Goal: Communication & Community: Answer question/provide support

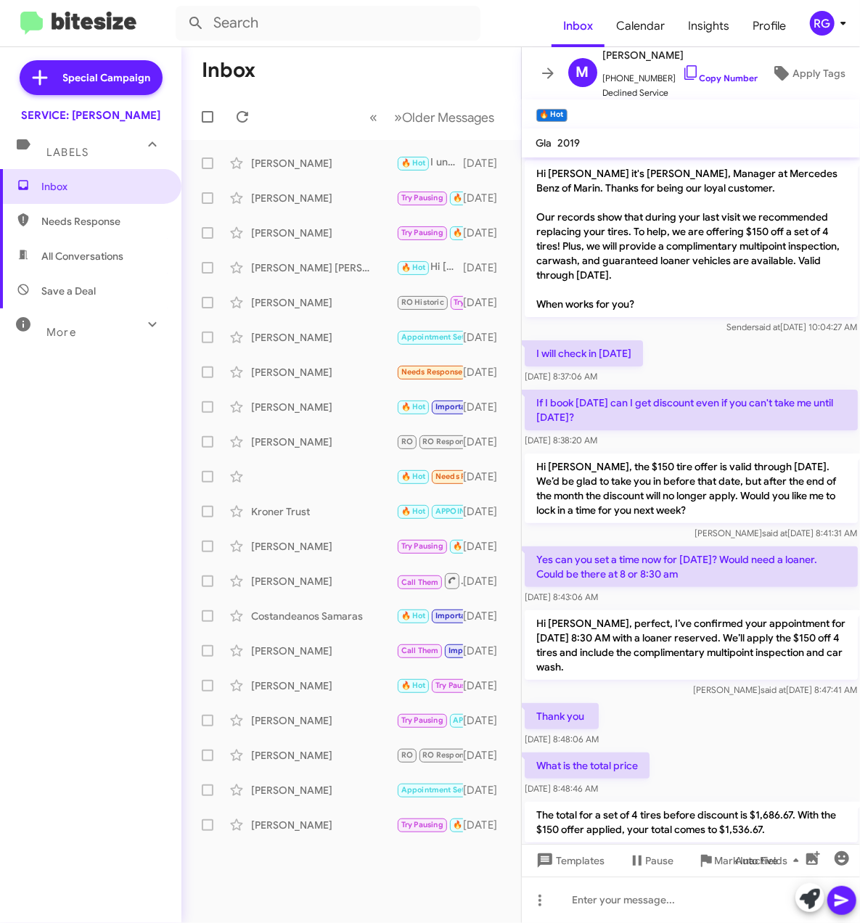
scroll to position [216, 0]
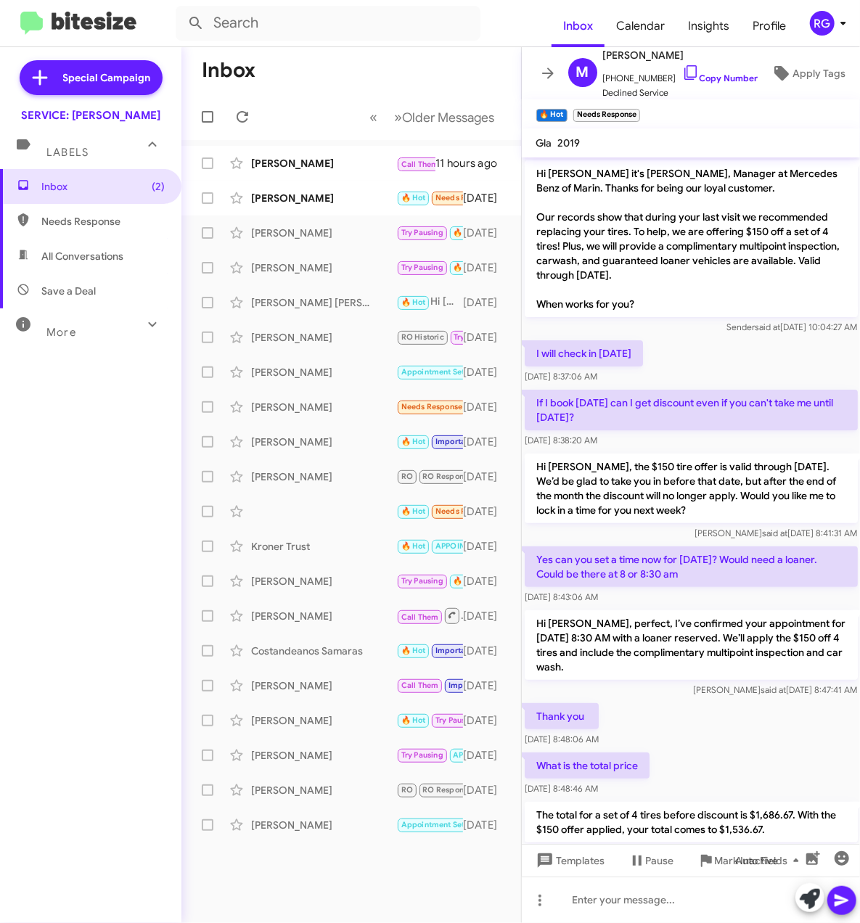
scroll to position [268, 0]
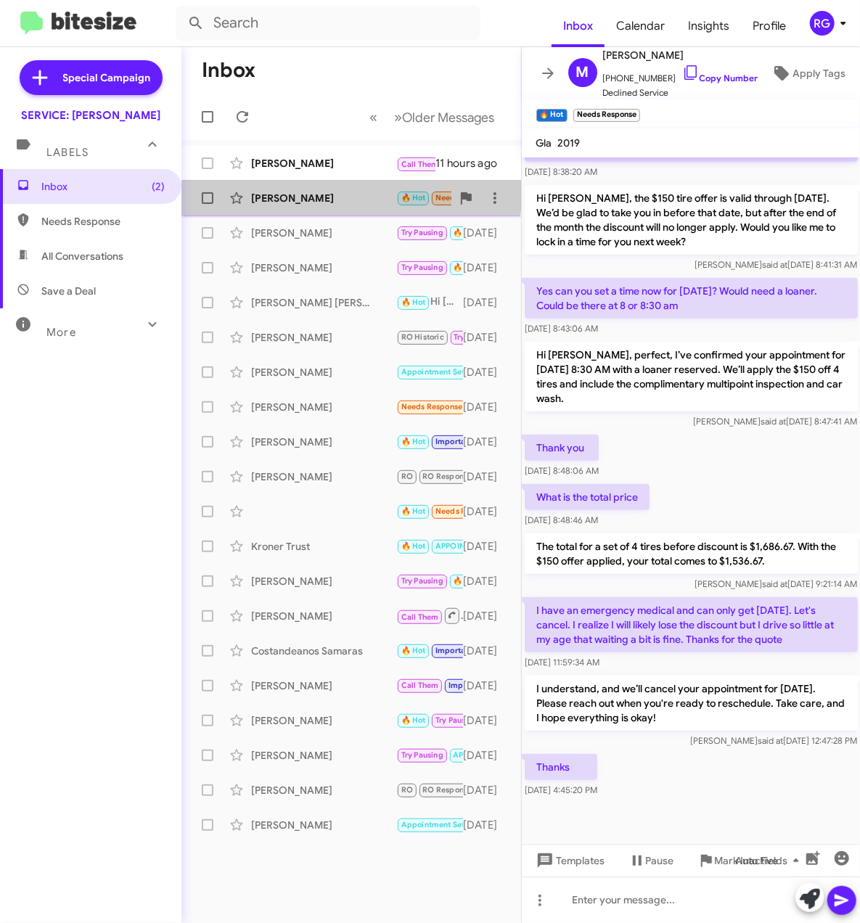
click at [335, 189] on div "Michael Dyett 🔥 Hot Needs Response Thanks 2 days ago" at bounding box center [351, 198] width 316 height 29
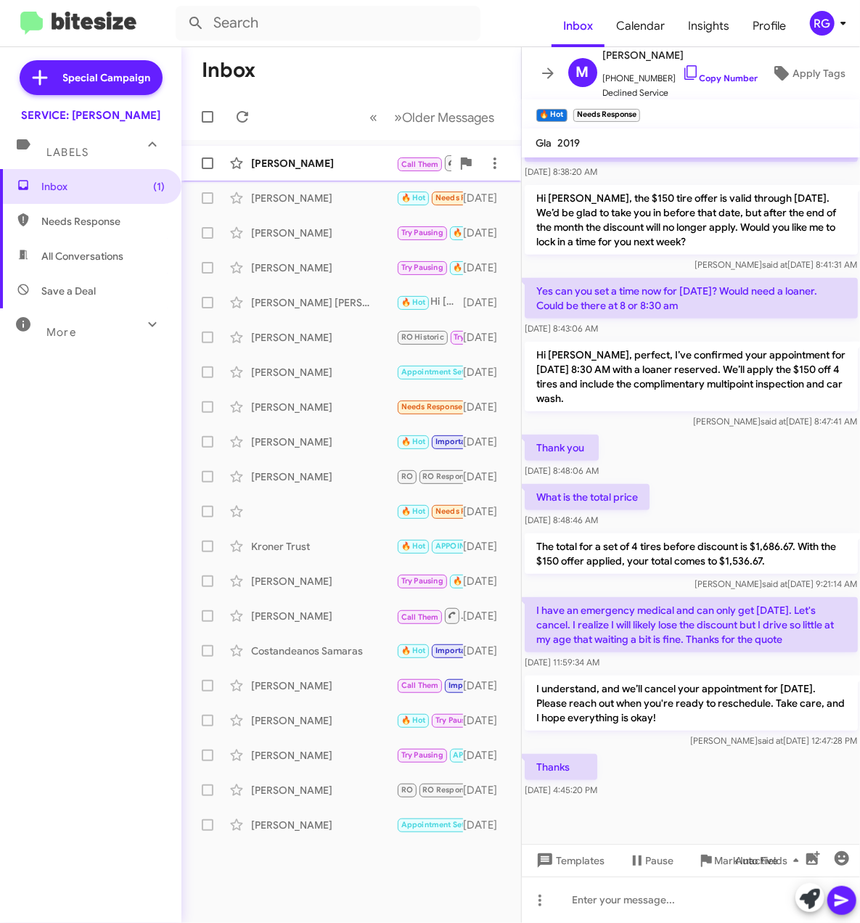
click at [341, 172] on div "Peter Jizrawi Call Them Needs Response Hi Omar, Can you please verify if I need…" at bounding box center [351, 163] width 316 height 29
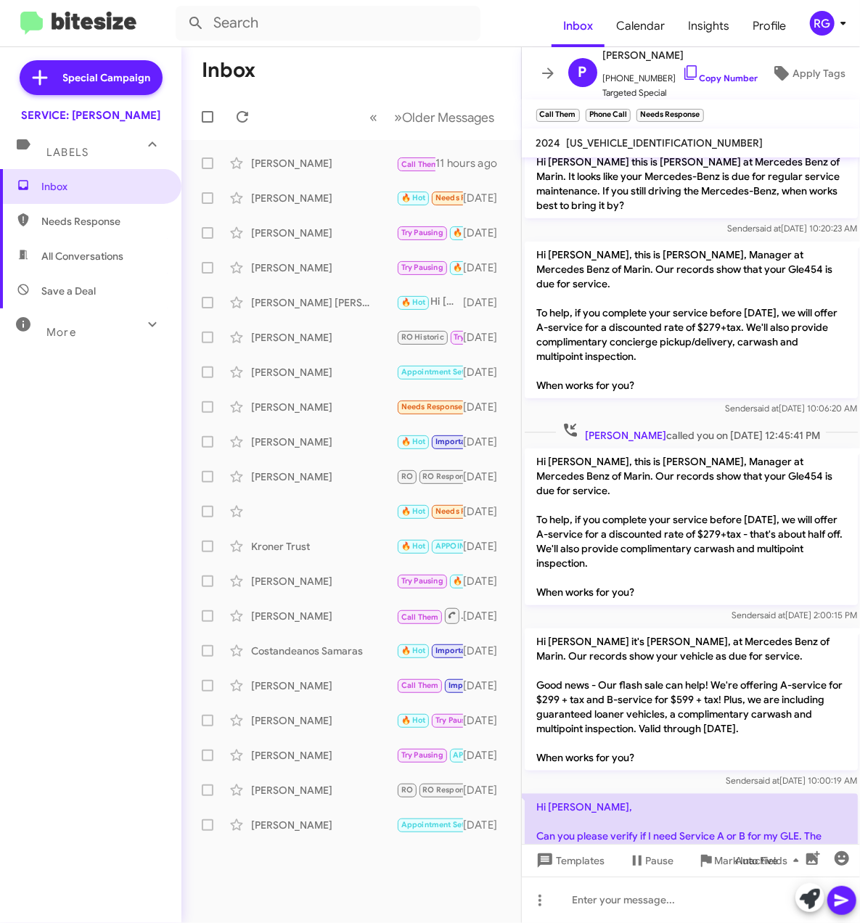
scroll to position [480, 0]
drag, startPoint x: 726, startPoint y: 769, endPoint x: 669, endPoint y: 747, distance: 61.6
click at [669, 793] on p "Hi Omar, Can you please verify if I need Service A or B for my GLE. The vehicle…" at bounding box center [691, 828] width 333 height 70
drag, startPoint x: 669, startPoint y: 747, endPoint x: 689, endPoint y: 785, distance: 43.5
click at [689, 793] on p "Hi Omar, Can you please verify if I need Service A or B for my GLE. The vehicle…" at bounding box center [691, 828] width 333 height 70
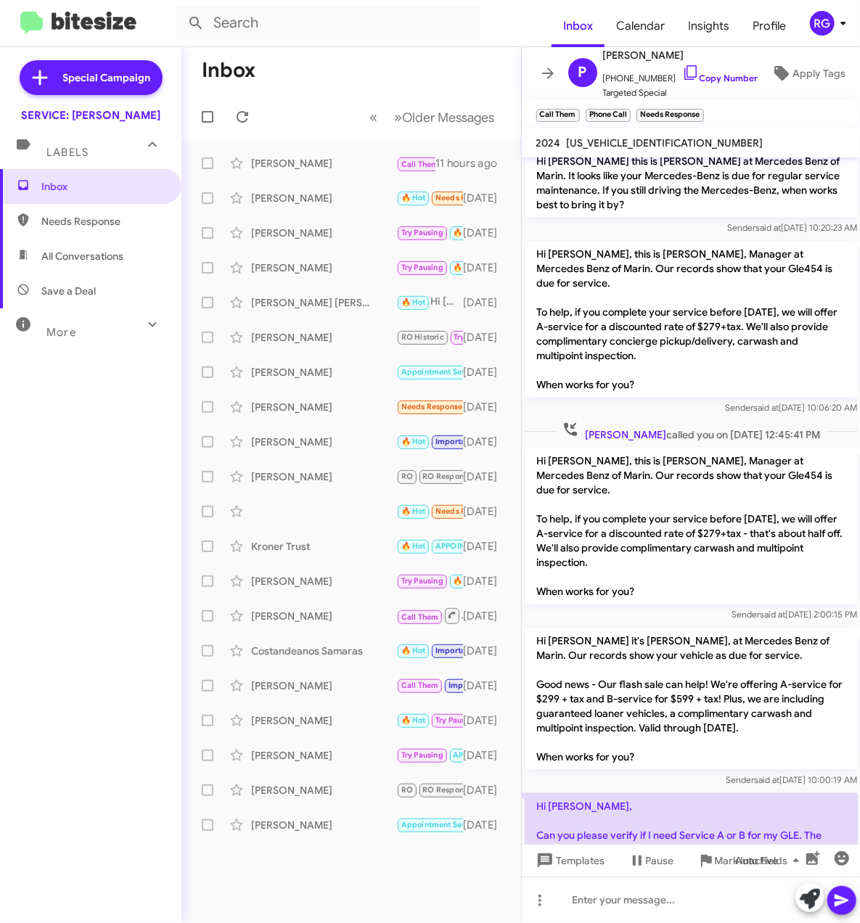
click at [641, 141] on span "4JGFB6BB6RB235523" at bounding box center [665, 142] width 197 height 13
copy span "4JGFB6BB6RB235523"
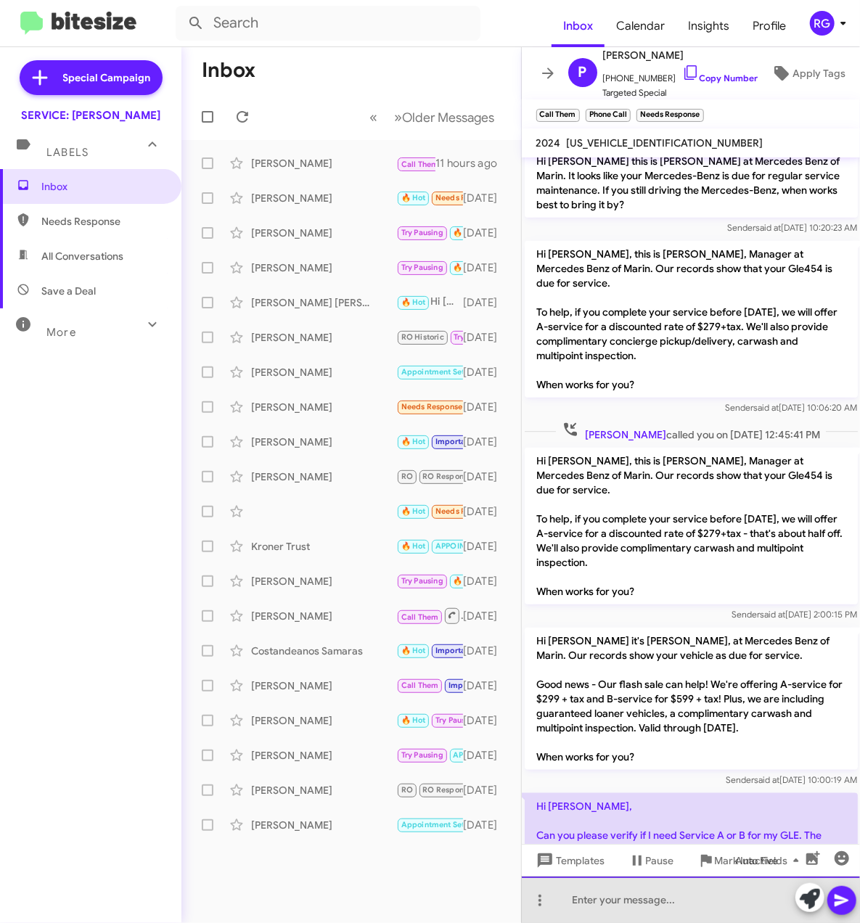
click at [618, 909] on div at bounding box center [691, 900] width 339 height 46
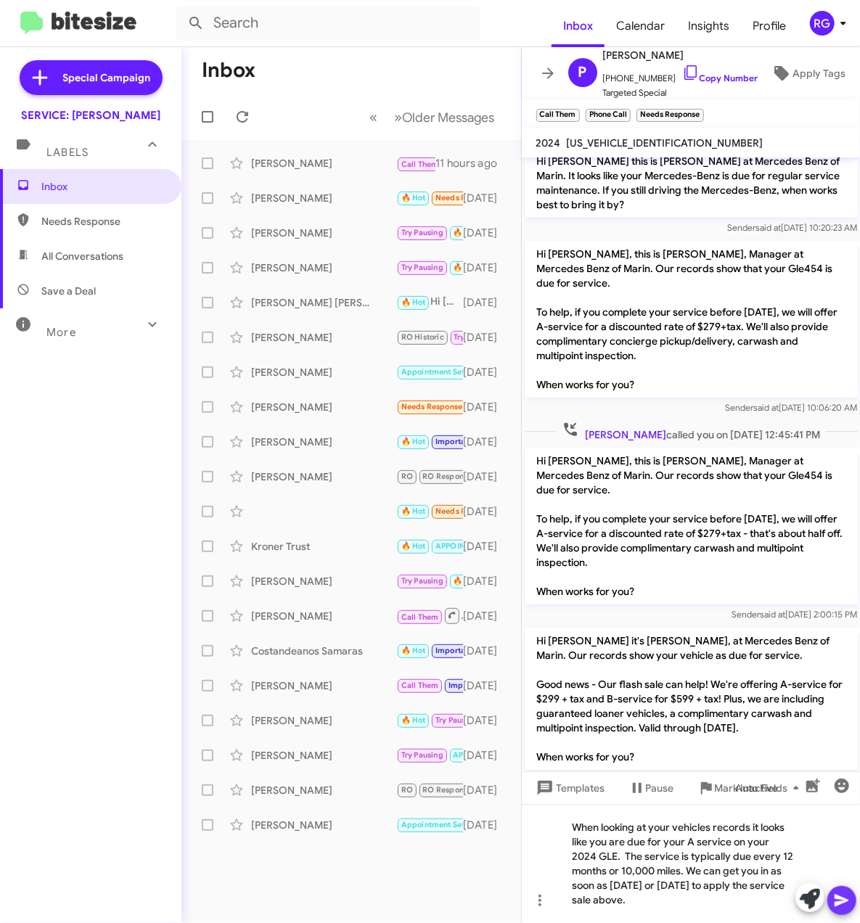
click at [848, 901] on icon at bounding box center [842, 901] width 14 height 12
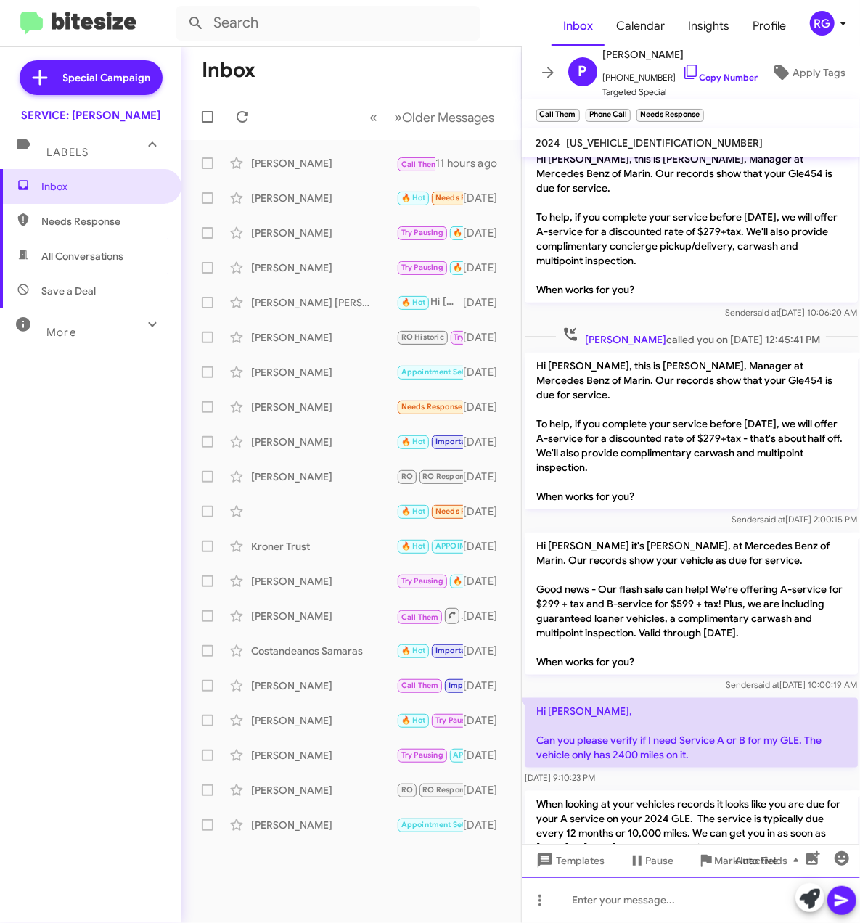
scroll to position [576, 0]
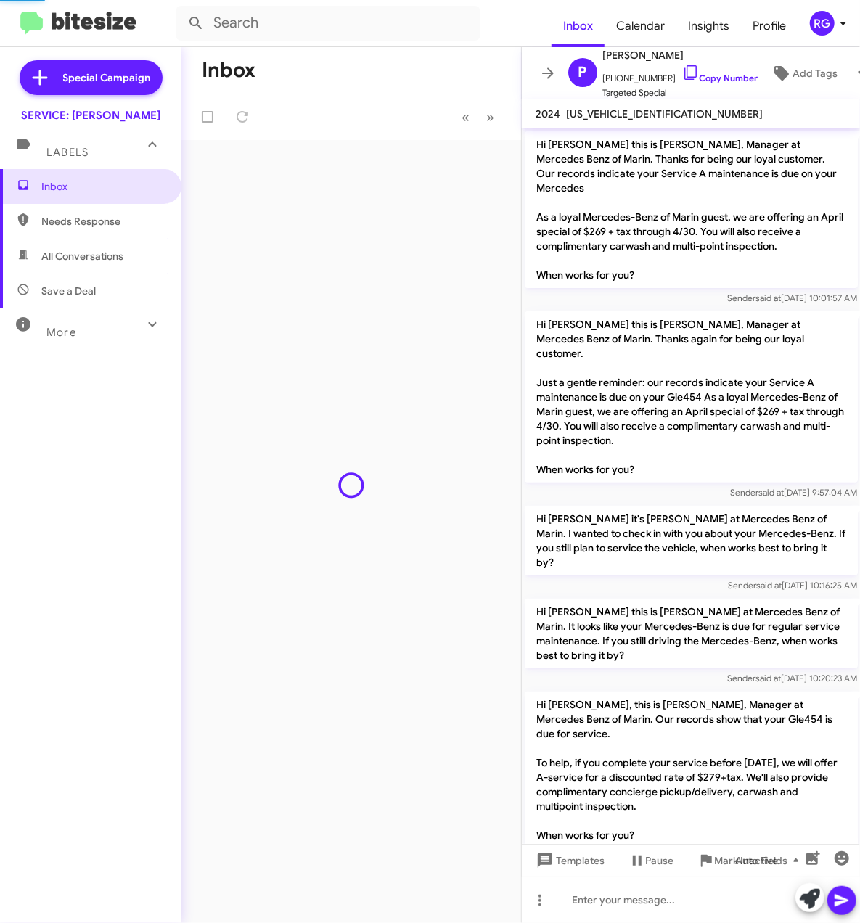
scroll to position [546, 0]
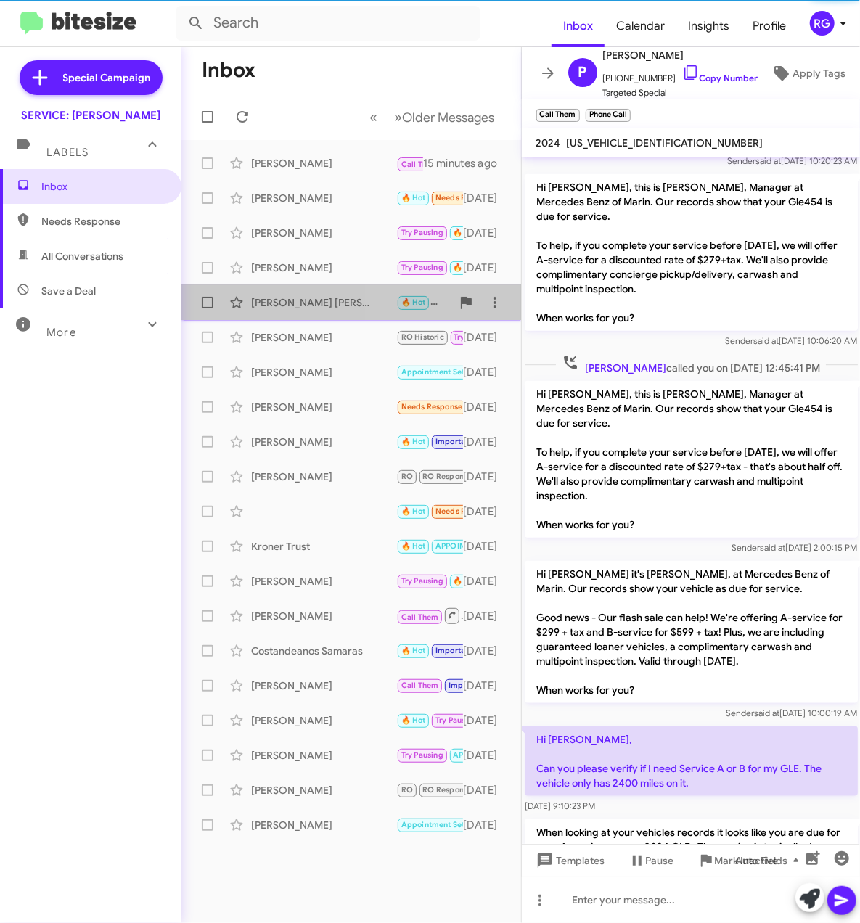
click at [402, 299] on span "🔥 Hot" at bounding box center [413, 302] width 25 height 9
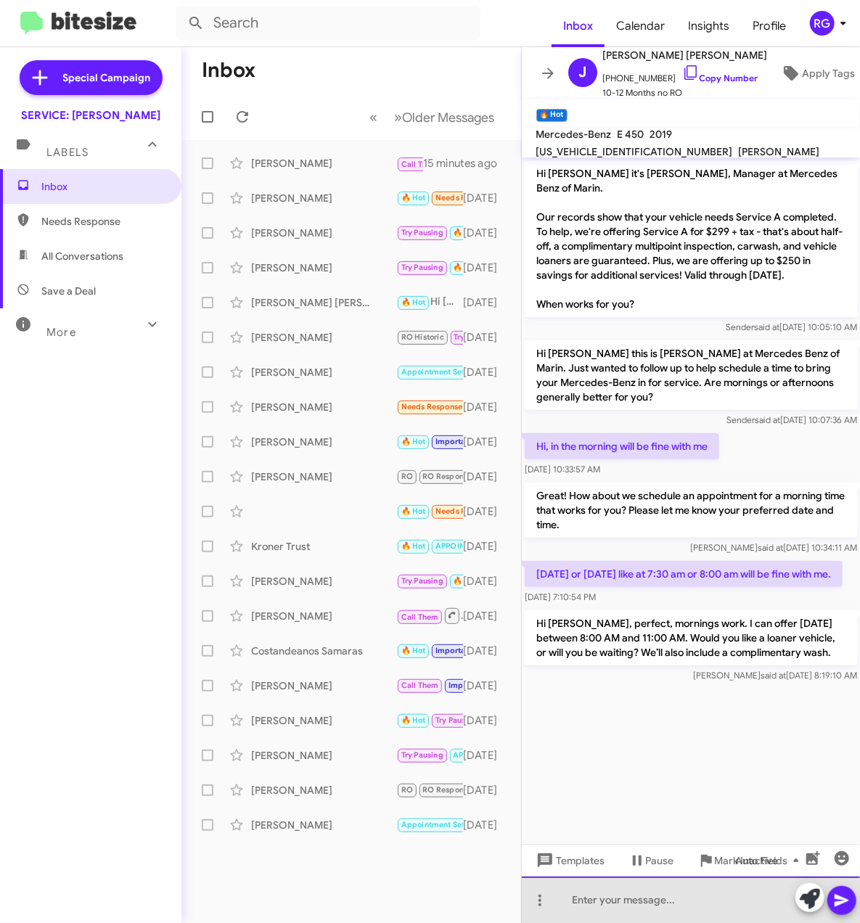
click at [592, 906] on div at bounding box center [691, 900] width 339 height 46
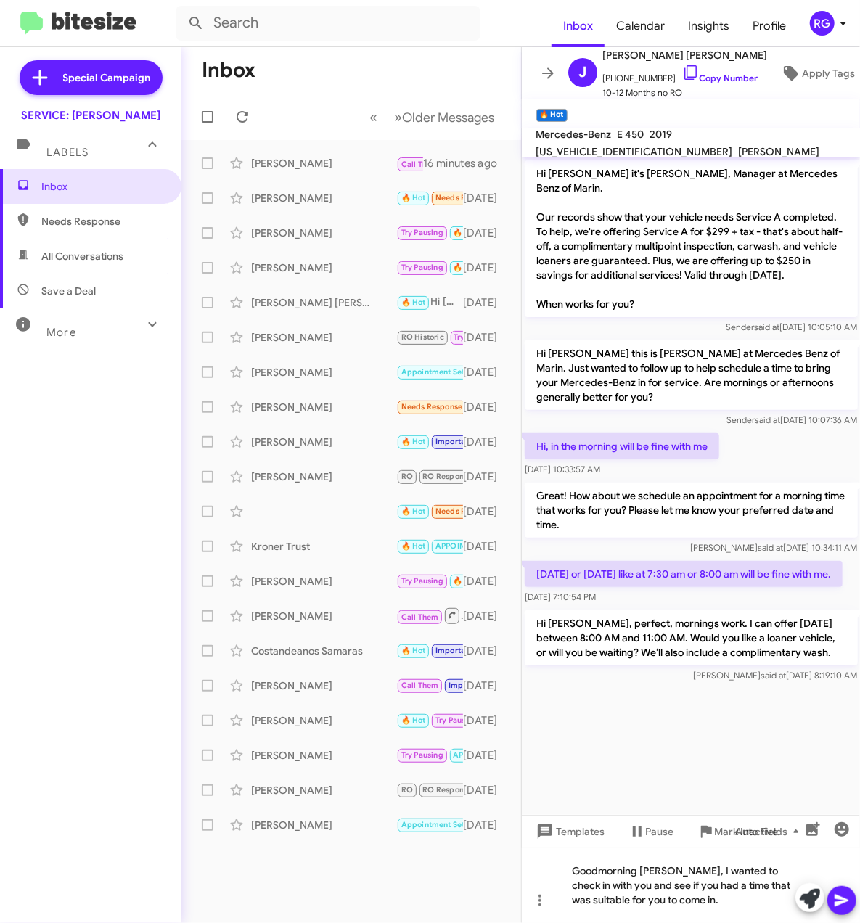
click at [842, 897] on icon at bounding box center [841, 900] width 17 height 17
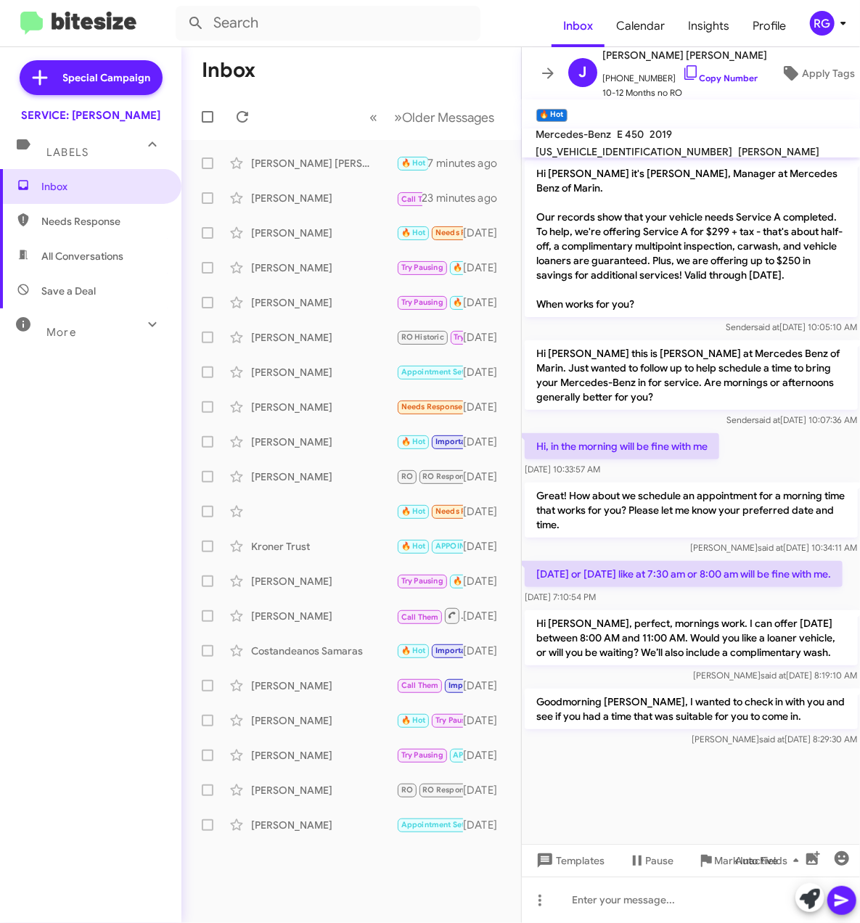
click at [721, 803] on cdk-virtual-scroll-viewport "Hi Juan it's Omar Ibrahimi, Manager at Mercedes Benz of Marin. Our records show…" at bounding box center [691, 500] width 339 height 686
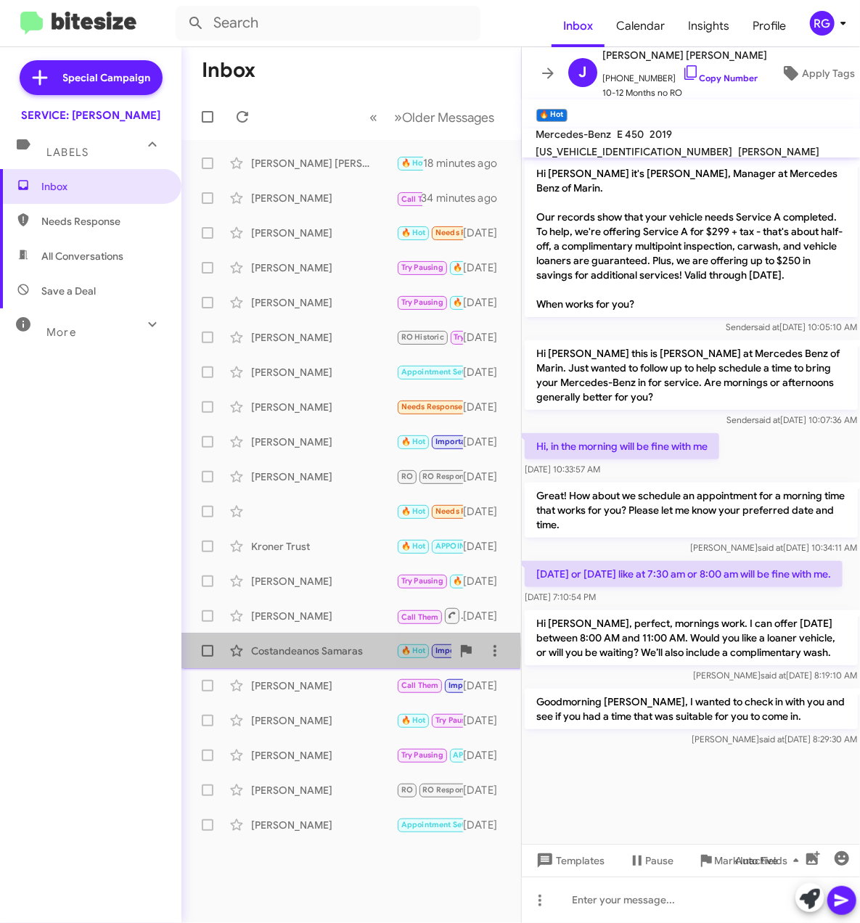
click at [184, 653] on span "Costandeanos Samaras 🔥 Hot Important RO Historic RO Responded Historic Needs Re…" at bounding box center [351, 650] width 340 height 35
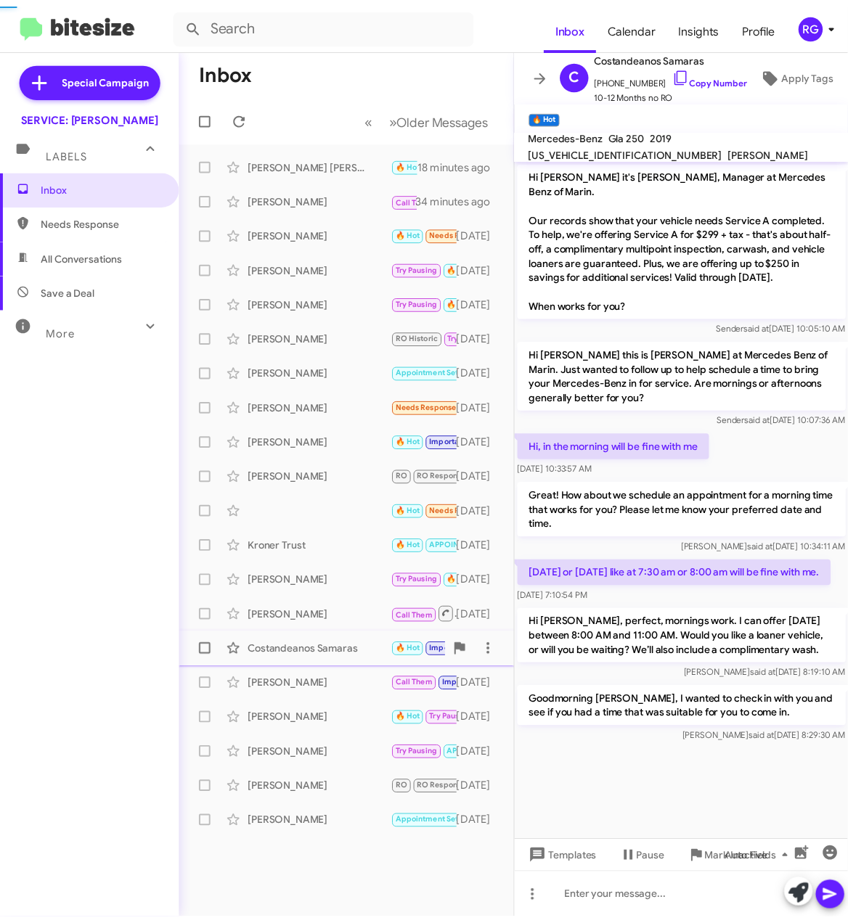
scroll to position [747, 0]
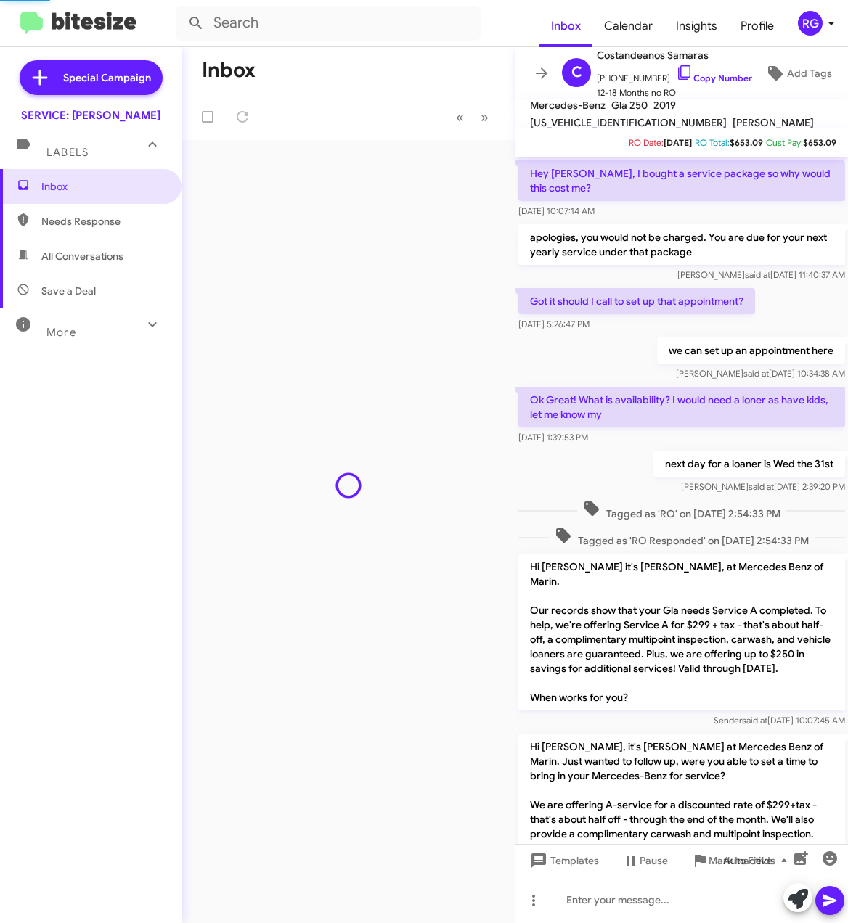
scroll to position [625, 0]
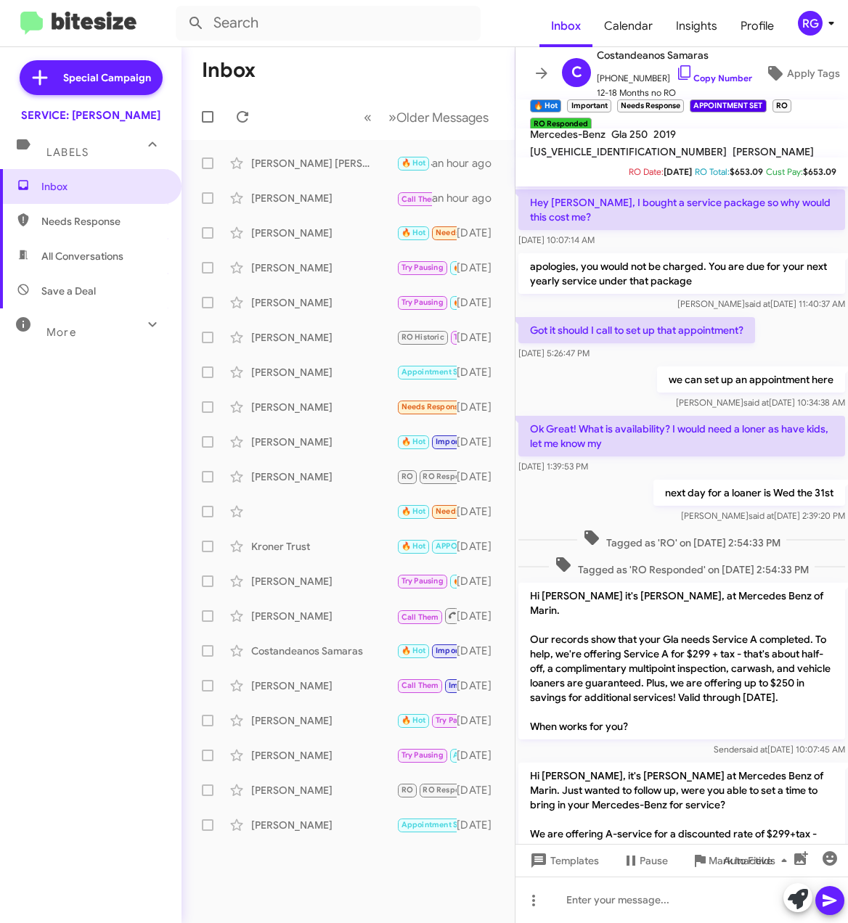
scroll to position [567, 0]
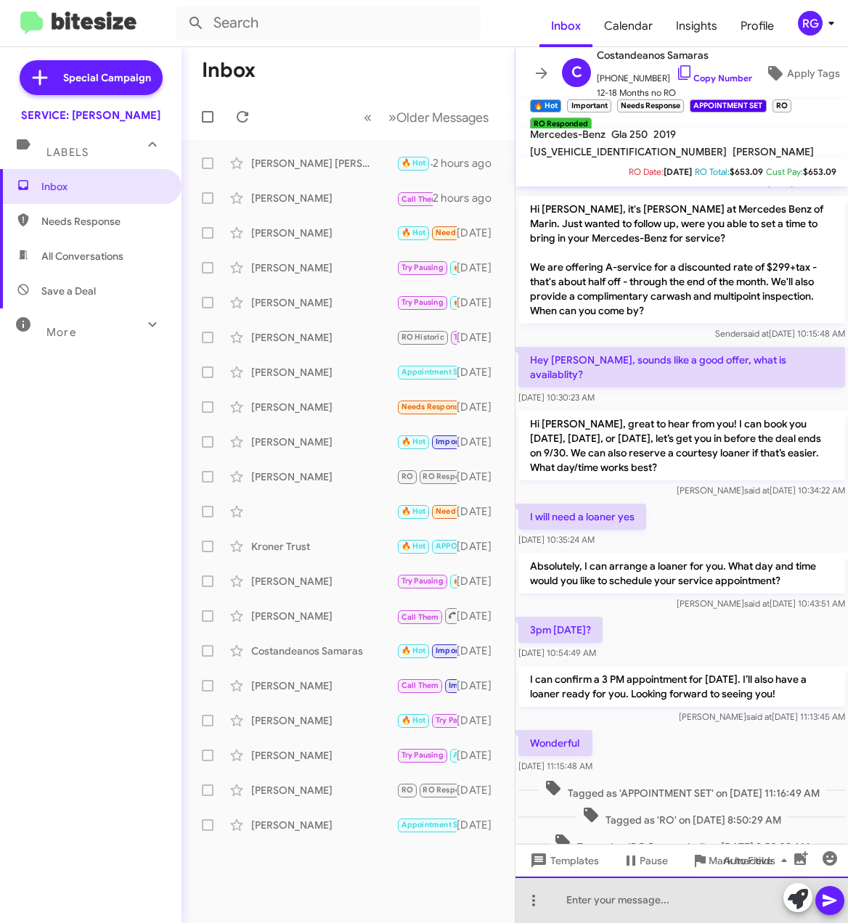
drag, startPoint x: 779, startPoint y: 922, endPoint x: 782, endPoint y: 935, distance: 14.1
click at [782, 922] on html "Inbox Calendar Insights Profile RG Special Campaign SERVICE: Mercedes Marin Lab…" at bounding box center [424, 461] width 848 height 923
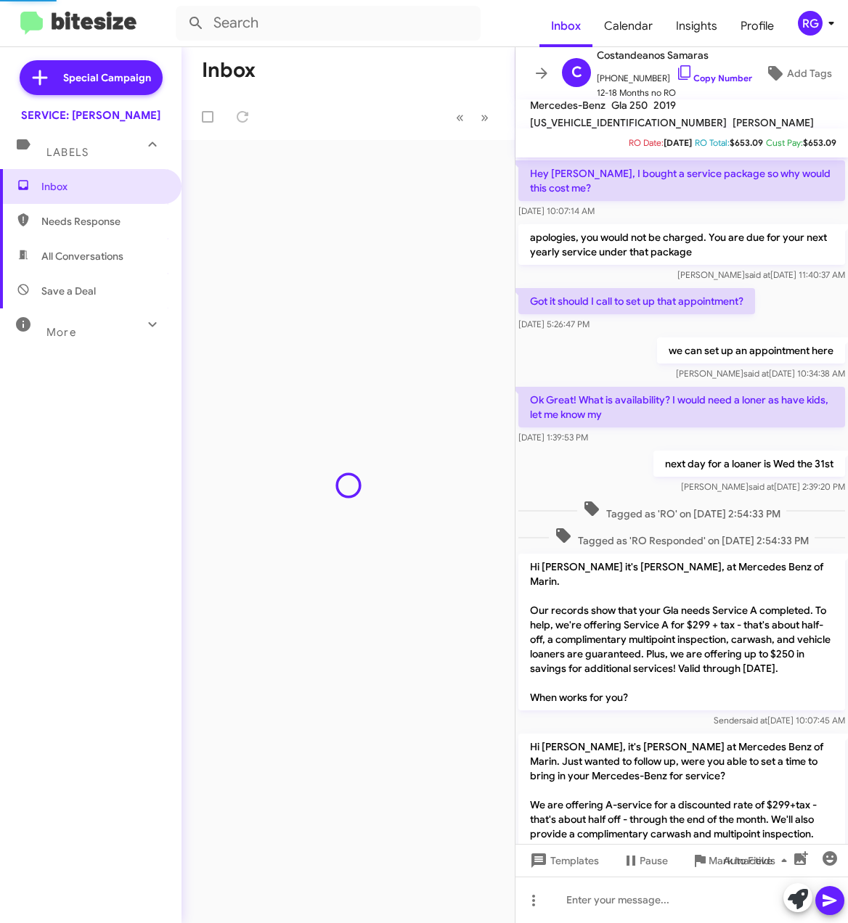
scroll to position [567, 0]
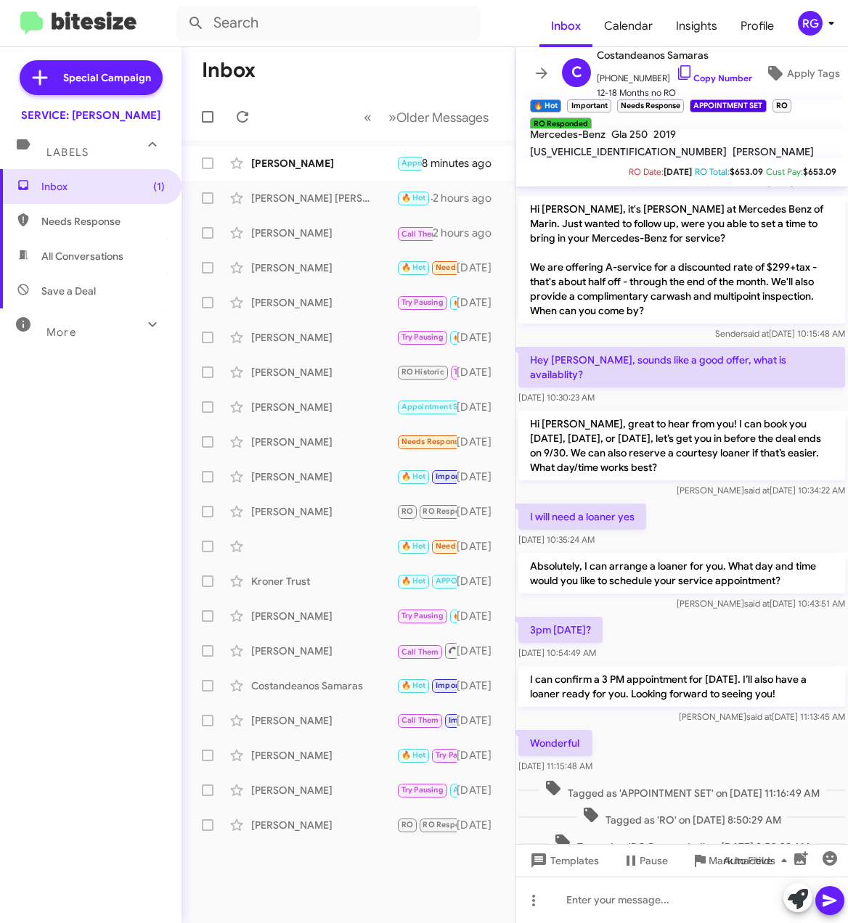
click at [291, 144] on mat-action-list "[PERSON_NAME] Appointment Set RO Historic RO Responded Historic Try Pausing Nee…" at bounding box center [347, 491] width 333 height 702
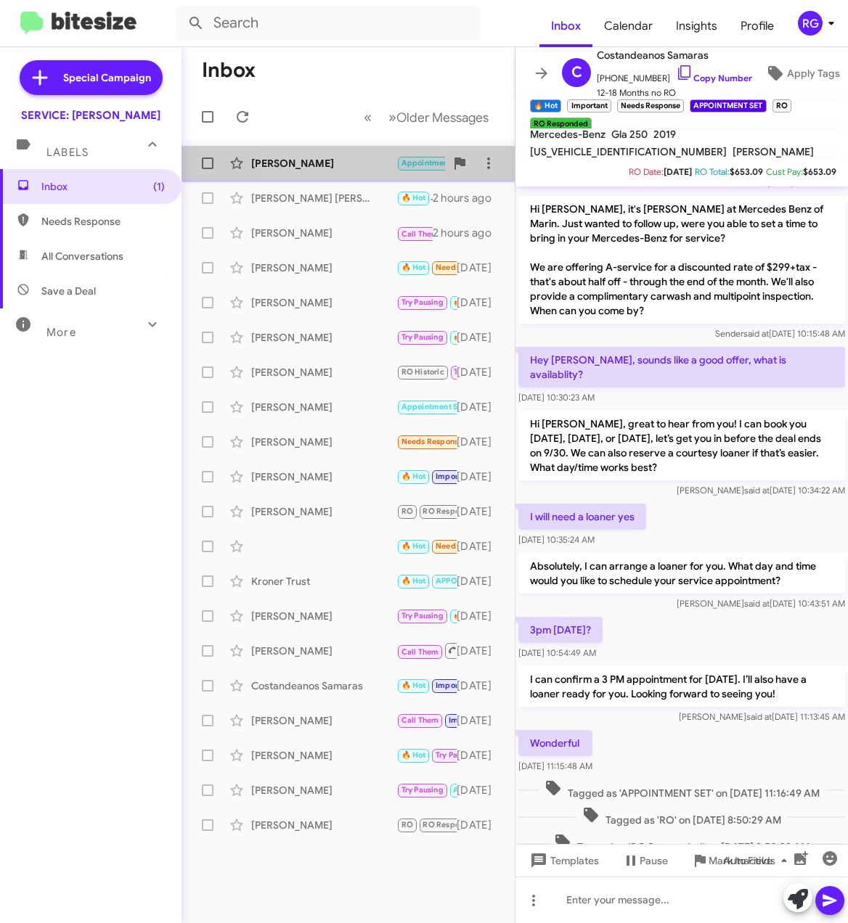
click at [296, 157] on div "[PERSON_NAME]" at bounding box center [323, 163] width 145 height 15
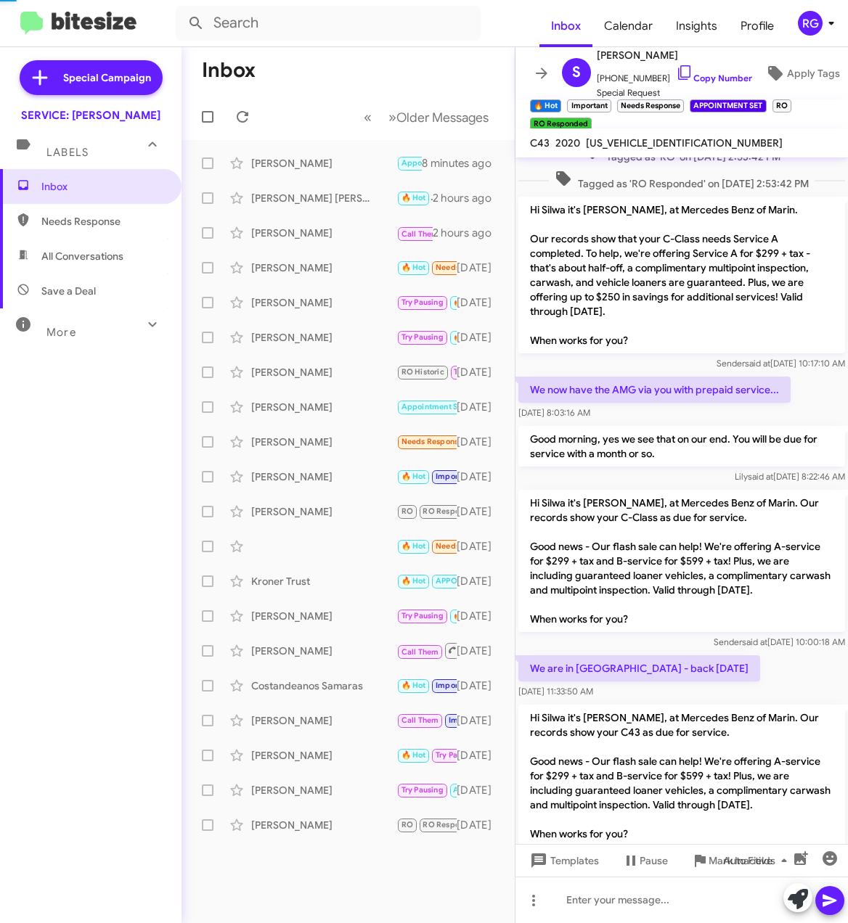
scroll to position [694, 0]
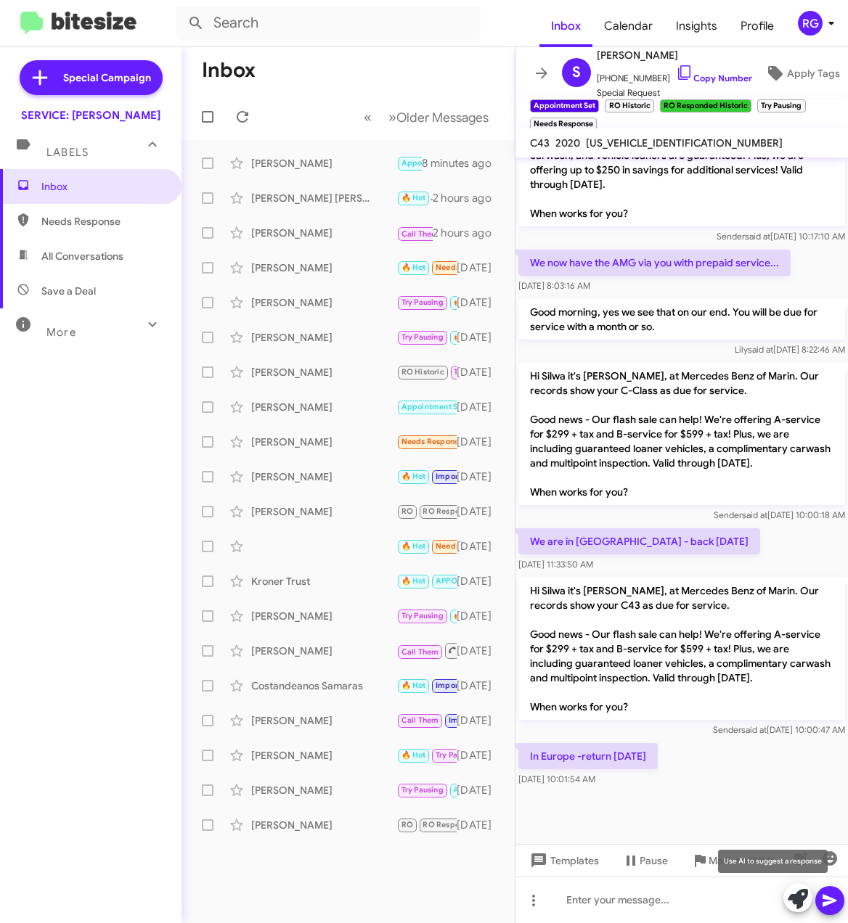
click at [791, 906] on icon at bounding box center [797, 899] width 20 height 20
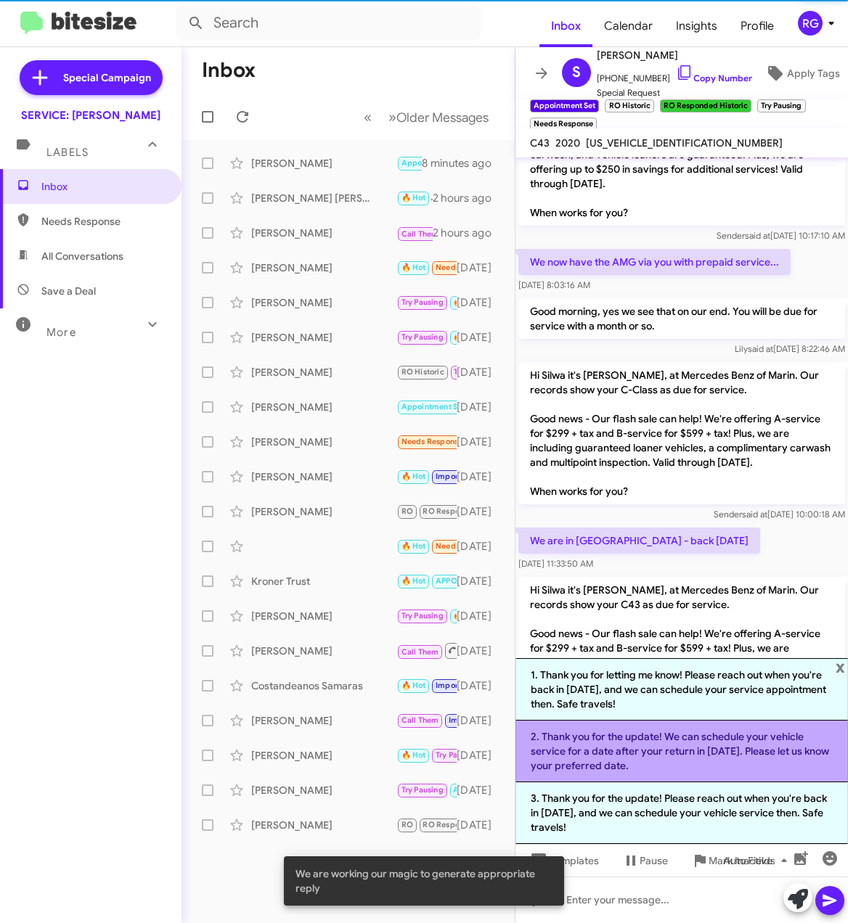
scroll to position [723, 0]
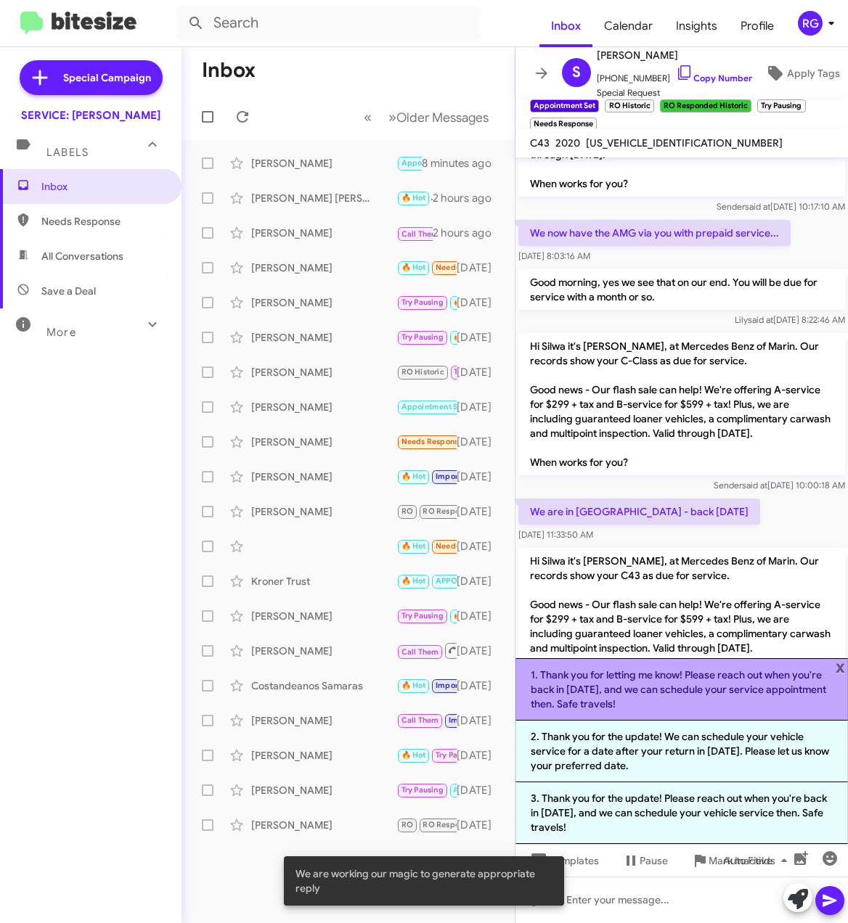
click at [755, 712] on li "1. Thank you for letting me know! Please reach out when you're back in February…" at bounding box center [681, 689] width 332 height 62
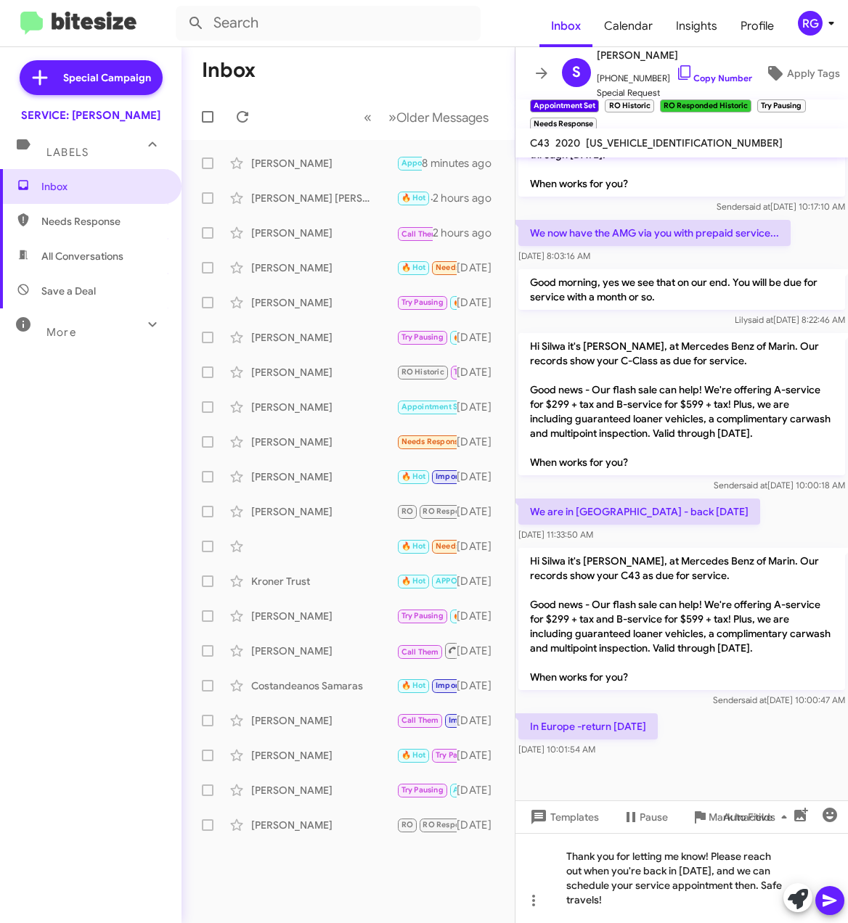
click at [836, 914] on span at bounding box center [829, 900] width 17 height 29
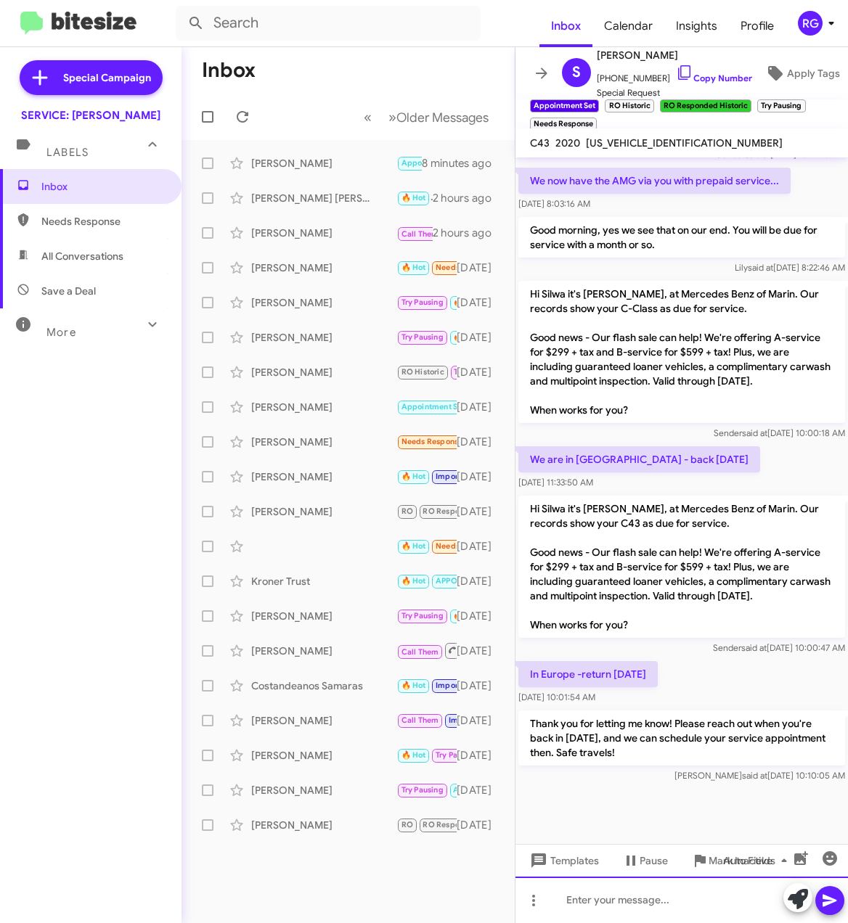
scroll to position [776, 0]
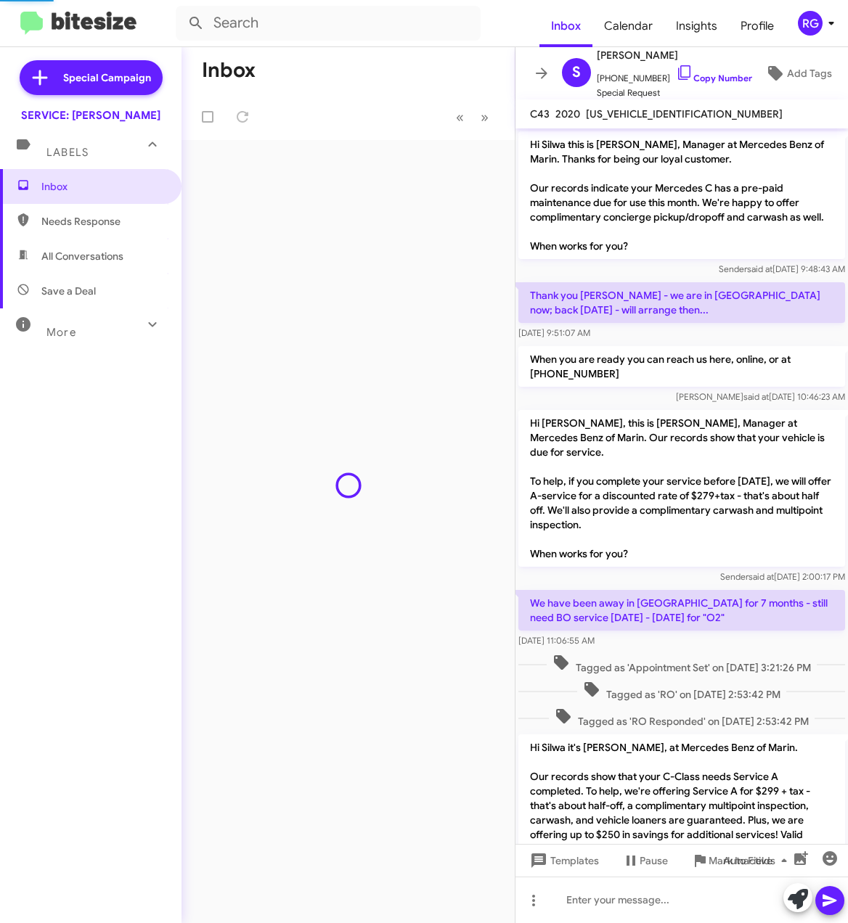
scroll to position [747, 0]
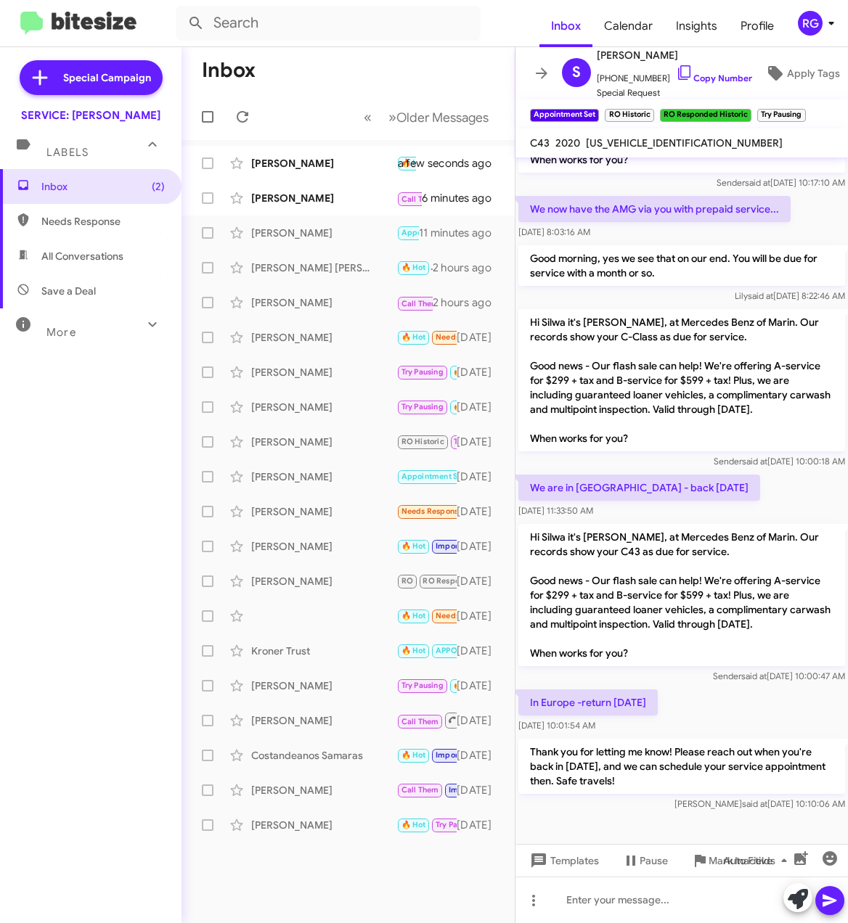
click at [85, 373] on div "Inbox (2) Needs Response All Conversations Save a Deal More Important 🔥 Hot App…" at bounding box center [90, 446] width 181 height 554
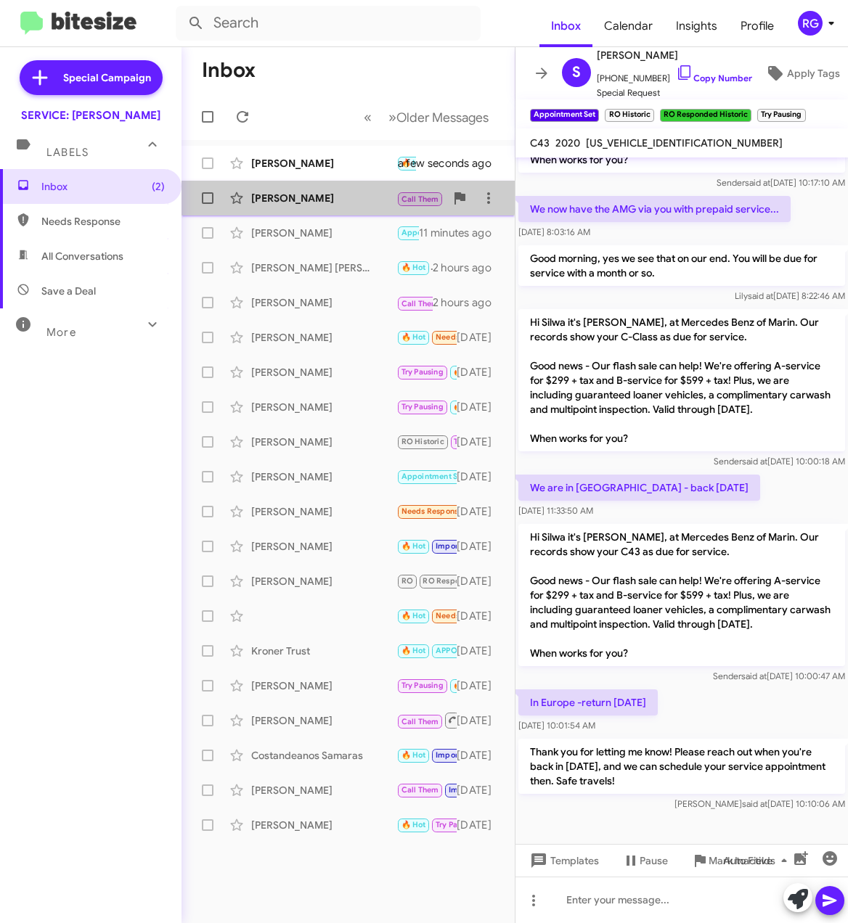
click at [338, 193] on div "[PERSON_NAME]" at bounding box center [323, 198] width 145 height 15
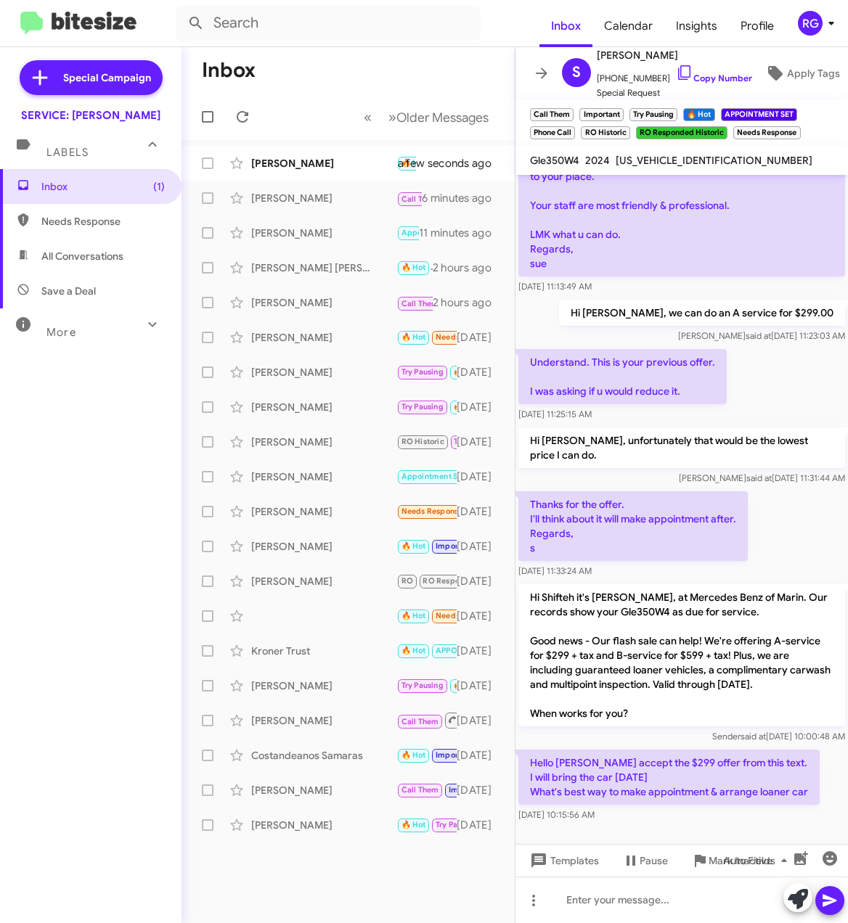
scroll to position [2752, 0]
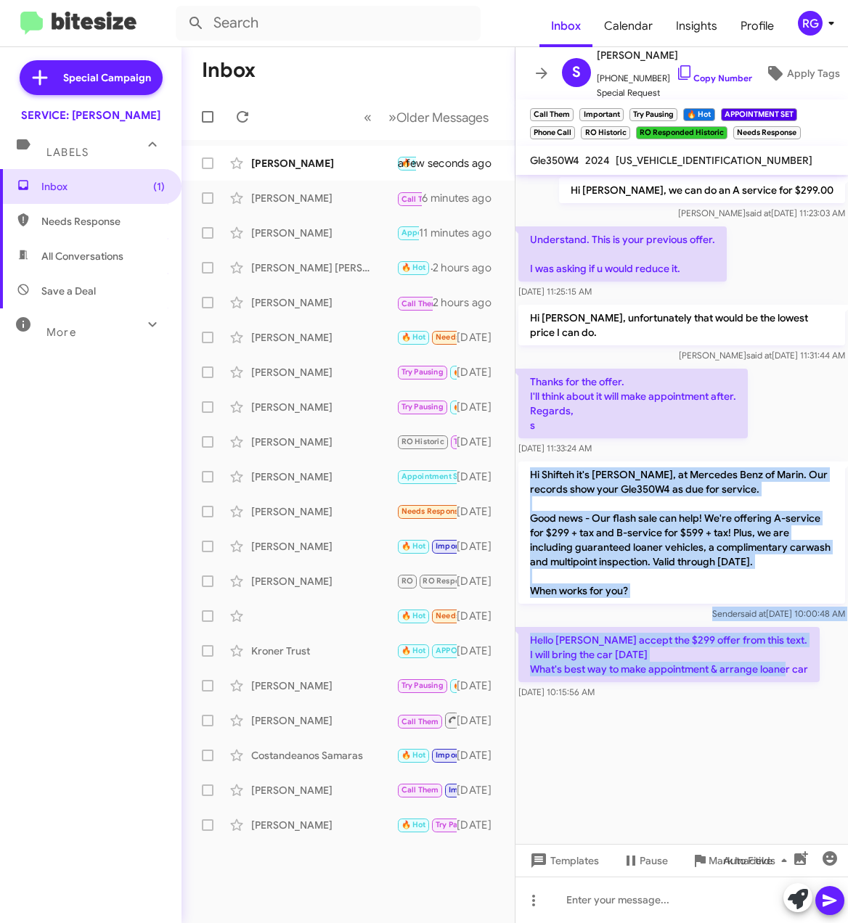
drag, startPoint x: 823, startPoint y: 671, endPoint x: 522, endPoint y: 448, distance: 374.0
copy div "Hi Shifteh it's Omar Ibrahimi, at Mercedes Benz of Marin. Our records show your…"
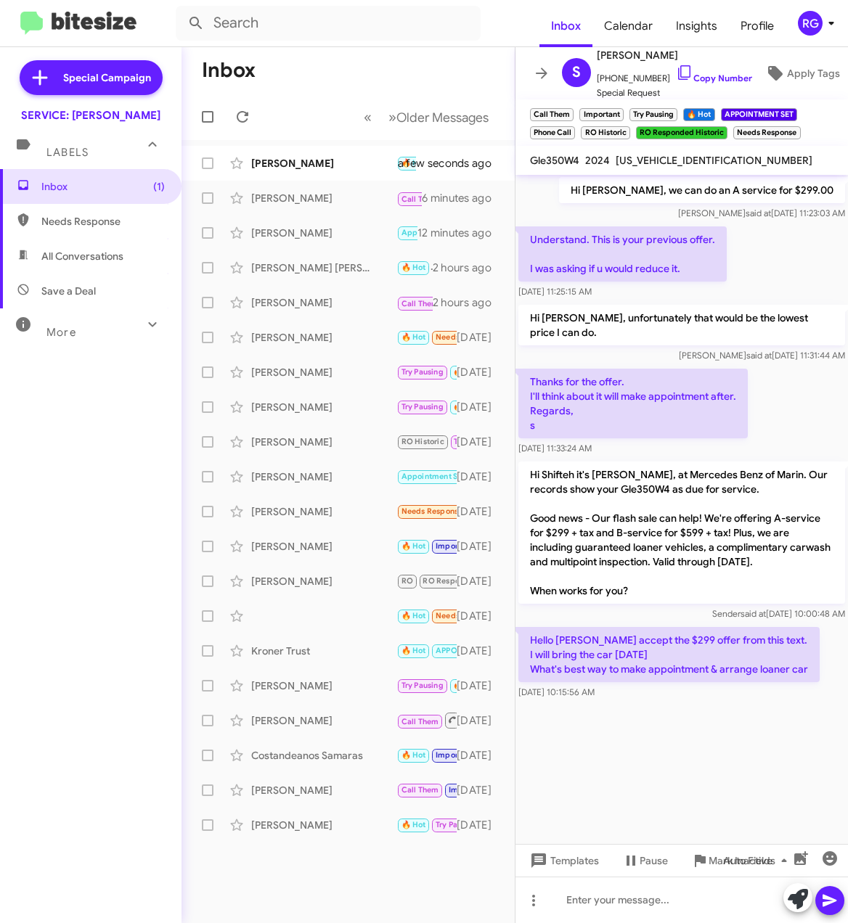
click at [660, 160] on span "[US_VEHICLE_IDENTIFICATION_NUMBER]" at bounding box center [713, 160] width 197 height 13
copy span "[US_VEHICLE_IDENTIFICATION_NUMBER]"
click at [652, 897] on div at bounding box center [681, 900] width 332 height 46
paste div
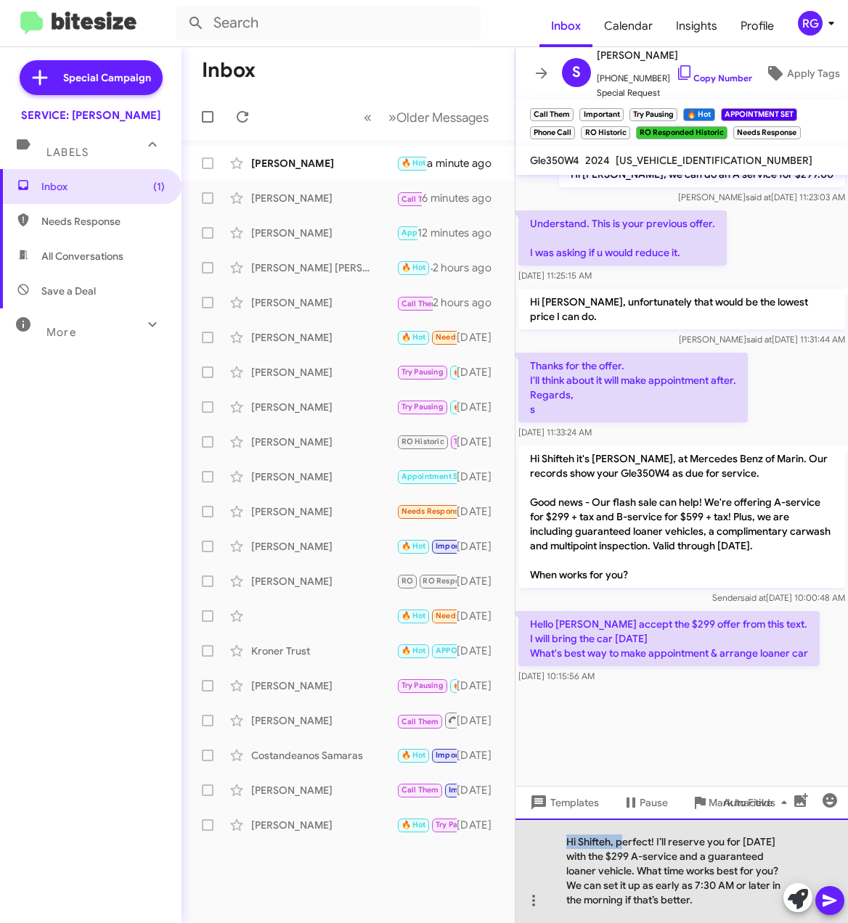
drag, startPoint x: 623, startPoint y: 842, endPoint x: 514, endPoint y: 837, distance: 108.2
click at [517, 837] on div "Hi Shifteh, perfect! I’ll reserve you for tomorrow with the $299 A-service and …" at bounding box center [681, 871] width 332 height 104
click at [701, 871] on div "Perfect! I’ll reserve you for [DATE] with the $299 A-service and a guaranteed l…" at bounding box center [681, 871] width 332 height 104
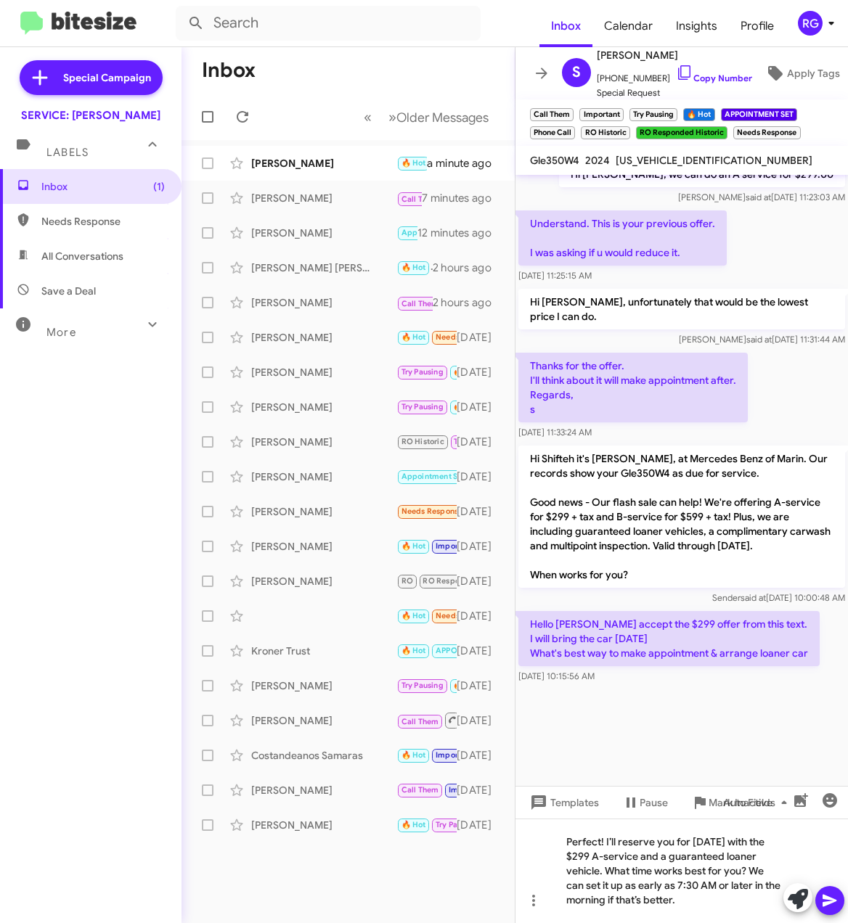
click at [826, 897] on icon at bounding box center [829, 901] width 14 height 12
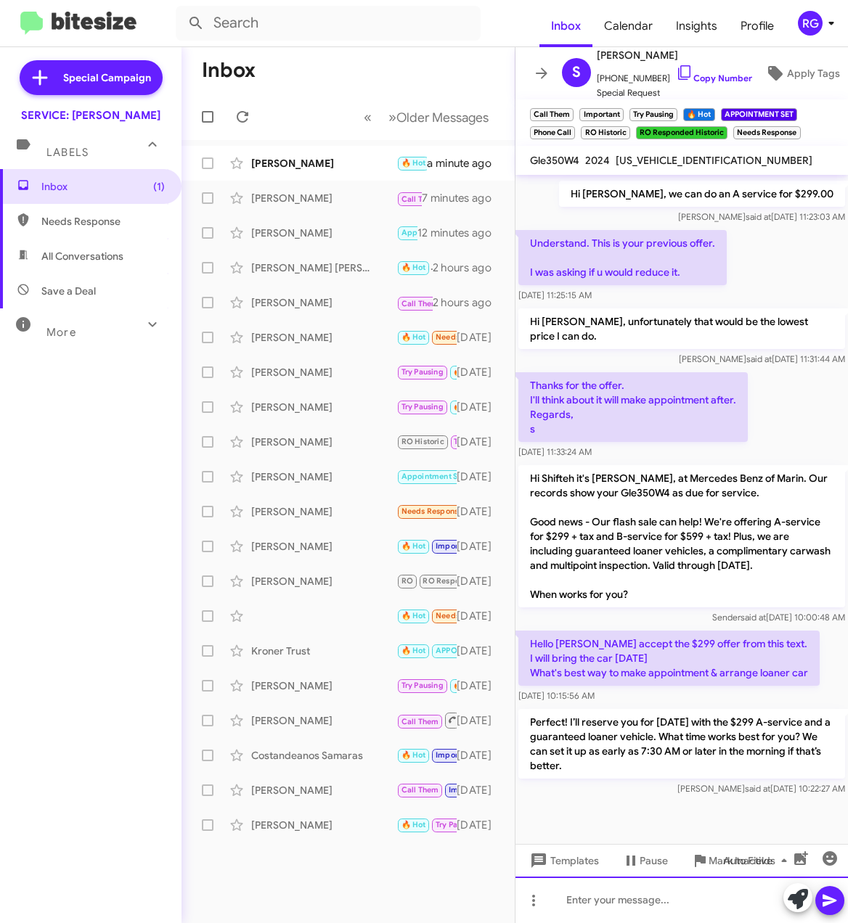
scroll to position [2848, 0]
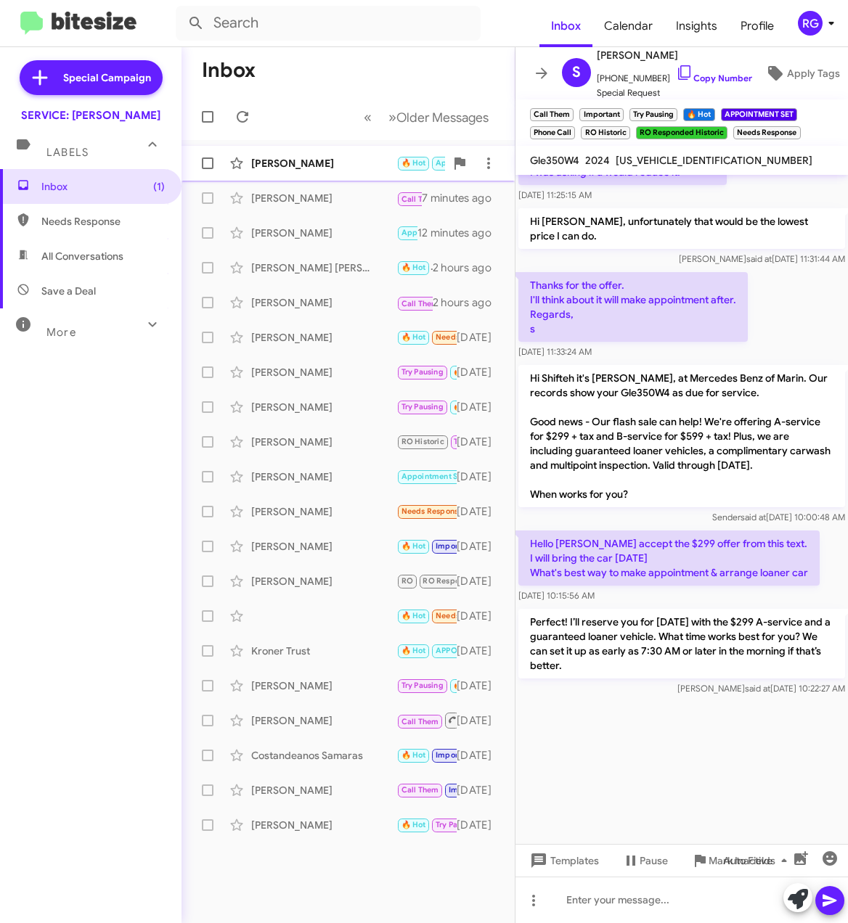
click at [306, 160] on div "[PERSON_NAME]" at bounding box center [323, 163] width 145 height 15
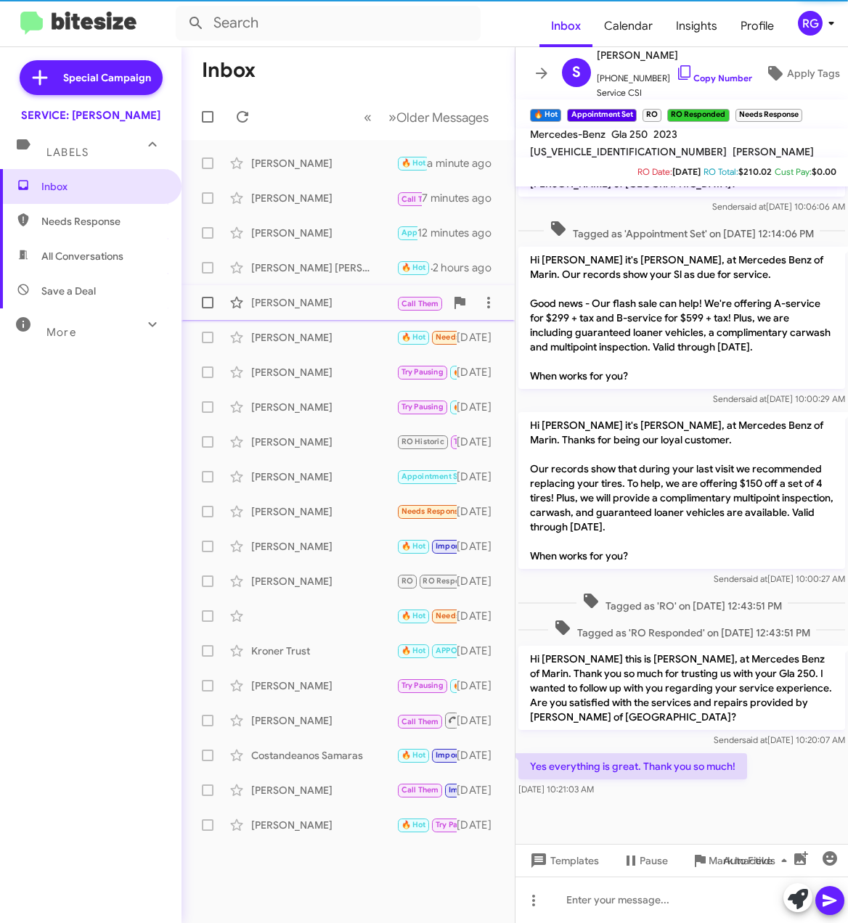
scroll to position [744, 0]
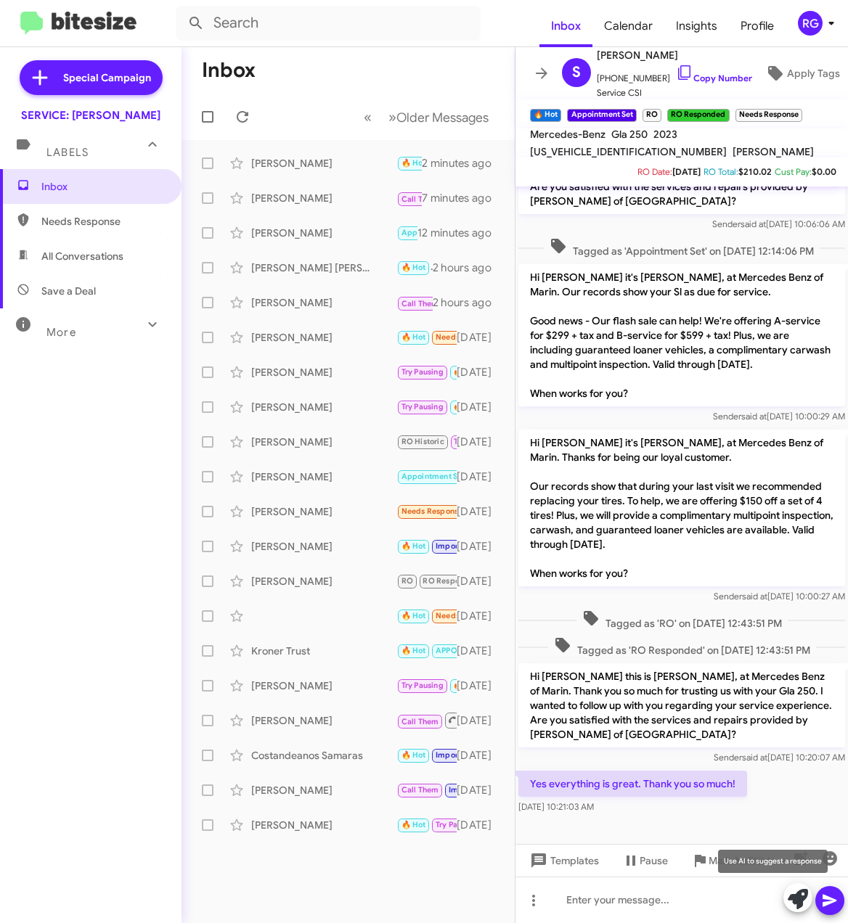
click at [795, 901] on icon at bounding box center [797, 899] width 20 height 20
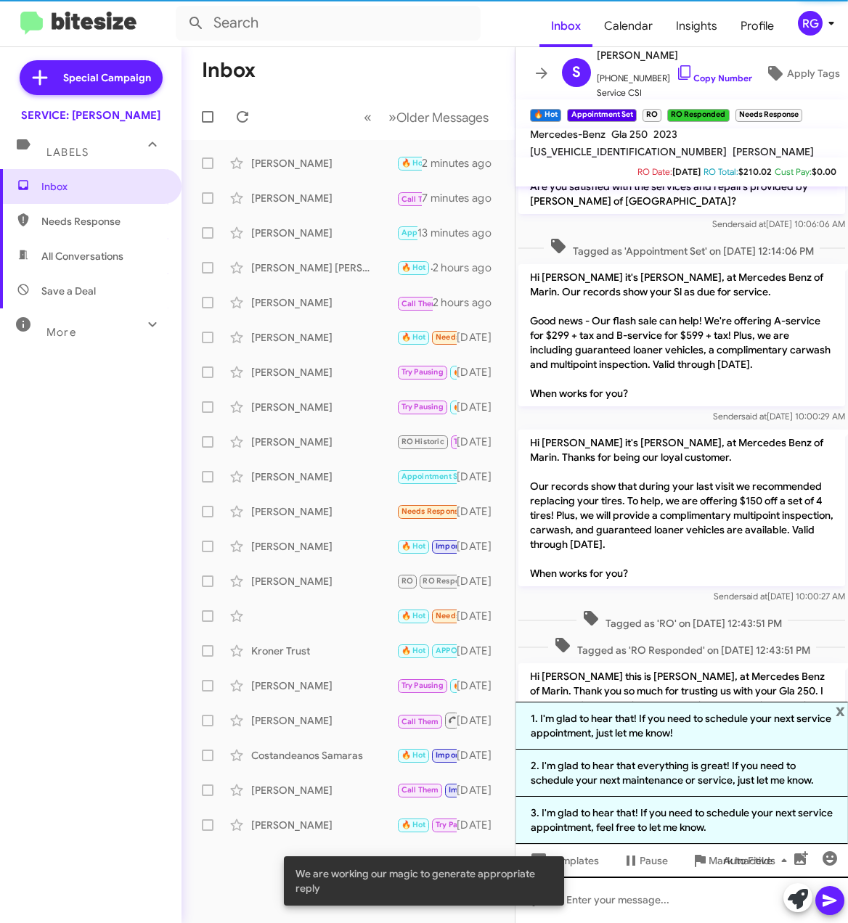
scroll to position [887, 0]
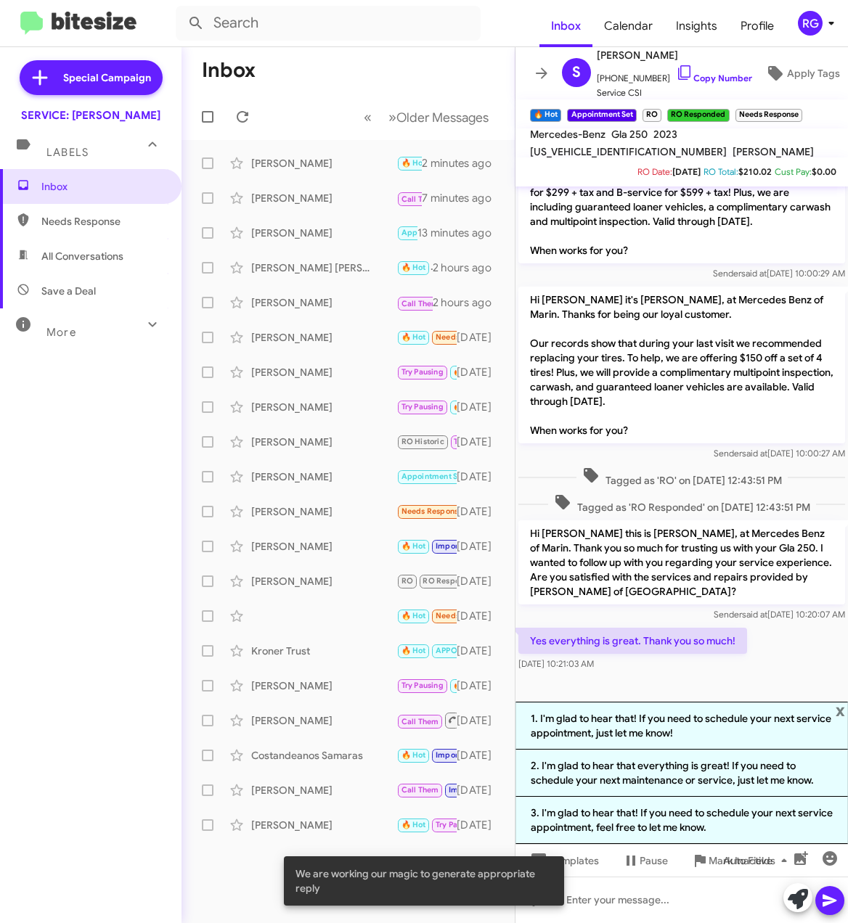
drag, startPoint x: 673, startPoint y: 784, endPoint x: 685, endPoint y: 791, distance: 13.3
click at [674, 784] on li "2. I'm glad to hear that everything is great! If you need to schedule your next…" at bounding box center [681, 773] width 332 height 47
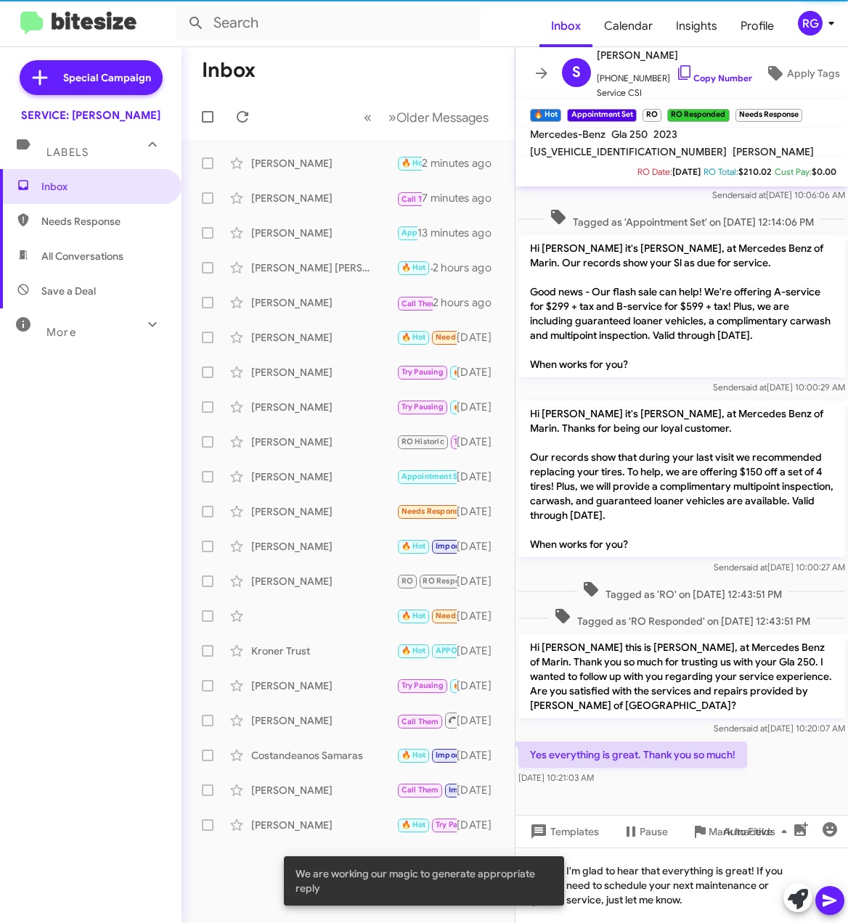
click at [836, 893] on icon at bounding box center [829, 900] width 17 height 17
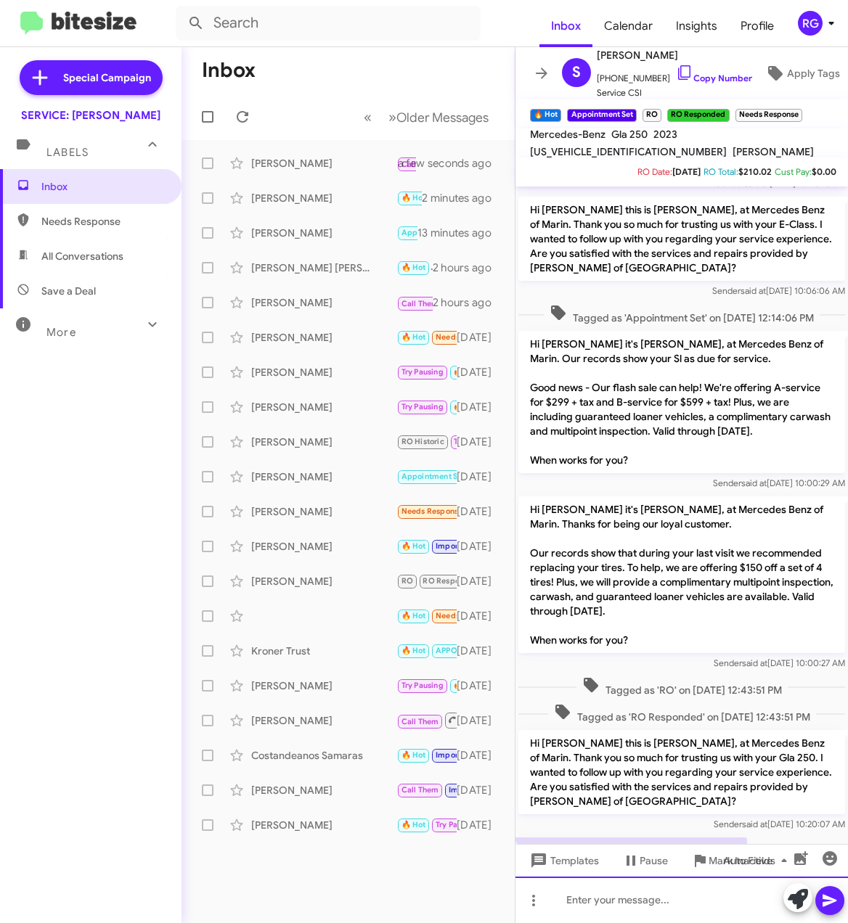
scroll to position [811, 0]
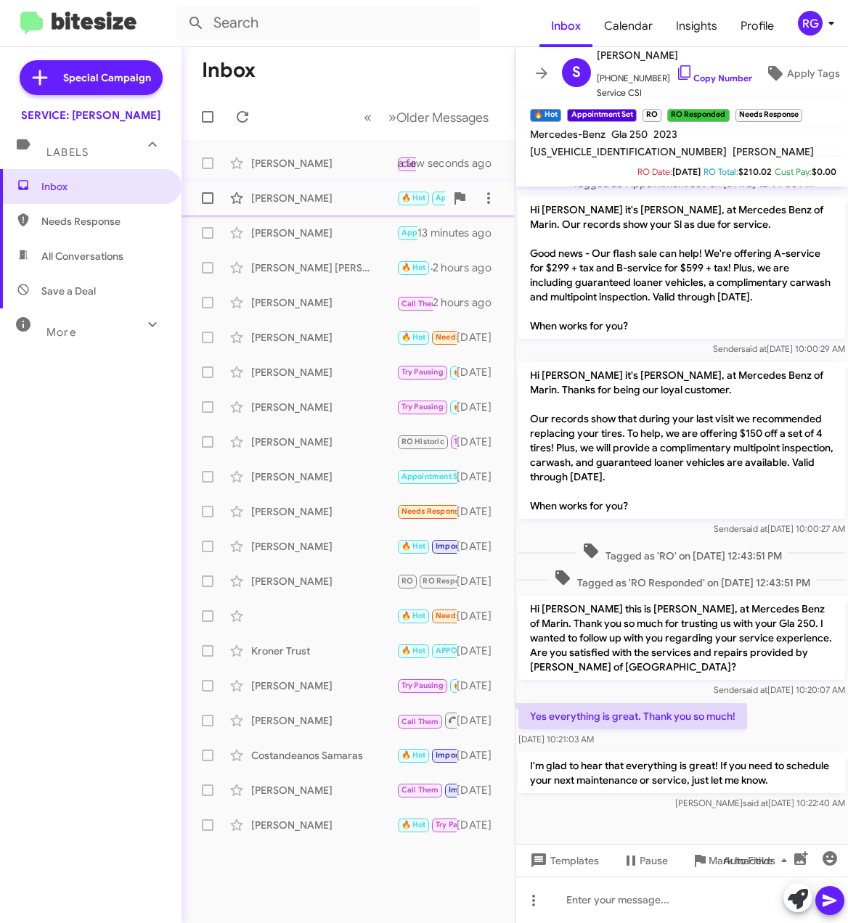
click at [358, 206] on div "Susan Jordan 🔥 Hot Appointment Set RO RO Responded Needs Response Yes everythin…" at bounding box center [348, 198] width 310 height 29
click at [335, 143] on mat-action-list "Shifteh Wagner Call Them Important Try Pausing 🔥 Hot APPOINTMENT SET RO Histori…" at bounding box center [347, 491] width 333 height 702
click at [340, 158] on div "[PERSON_NAME]" at bounding box center [323, 163] width 145 height 15
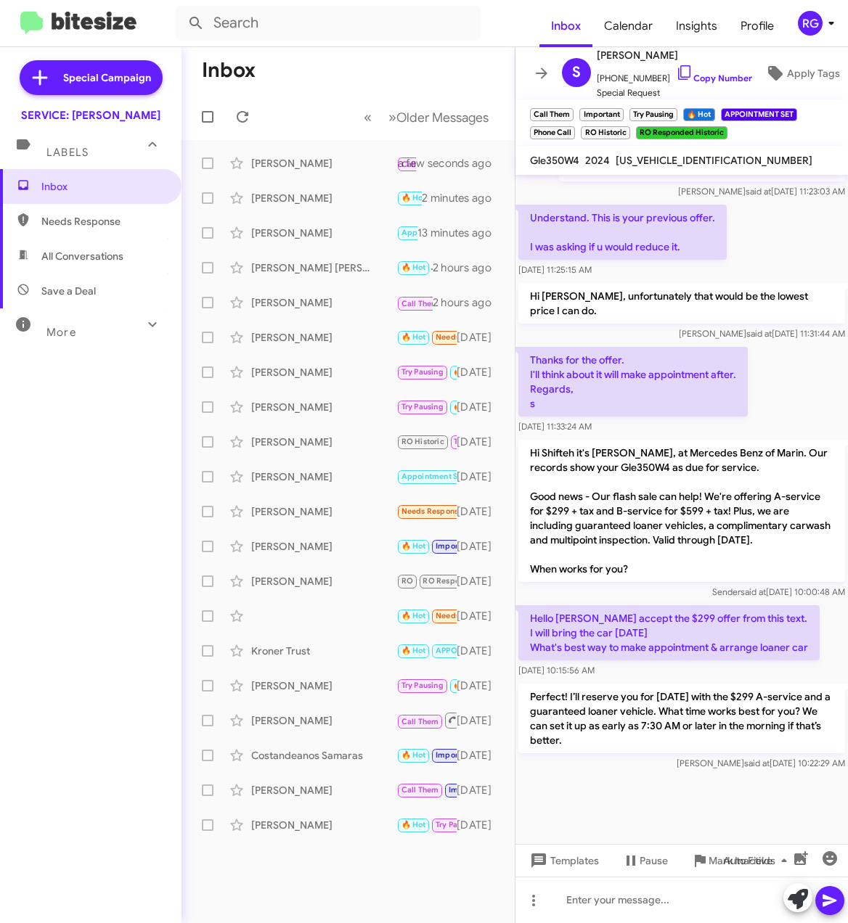
scroll to position [1092, 0]
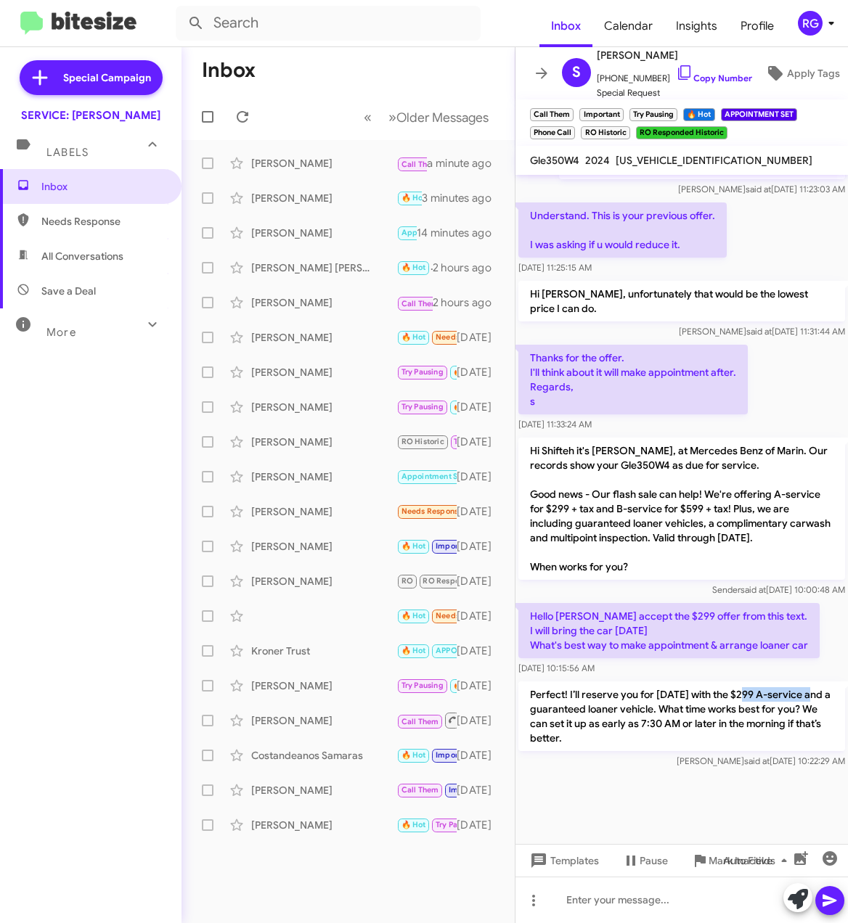
drag, startPoint x: 747, startPoint y: 692, endPoint x: 824, endPoint y: 689, distance: 77.0
click at [824, 689] on p "Perfect! I’ll reserve you for [DATE] with the $299 A-service and a guaranteed l…" at bounding box center [681, 716] width 327 height 70
copy p "$299 A-service"
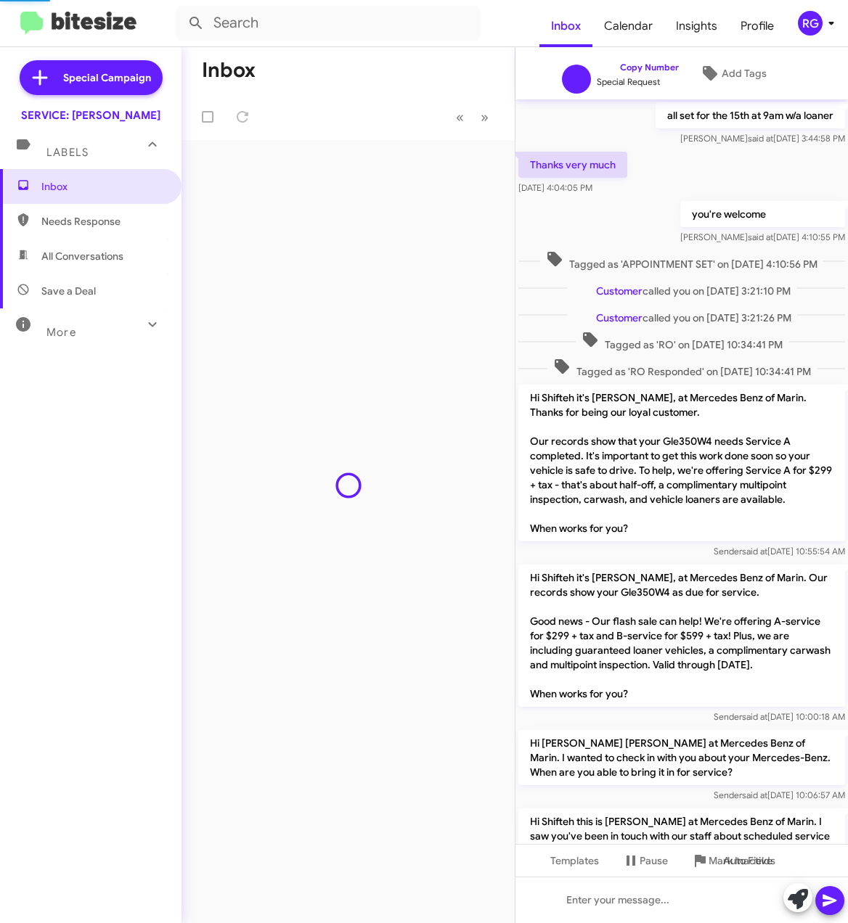
scroll to position [1017, 0]
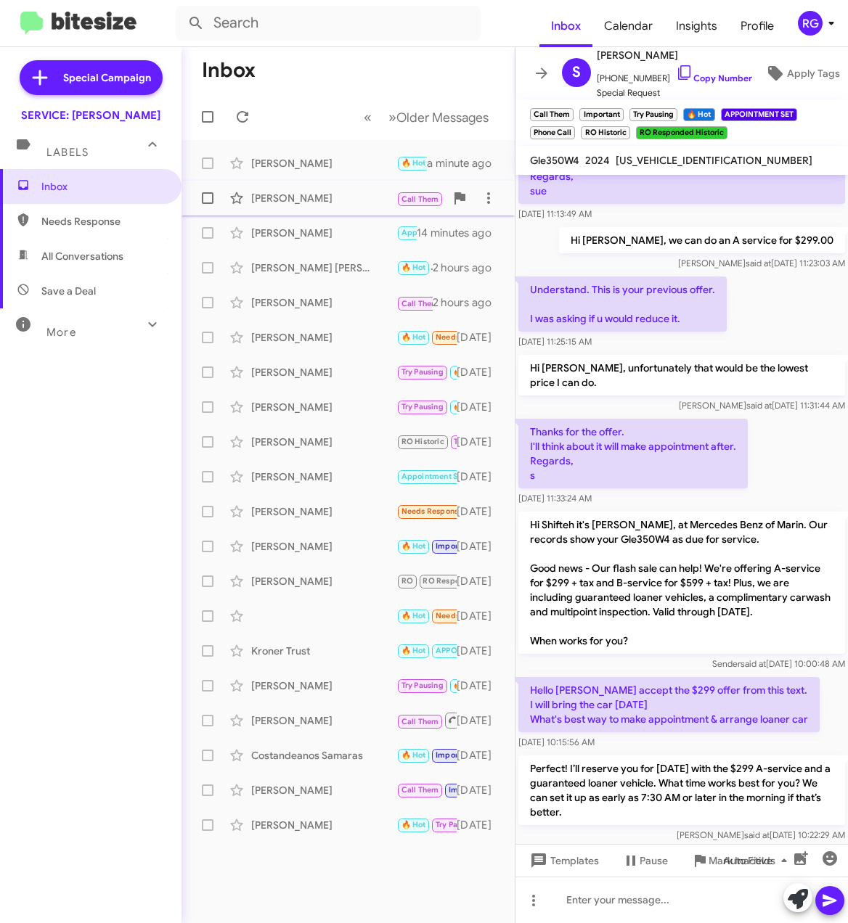
click at [312, 189] on div "[PERSON_NAME] Call Them Important Try Pausing 🔥 Hot APPOINTMENT SET RO Historic…" at bounding box center [348, 198] width 310 height 29
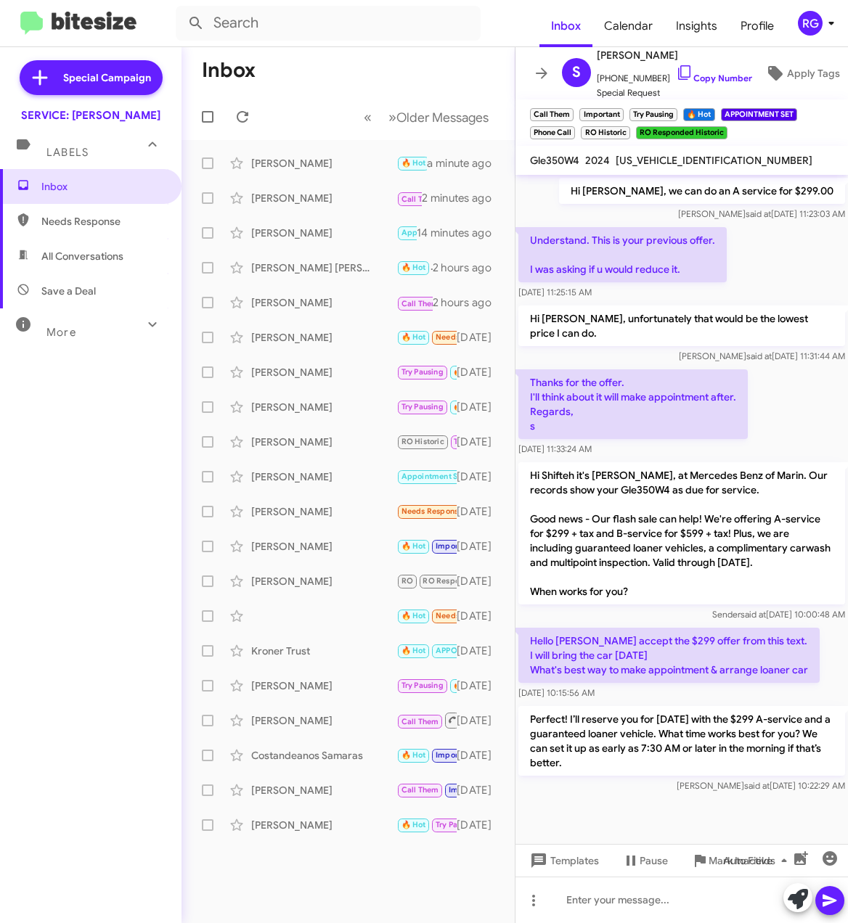
scroll to position [1092, 0]
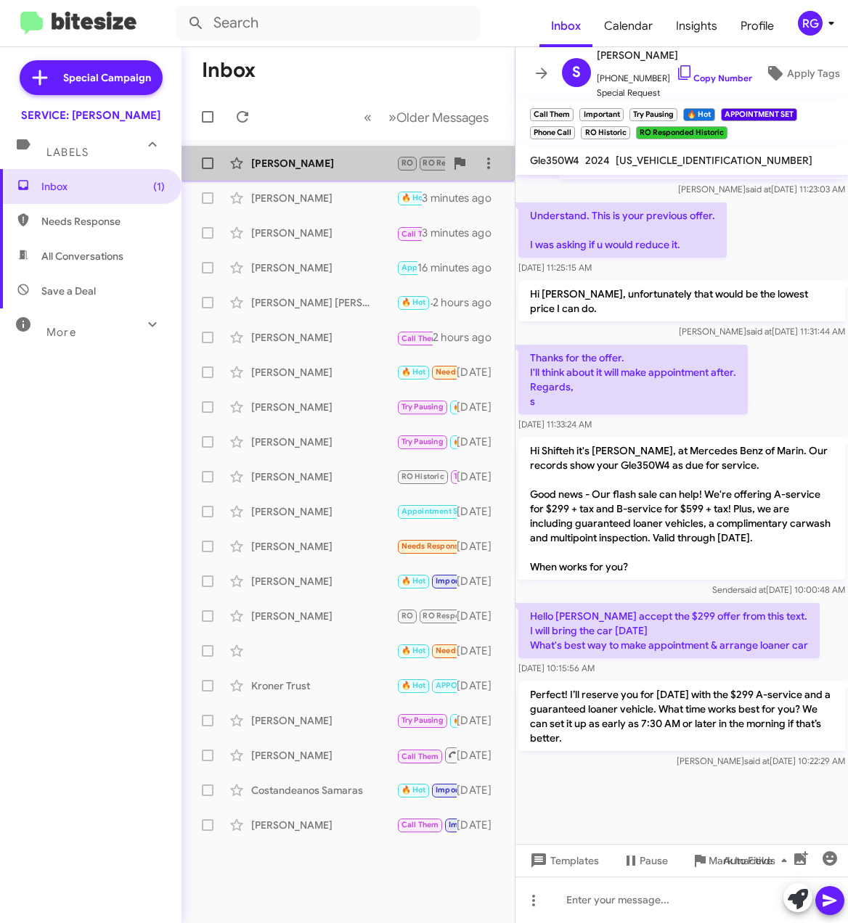
click at [327, 165] on div "[PERSON_NAME]" at bounding box center [323, 163] width 145 height 15
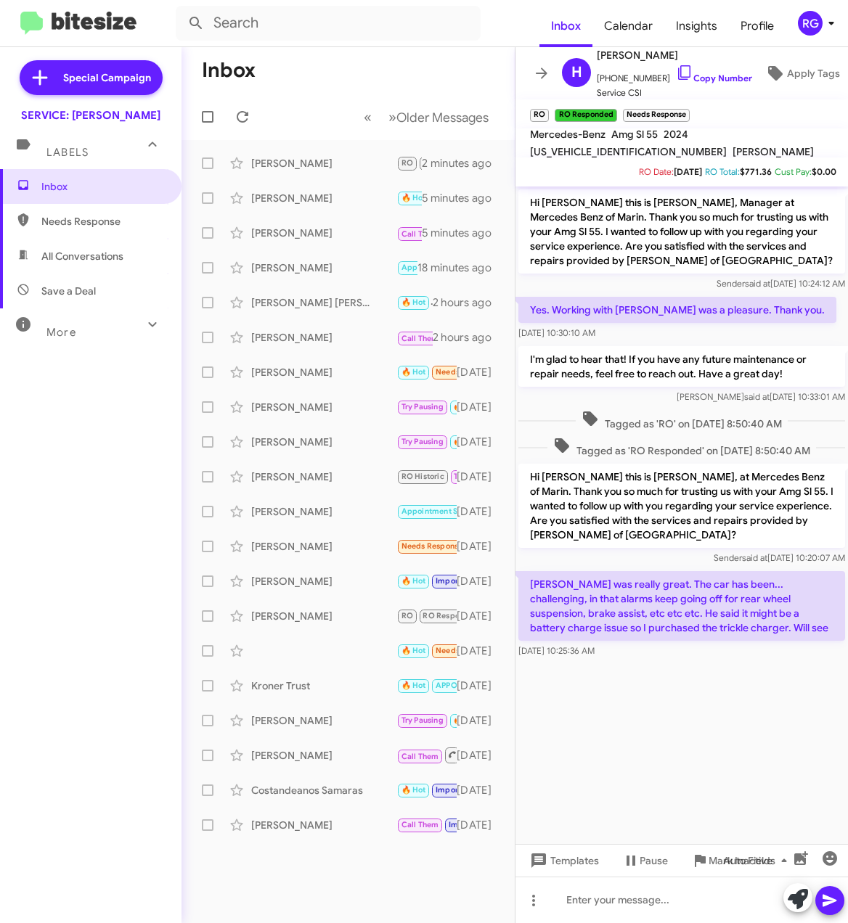
click at [87, 514] on div "Inbox Needs Response All Conversations Save a Deal More Important 🔥 Hot Appoint…" at bounding box center [90, 446] width 181 height 554
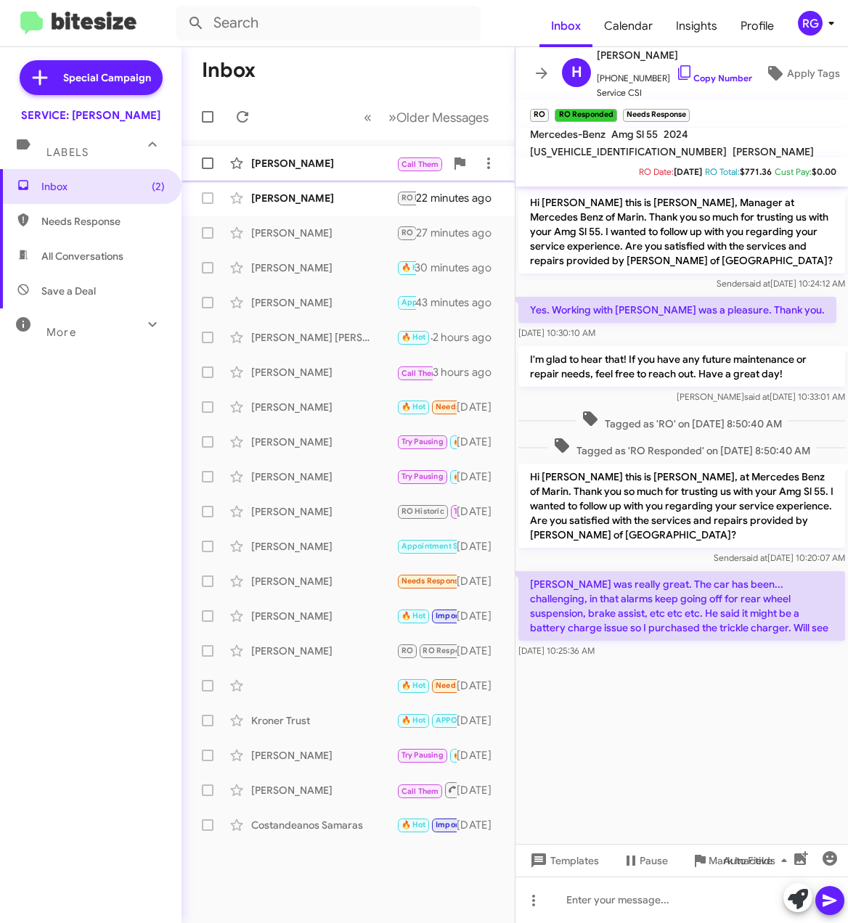
click at [335, 149] on div "Shifteh Wagner Call Them Important Try Pausing 🔥 Hot APPOINTMENT SET RO Histori…" at bounding box center [348, 163] width 310 height 29
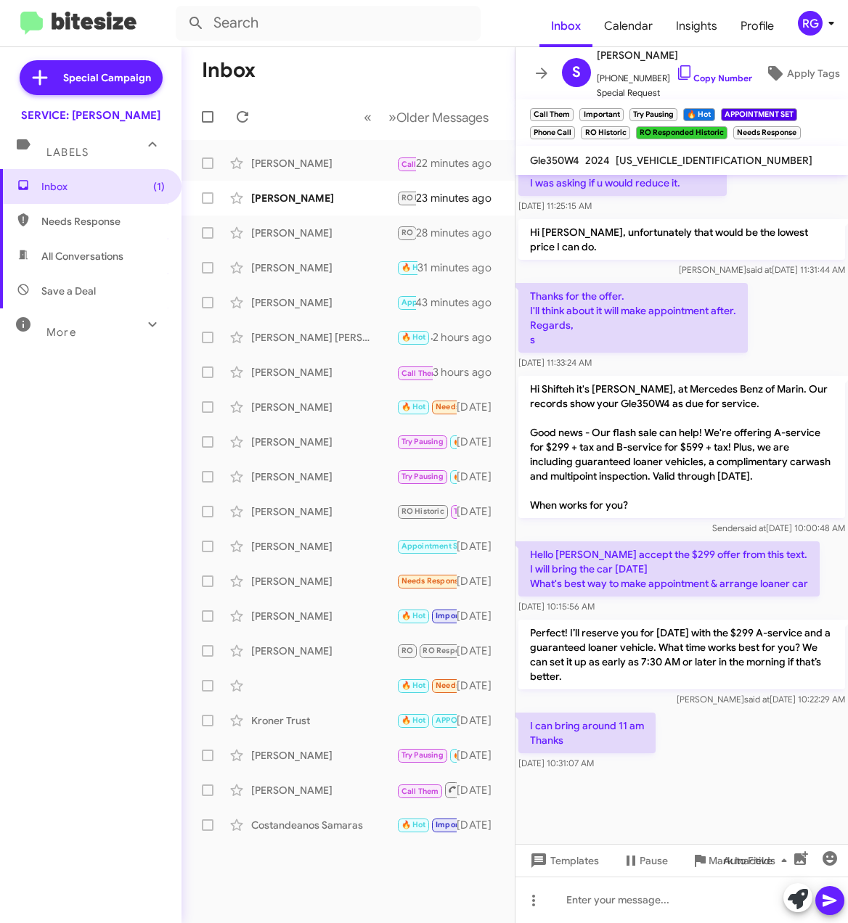
scroll to position [1107, 0]
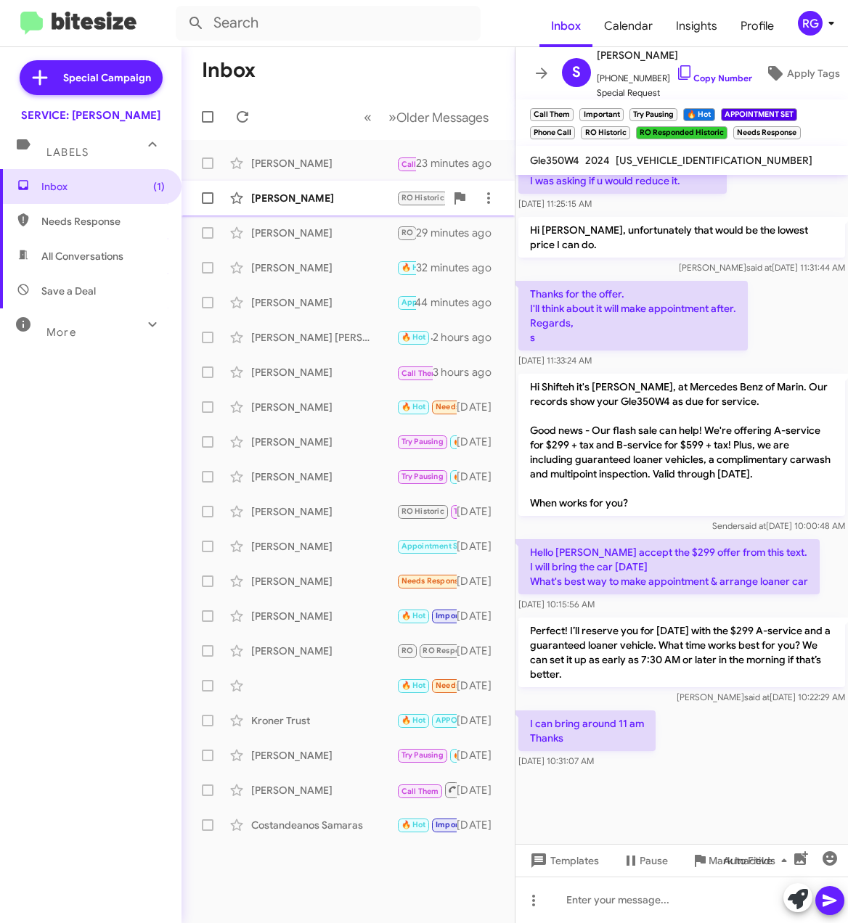
click at [280, 192] on div "[PERSON_NAME]" at bounding box center [323, 198] width 145 height 15
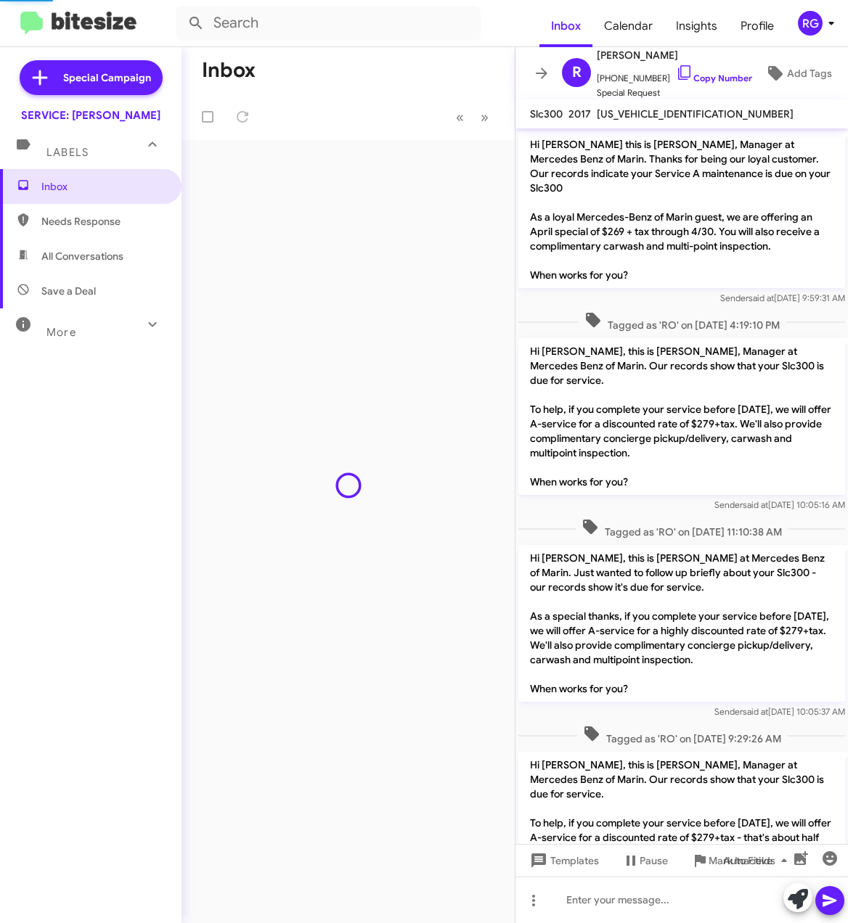
scroll to position [1493, 0]
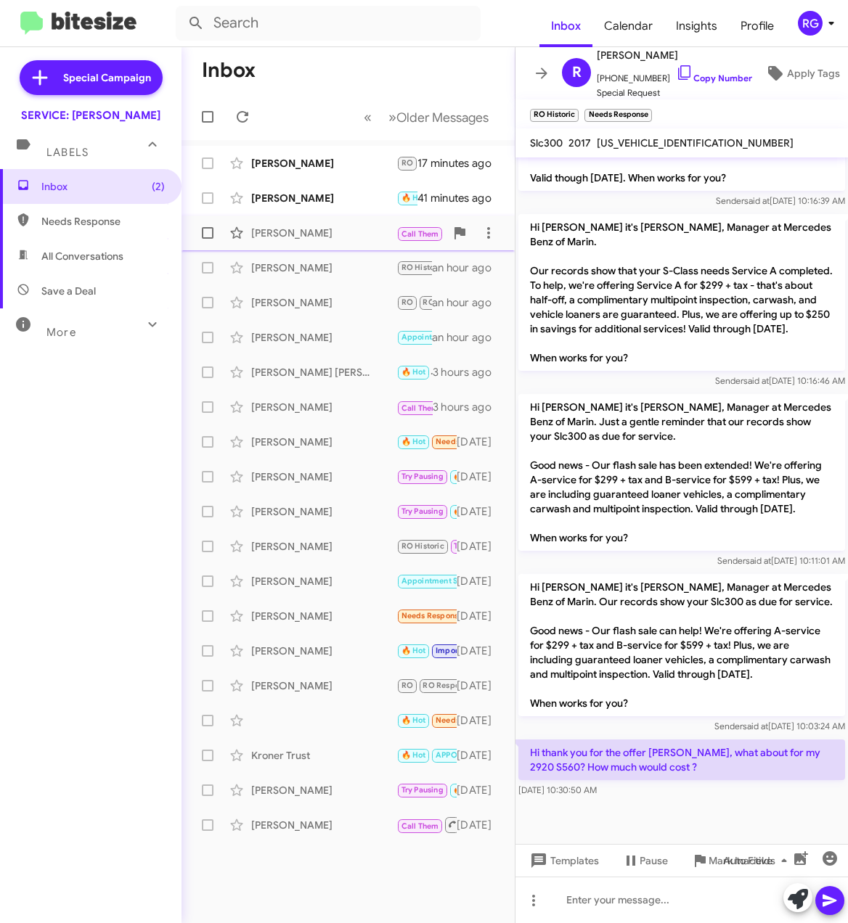
click at [346, 219] on div "Shifteh Wagner Call Them Important Try Pausing 🔥 Hot APPOINTMENT SET RO Histori…" at bounding box center [348, 232] width 310 height 29
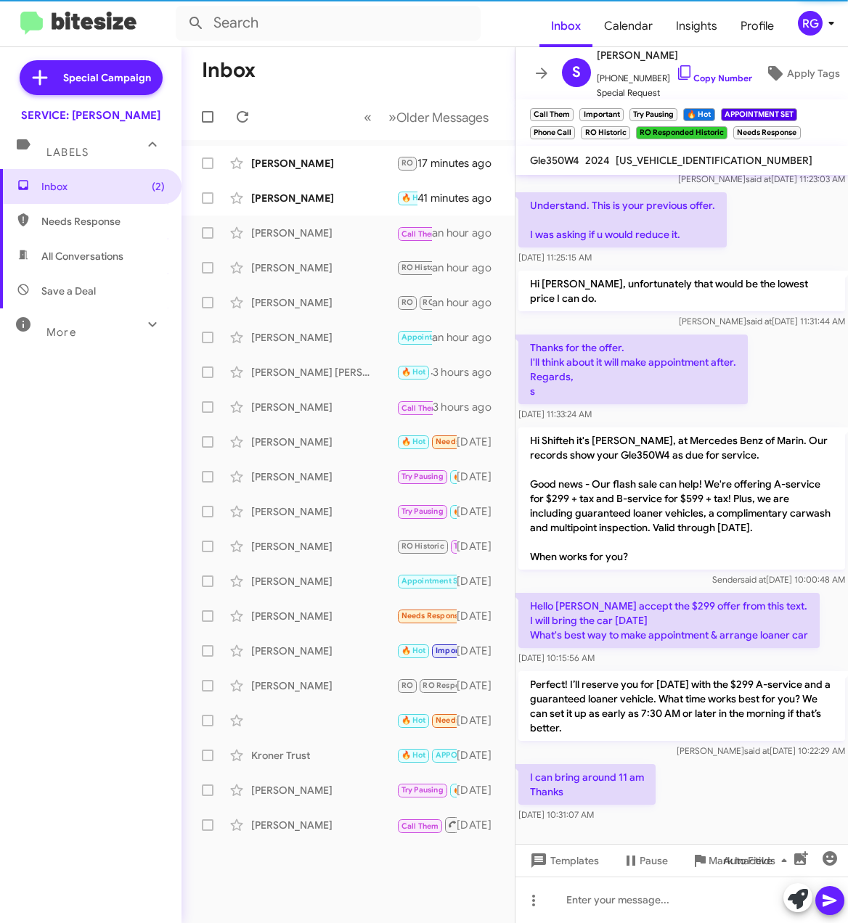
scroll to position [2790, 0]
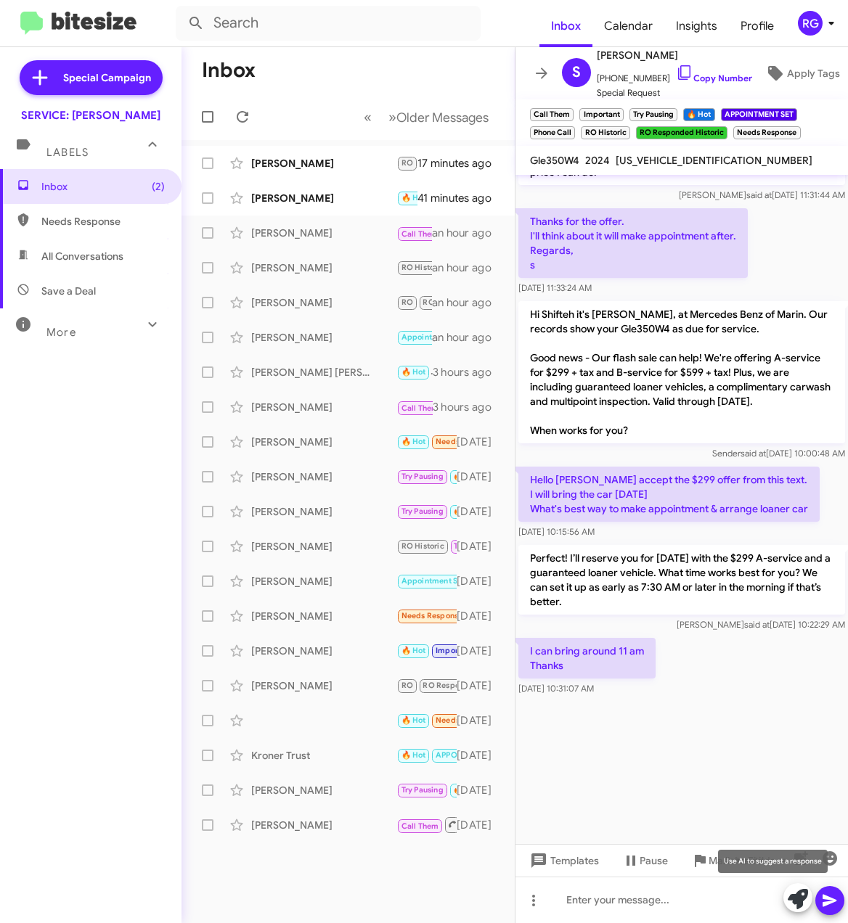
click at [808, 898] on button at bounding box center [797, 897] width 29 height 29
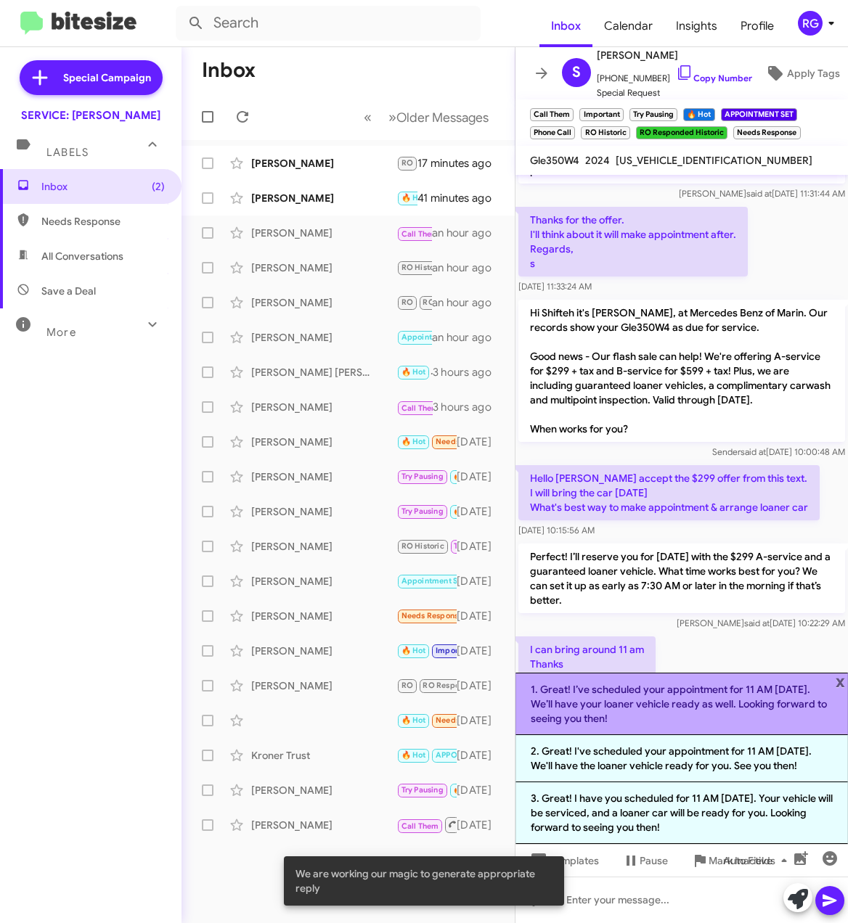
click at [715, 727] on li "1. Great! I’ve scheduled your appointment for 11 AM tomorrow. We’ll have your l…" at bounding box center [681, 704] width 332 height 62
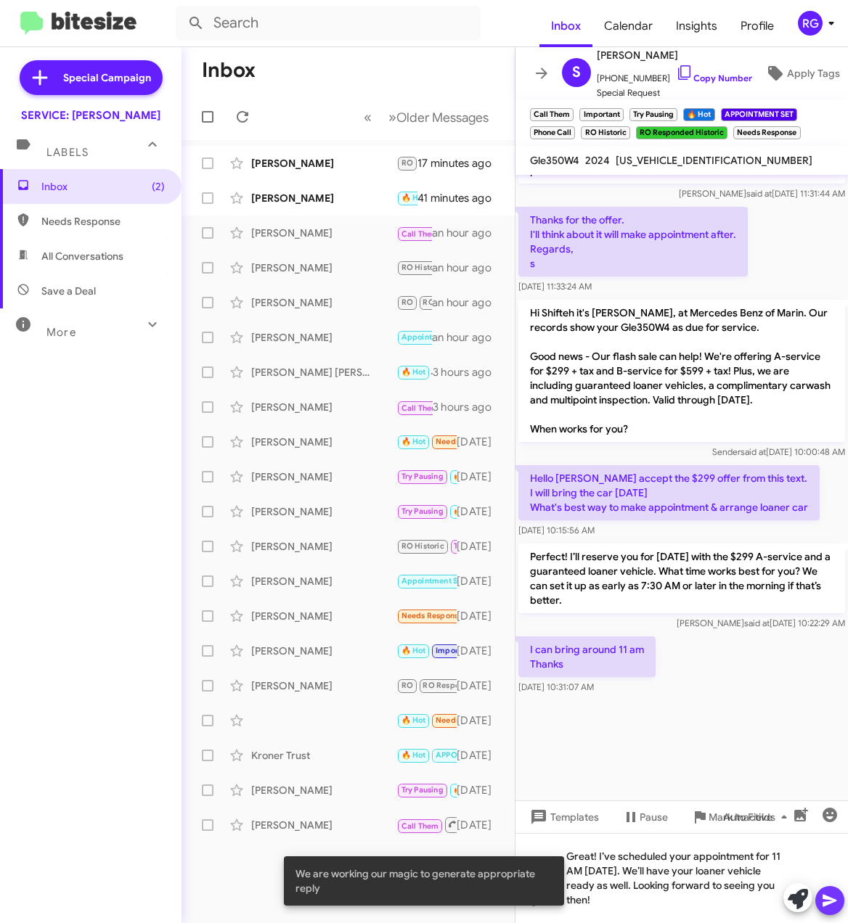
click at [840, 898] on button at bounding box center [829, 900] width 29 height 29
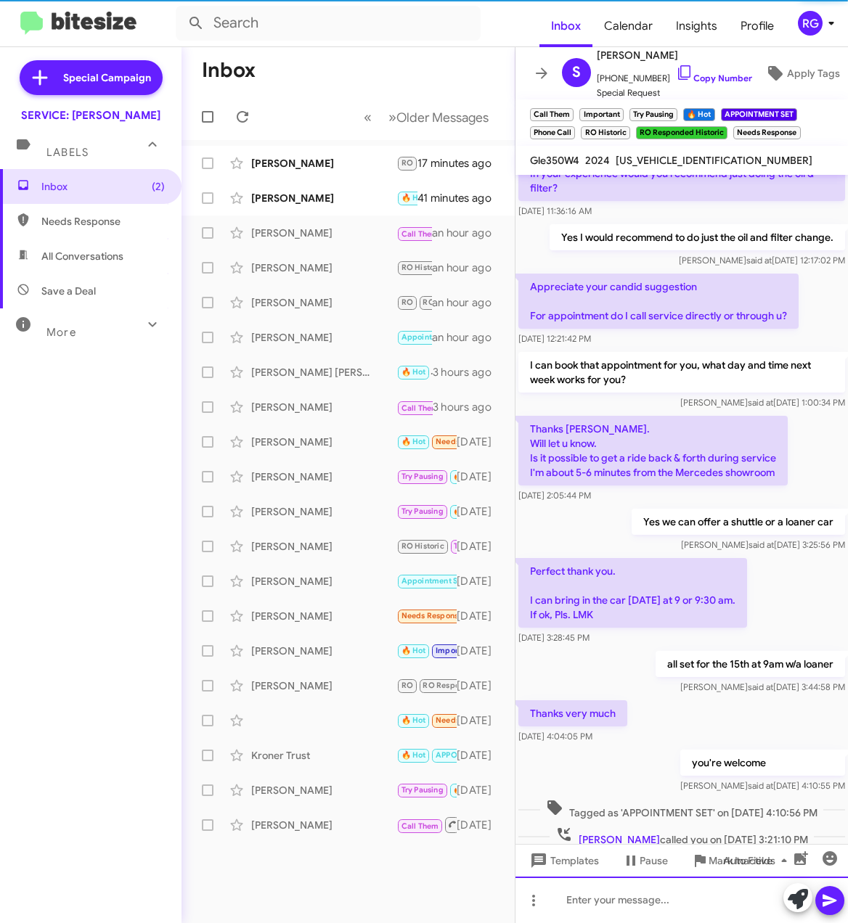
scroll to position [0, 0]
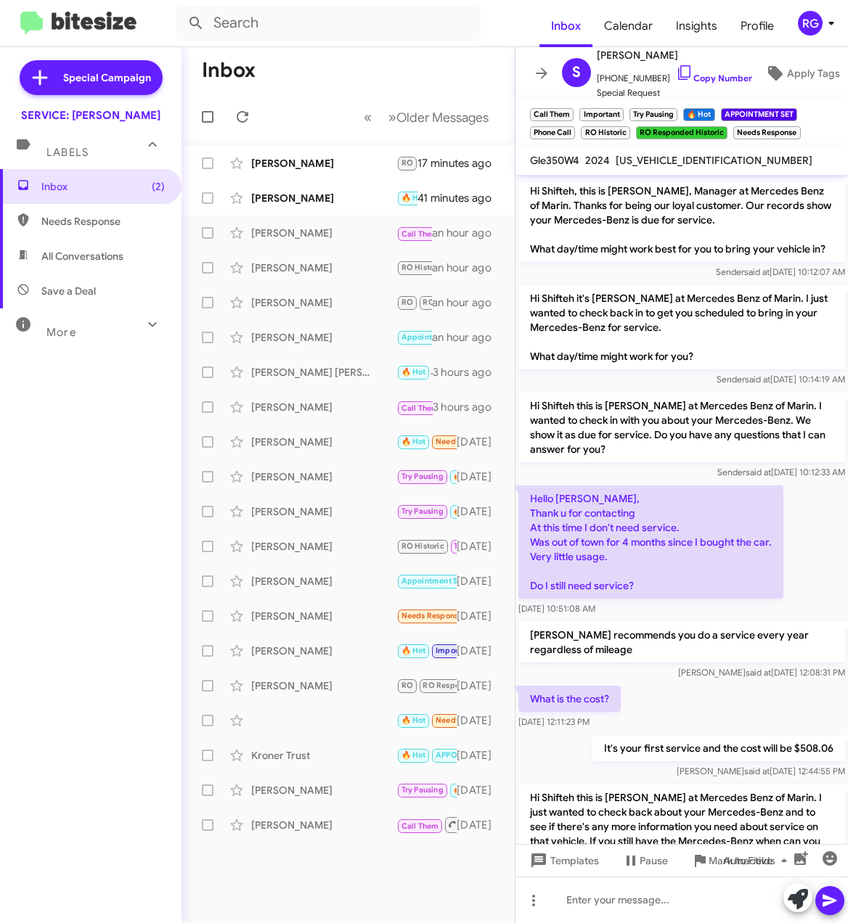
click at [697, 155] on span "4JGFB4FB8RA985686" at bounding box center [713, 160] width 197 height 13
copy span "4JGFB4FB8RA985686"
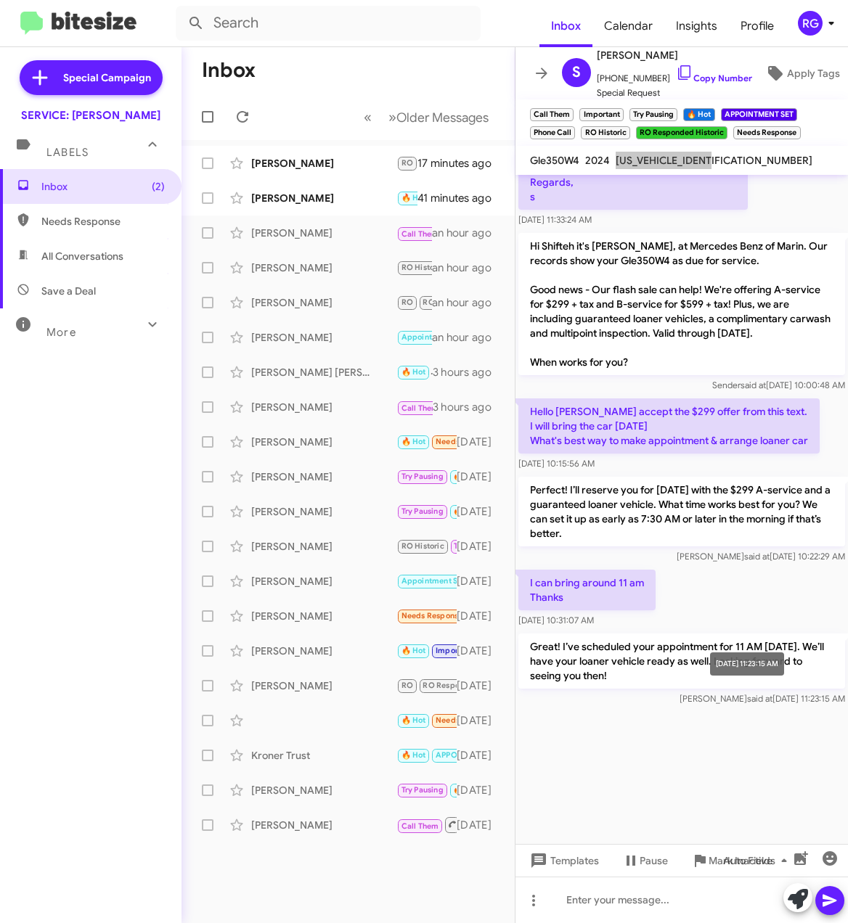
scroll to position [2998, 0]
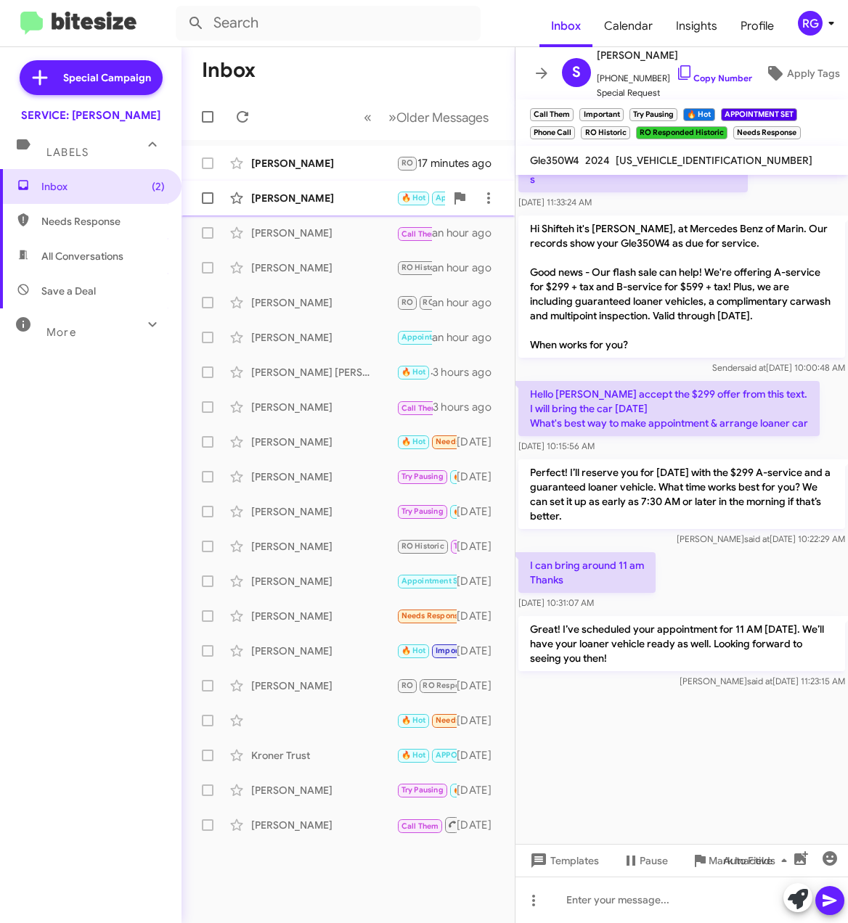
click at [279, 186] on div "Susan Jordan 🔥 Hot Appointment Set RO RO Responded Needs Response Ok thank you …" at bounding box center [348, 198] width 310 height 29
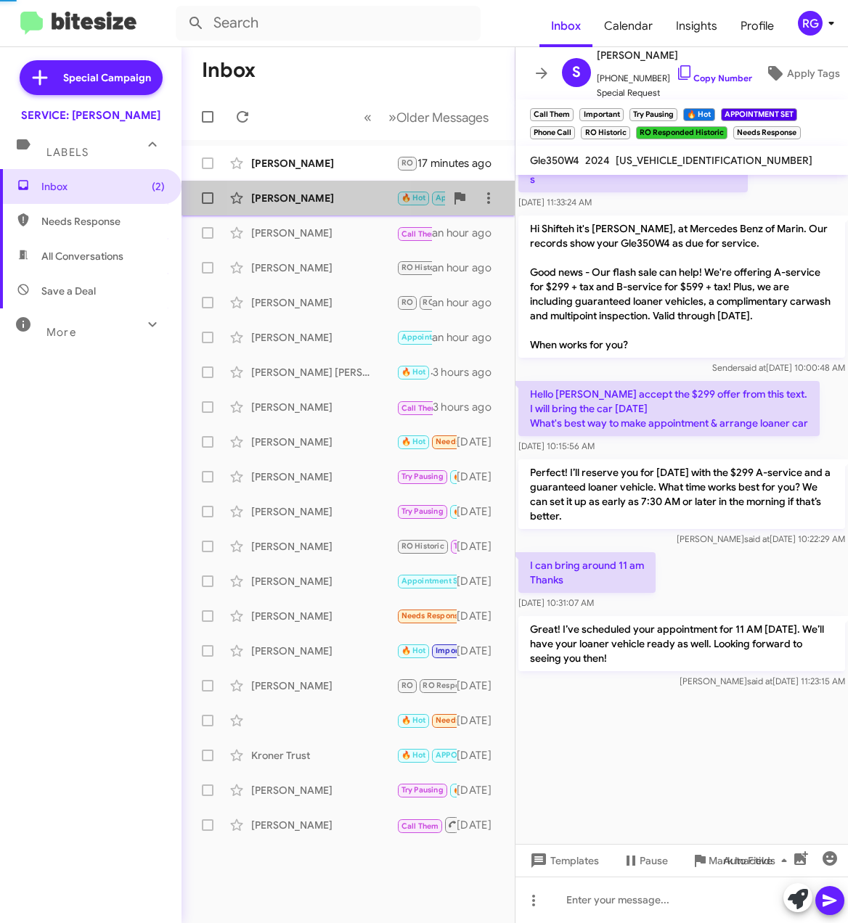
scroll to position [865, 0]
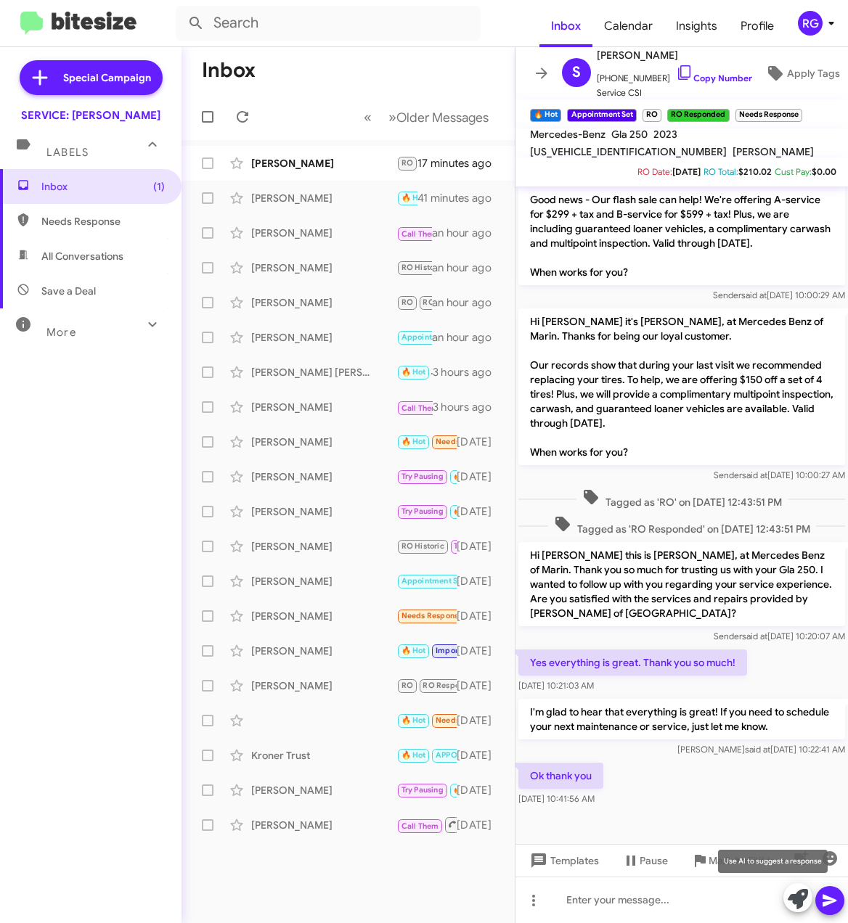
click at [798, 898] on icon at bounding box center [797, 899] width 20 height 20
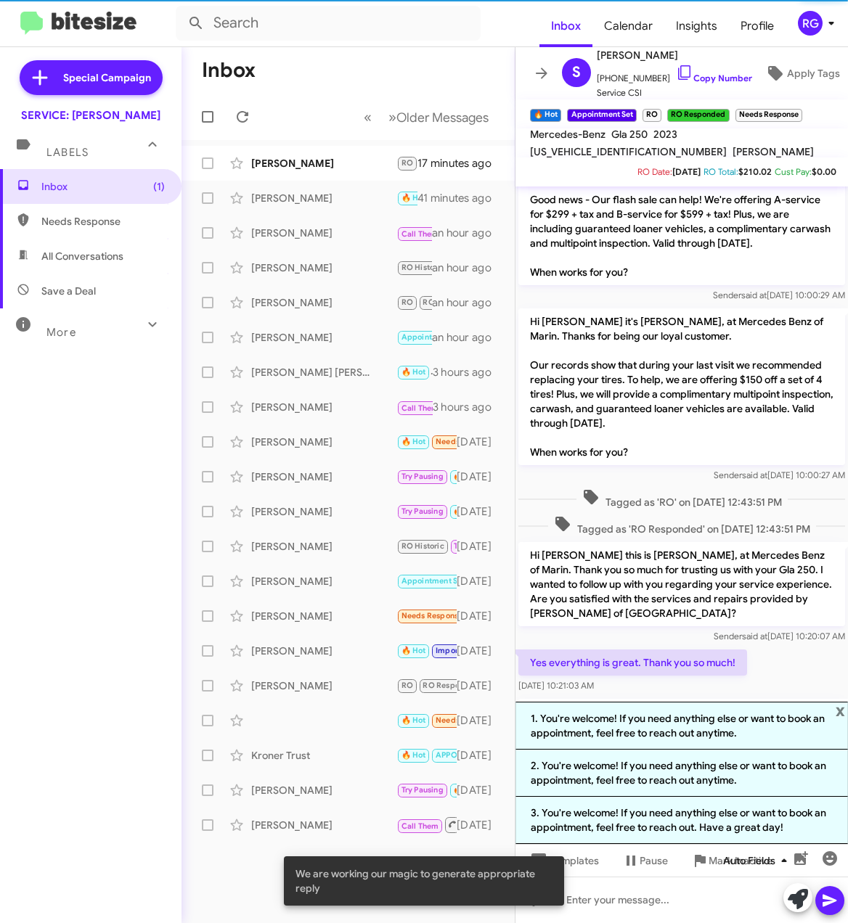
scroll to position [881, 0]
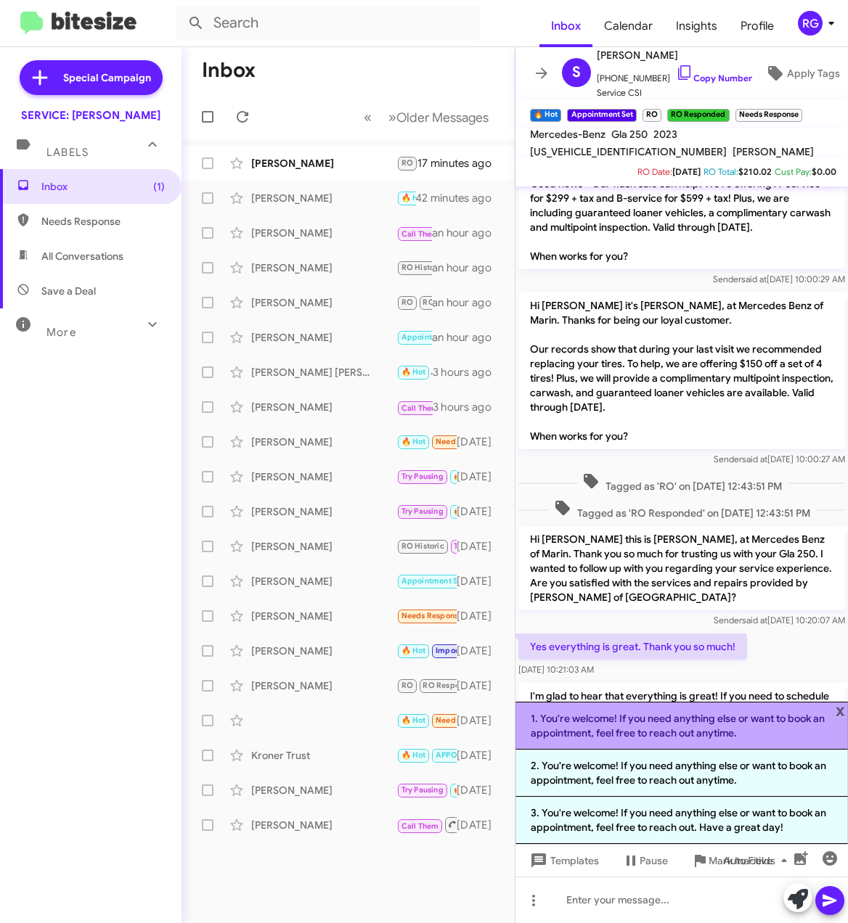
click at [630, 715] on li "1. You're welcome! If you need anything else or want to book an appointment, fe…" at bounding box center [681, 726] width 332 height 48
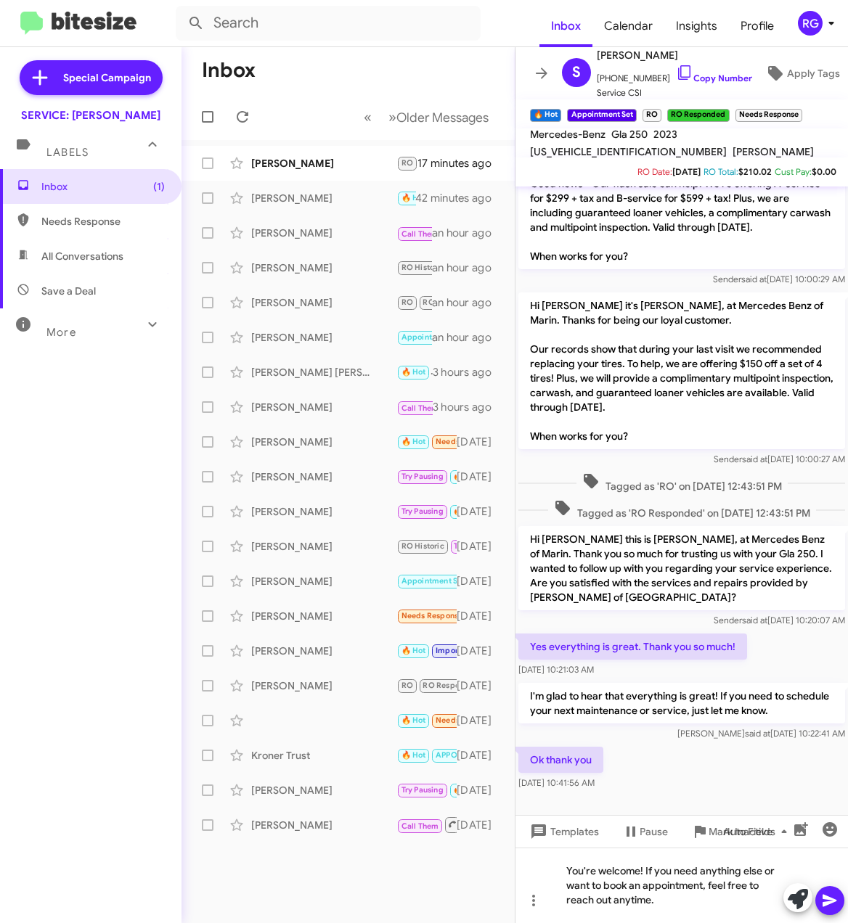
click at [837, 907] on icon at bounding box center [829, 900] width 17 height 17
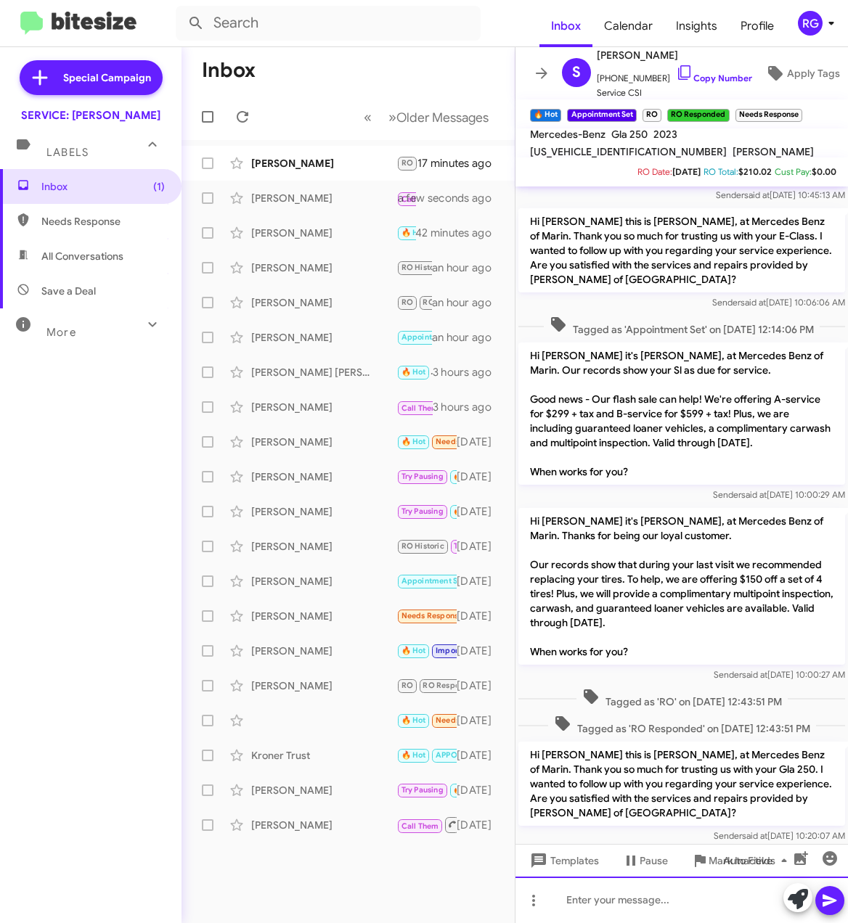
scroll to position [932, 0]
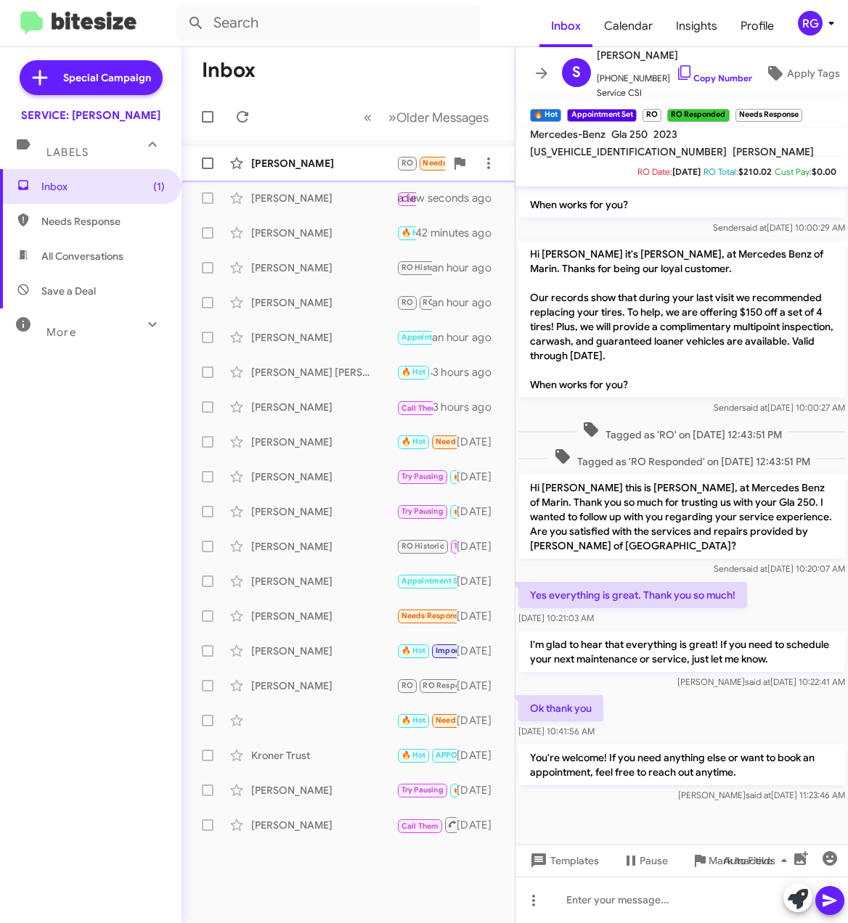
click at [335, 167] on div "[PERSON_NAME]" at bounding box center [323, 163] width 145 height 15
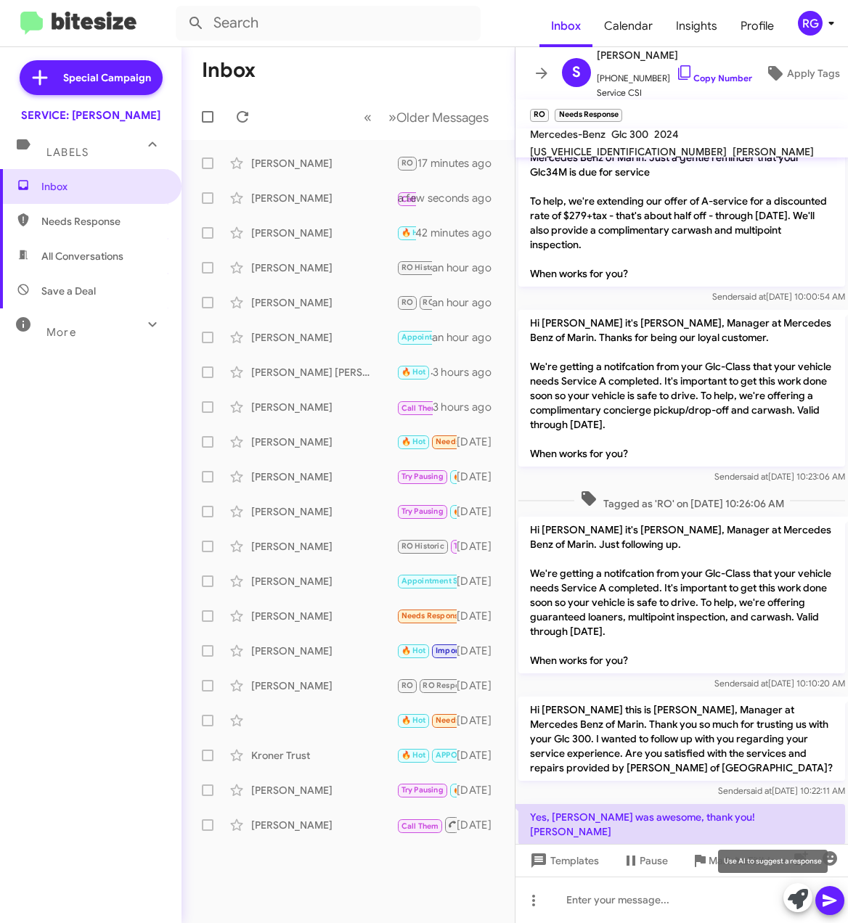
click at [805, 897] on icon at bounding box center [797, 899] width 20 height 20
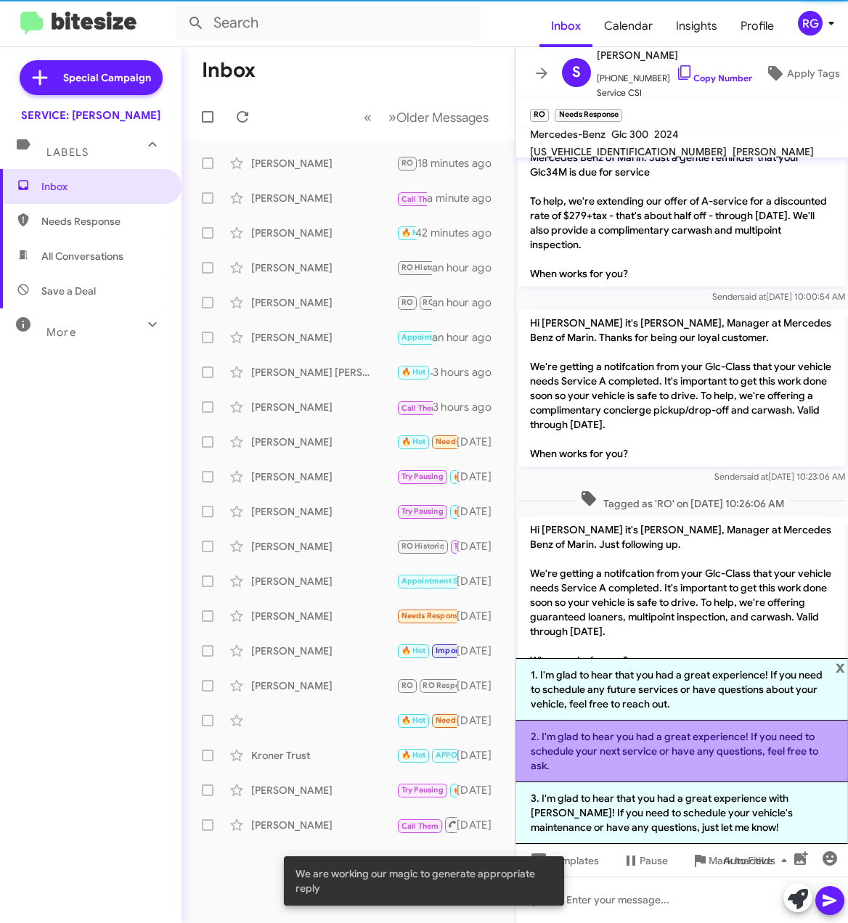
scroll to position [779, 0]
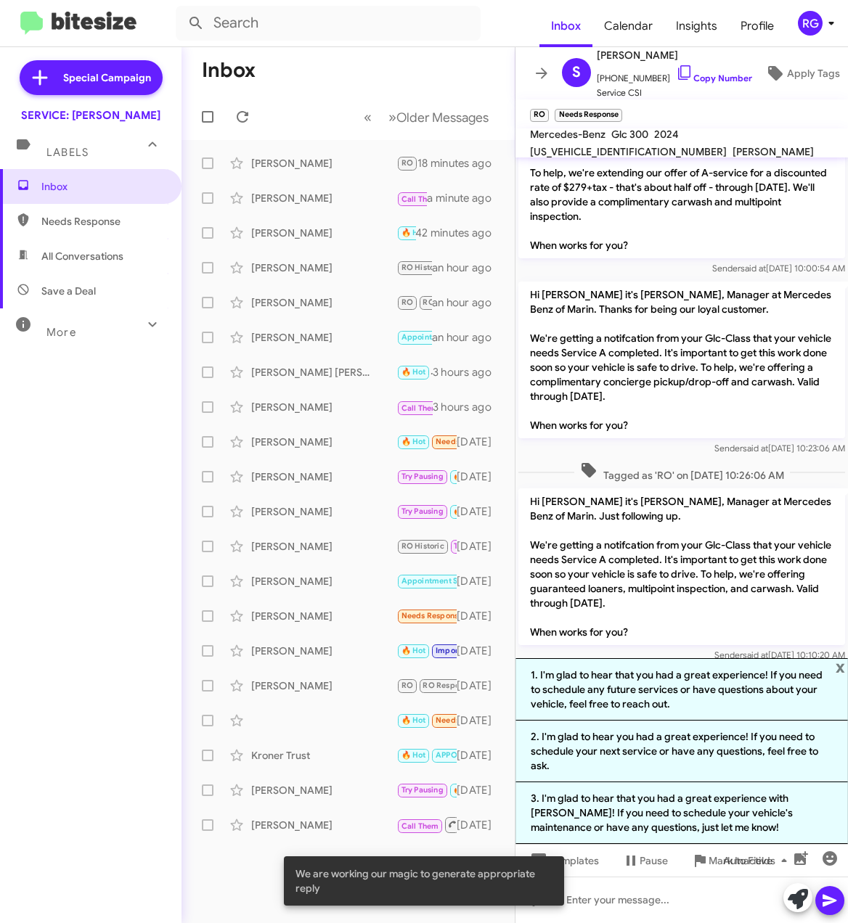
click at [702, 747] on li "2. I'm glad to hear you had a great experience! If you need to schedule your ne…" at bounding box center [681, 752] width 332 height 62
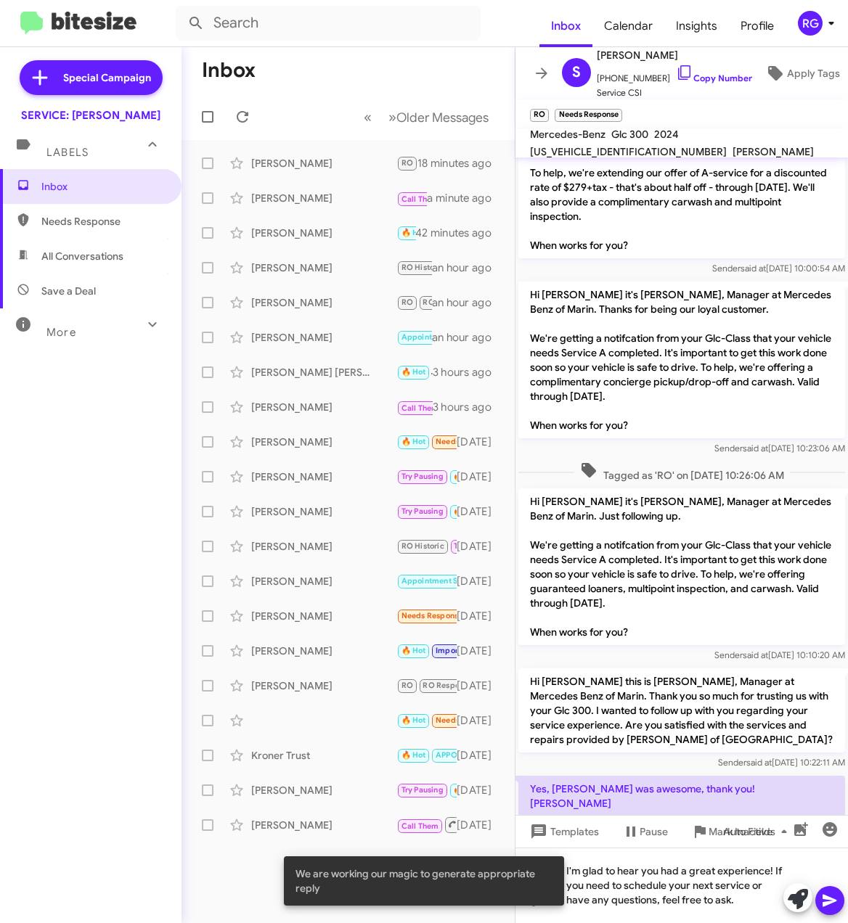
click at [832, 913] on span at bounding box center [829, 900] width 17 height 29
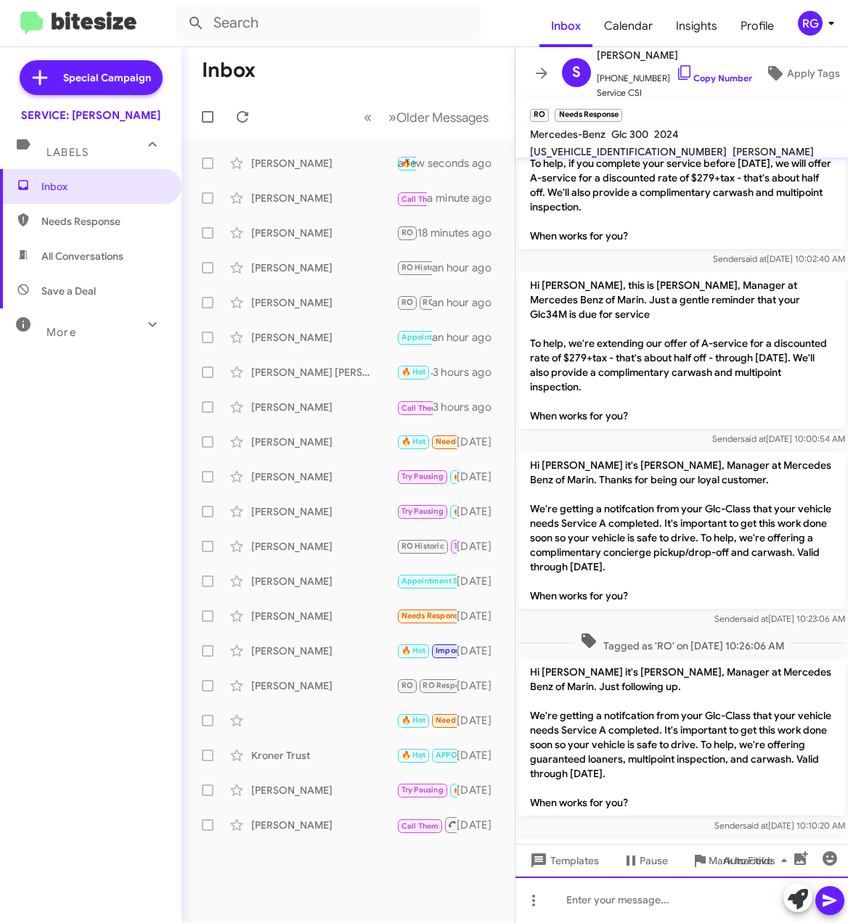
scroll to position [832, 0]
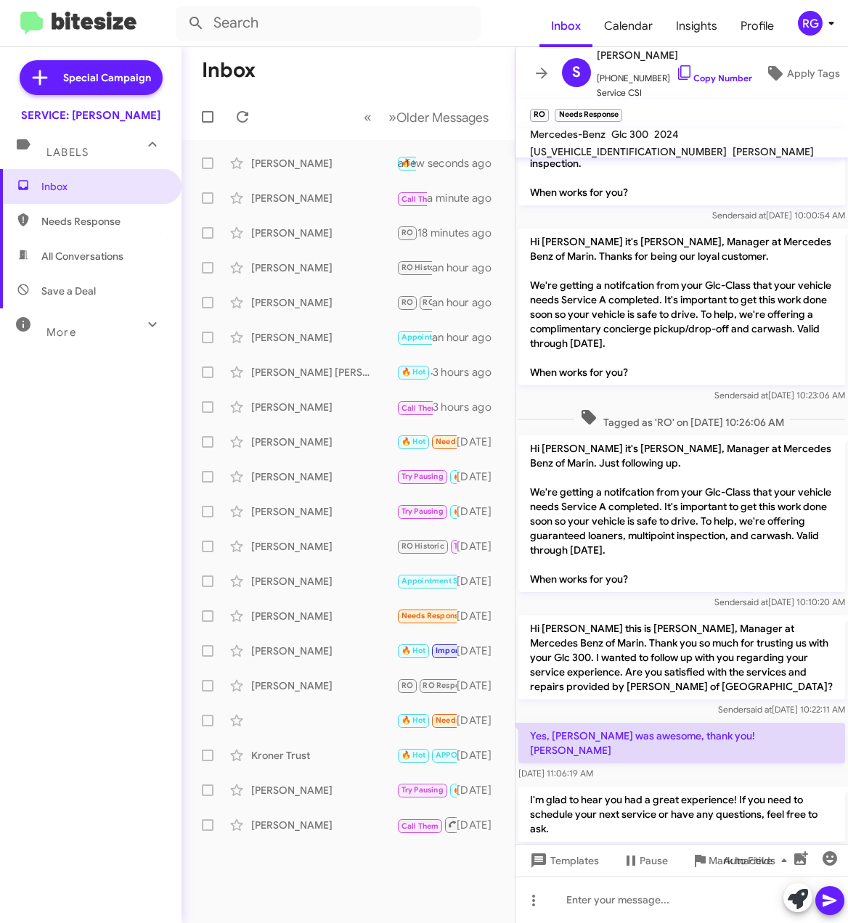
click at [123, 422] on div "Inbox Needs Response All Conversations Save a Deal More Important 🔥 Hot Appoint…" at bounding box center [90, 446] width 181 height 554
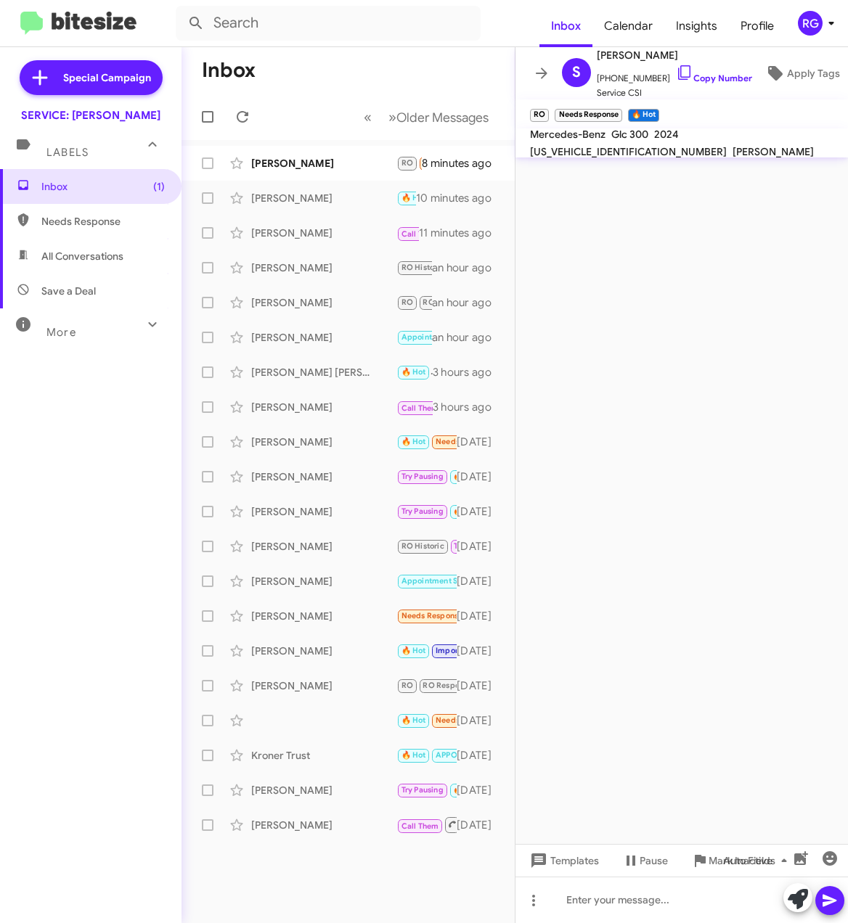
scroll to position [0, 0]
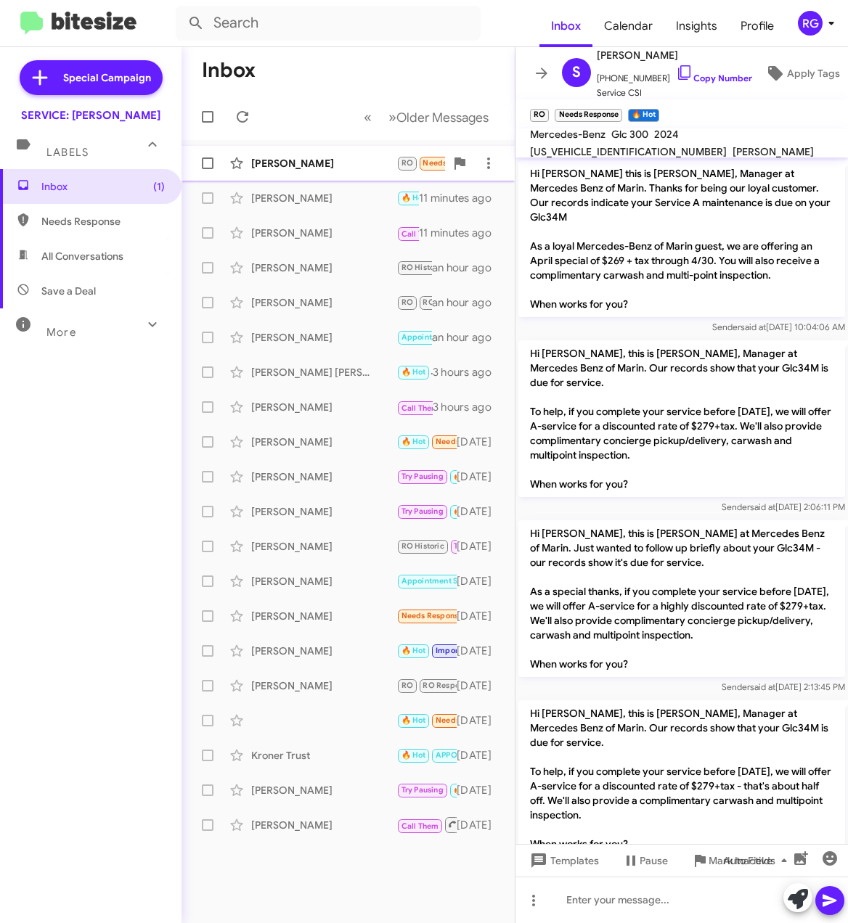
click at [294, 166] on div "[PERSON_NAME]" at bounding box center [323, 163] width 145 height 15
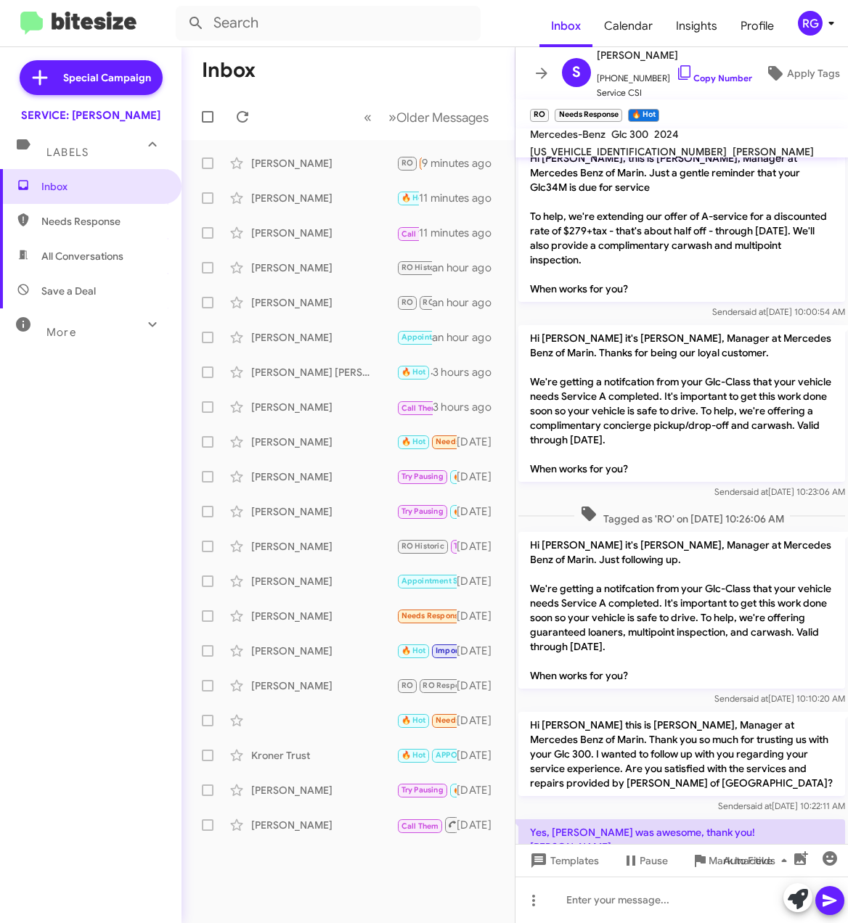
scroll to position [885, 0]
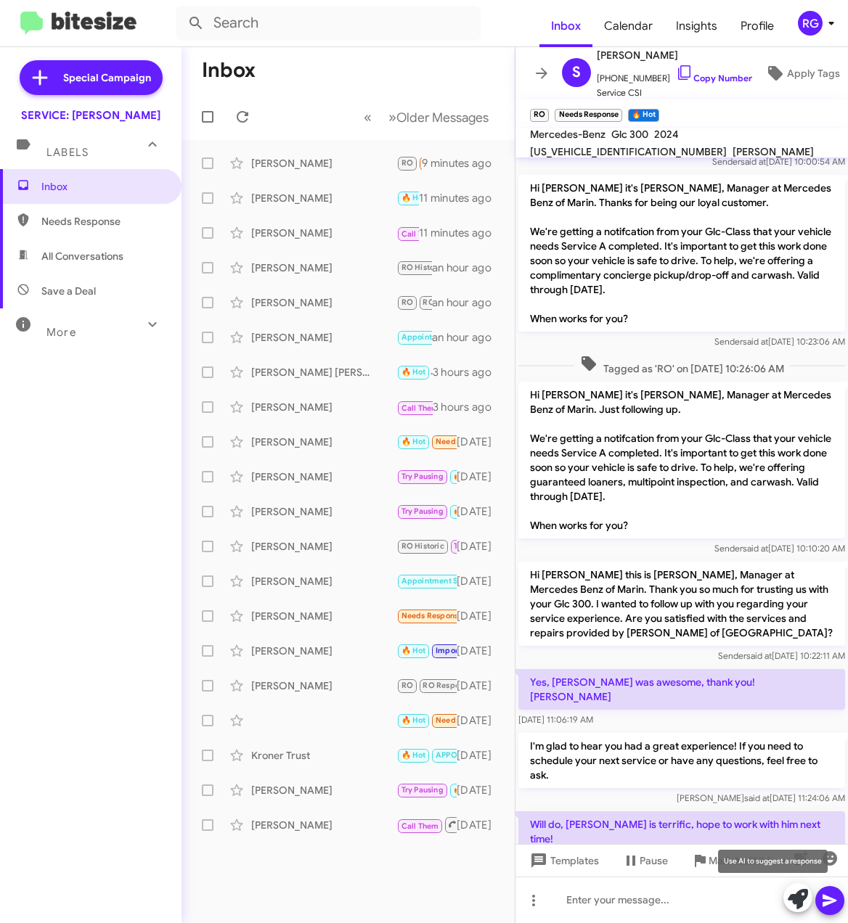
click at [808, 900] on button at bounding box center [797, 897] width 29 height 29
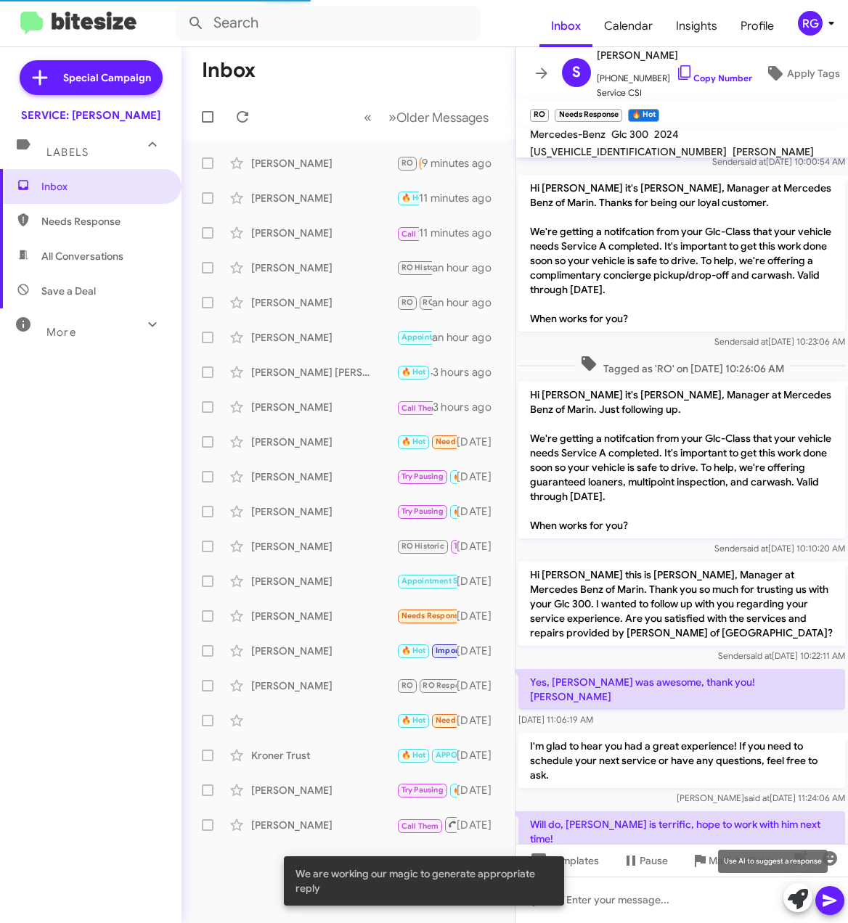
click at [803, 906] on icon at bounding box center [797, 899] width 20 height 20
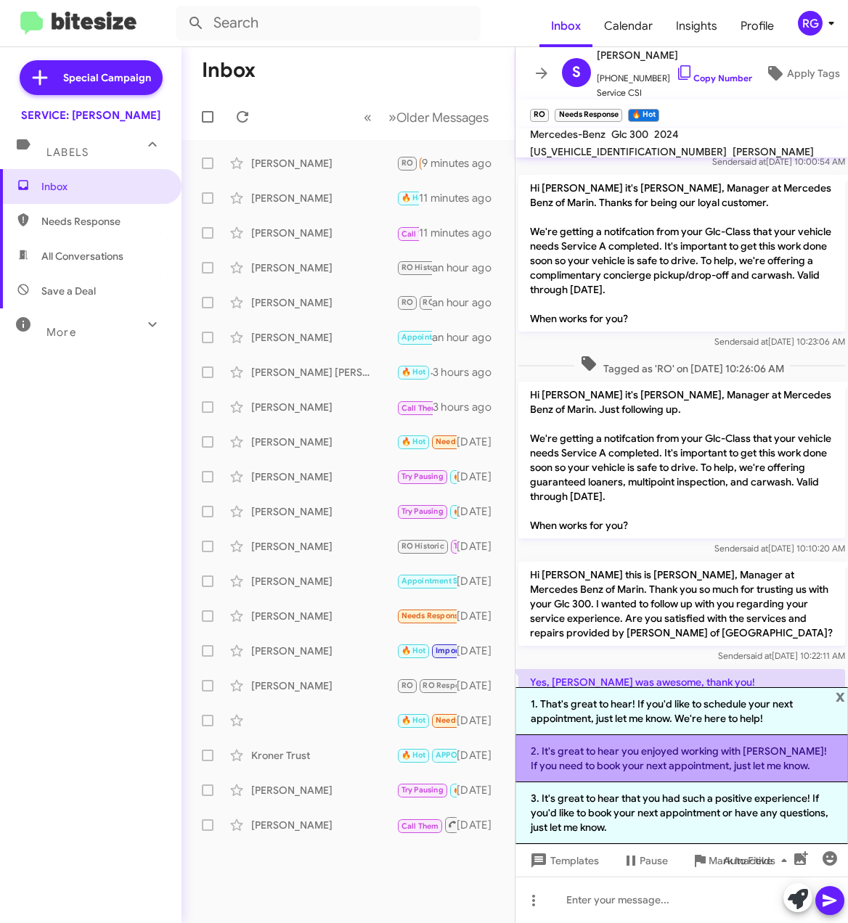
click at [778, 766] on li "2. It's great to hear you enjoyed working with Angelo! If you need to book your…" at bounding box center [681, 758] width 332 height 47
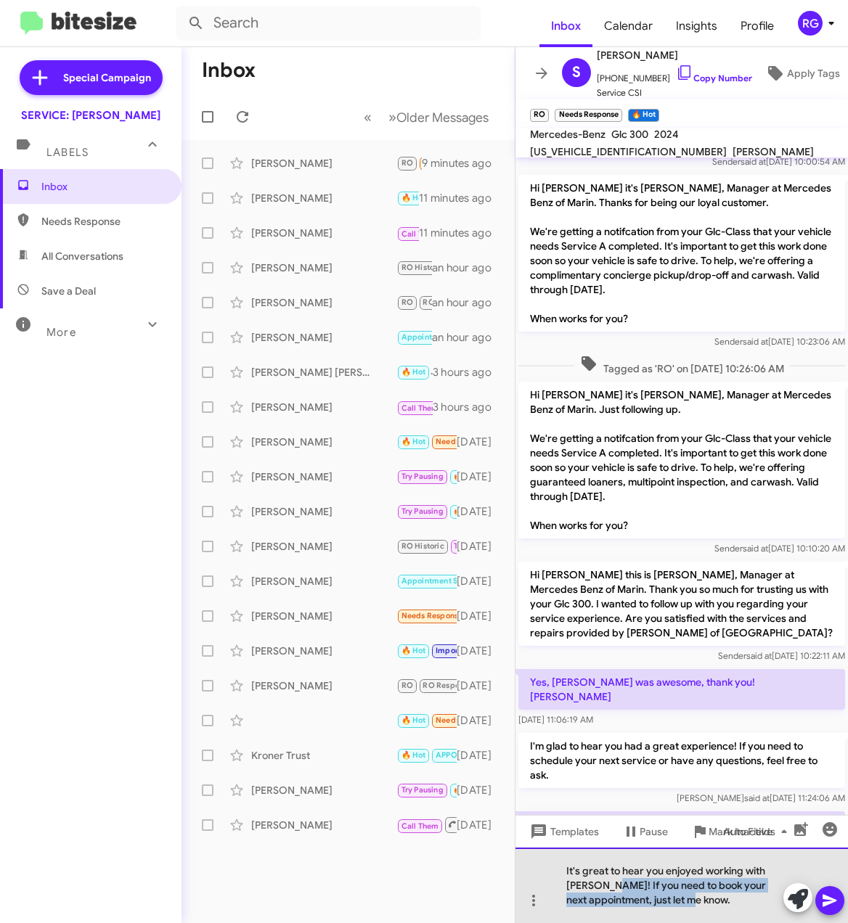
drag, startPoint x: 714, startPoint y: 907, endPoint x: 608, endPoint y: 881, distance: 109.1
click at [608, 881] on div "It's great to hear you enjoyed working with Angelo! If you need to book your ne…" at bounding box center [681, 885] width 332 height 75
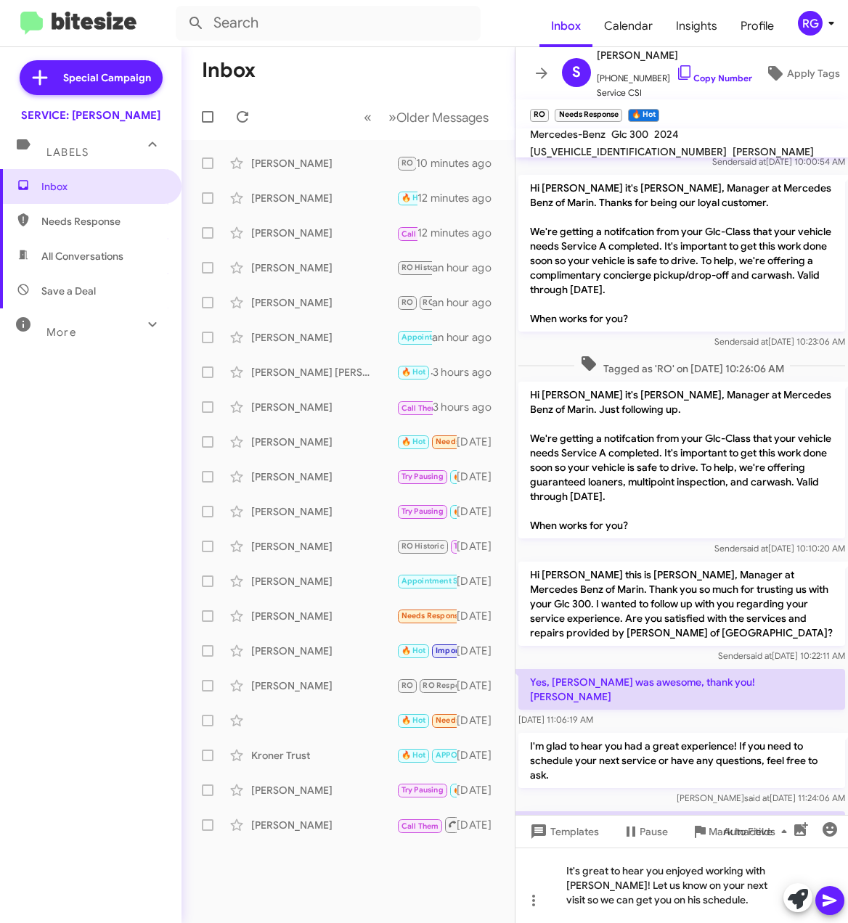
click at [826, 892] on icon at bounding box center [829, 900] width 17 height 17
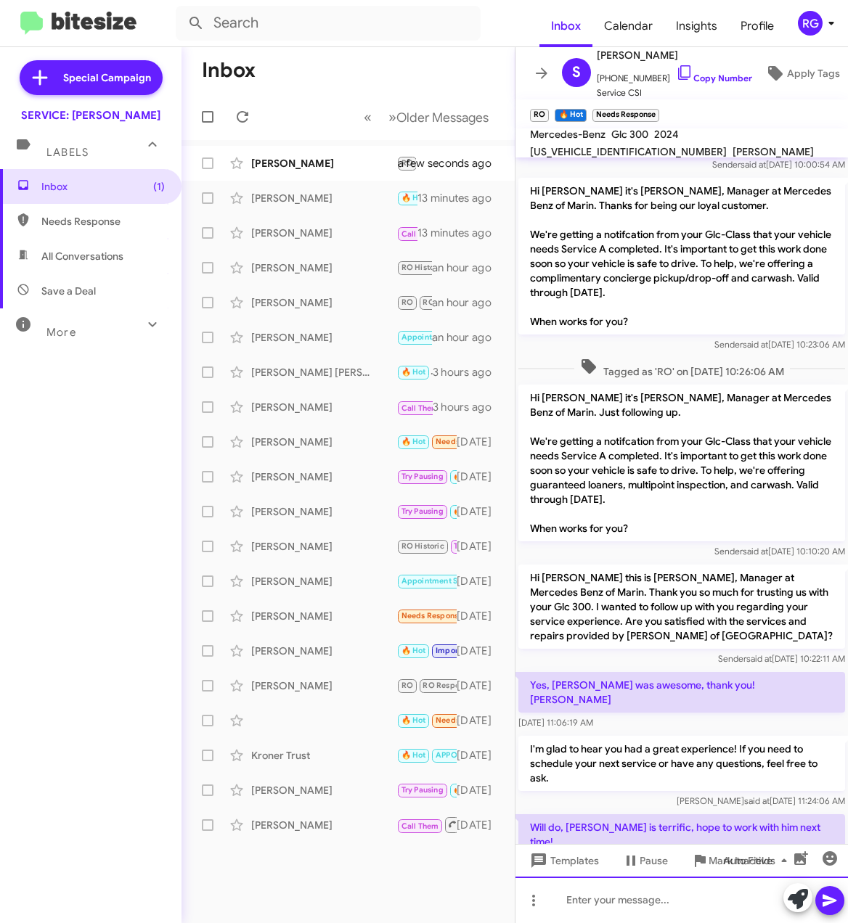
scroll to position [1035, 0]
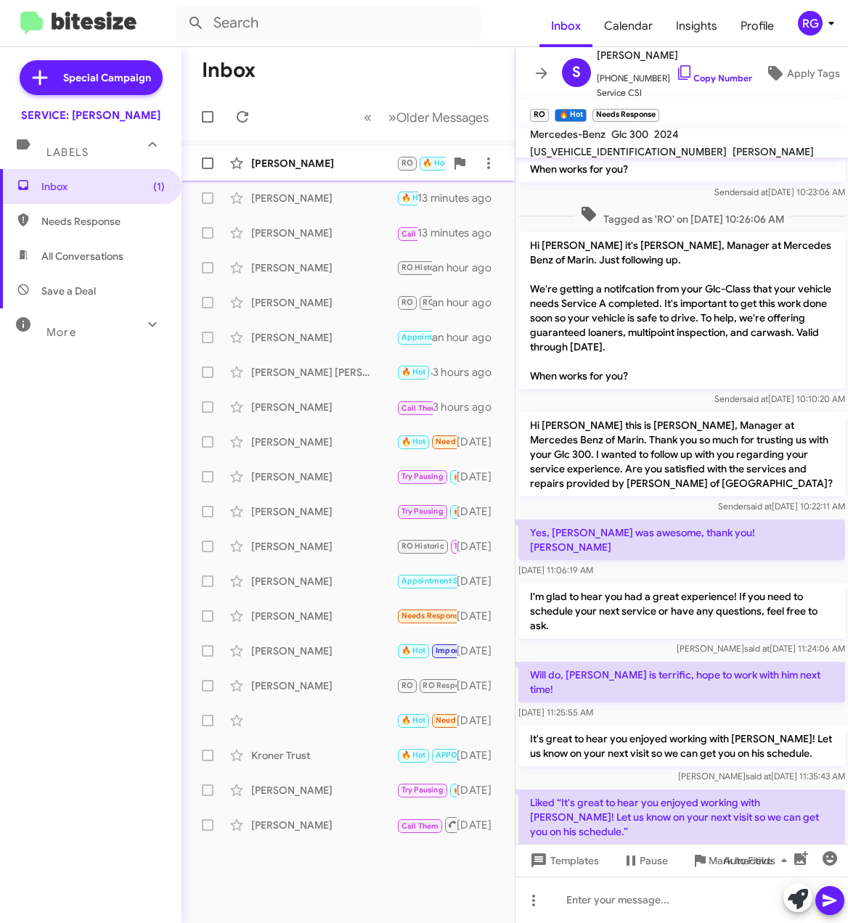
click at [346, 160] on div "[PERSON_NAME]" at bounding box center [323, 163] width 145 height 15
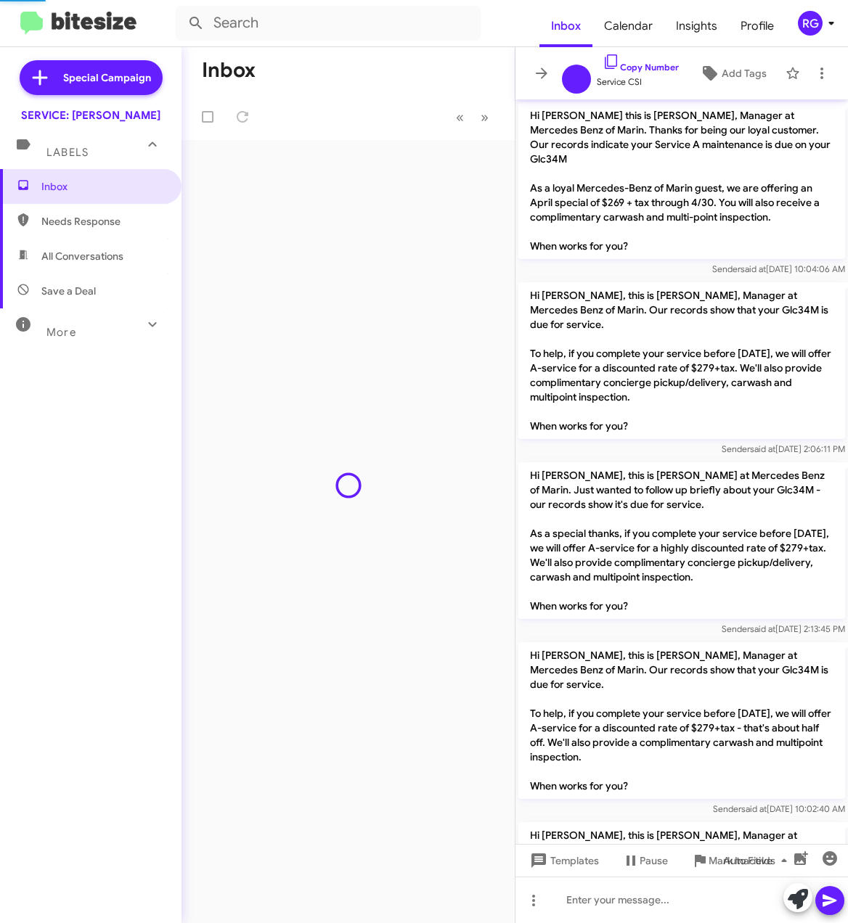
scroll to position [976, 0]
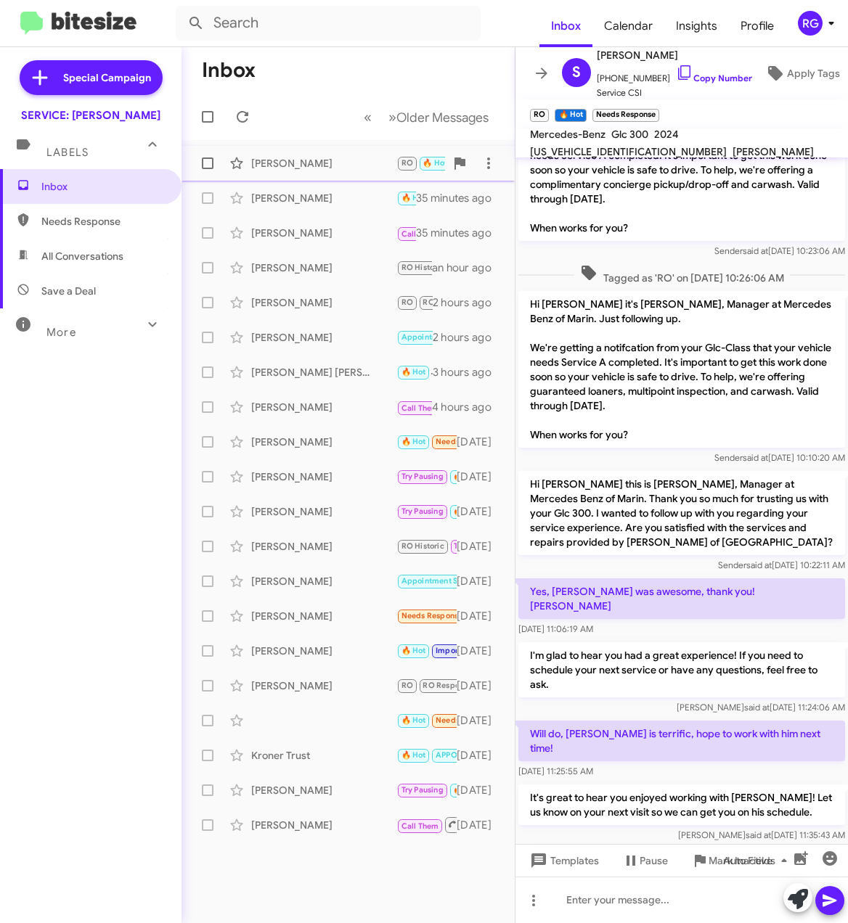
click at [334, 173] on div "[PERSON_NAME] RO 🔥 Hot Needs Response Liked “It's great to hear you enjoyed wor…" at bounding box center [348, 163] width 310 height 29
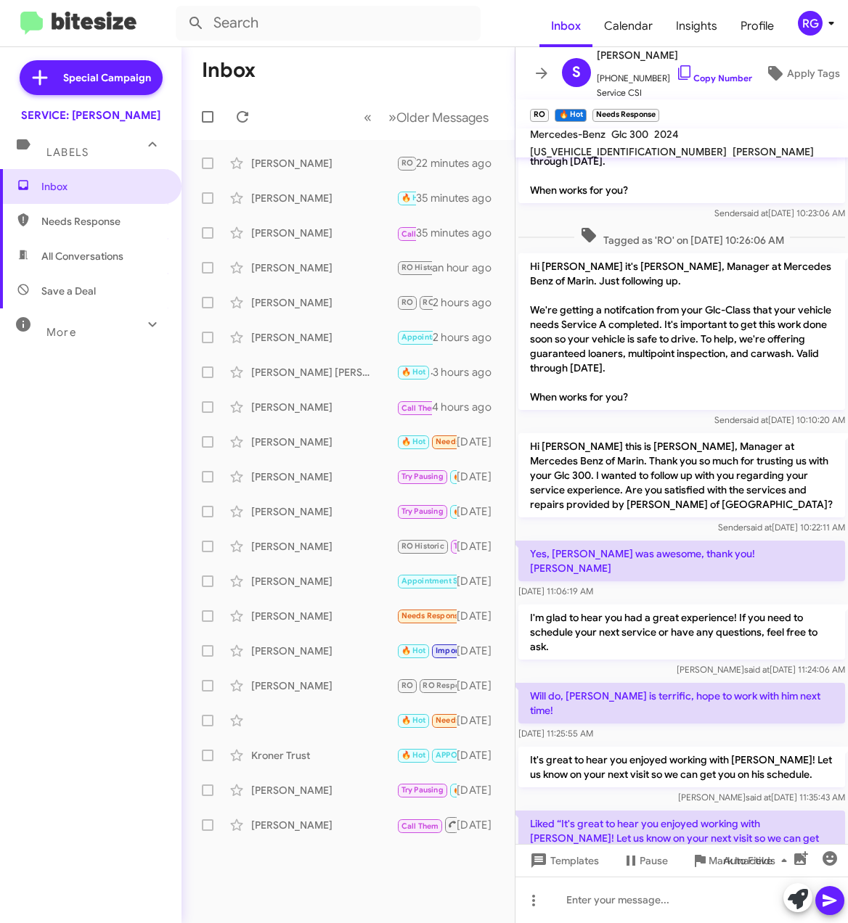
scroll to position [1035, 0]
